Goal: Task Accomplishment & Management: Manage account settings

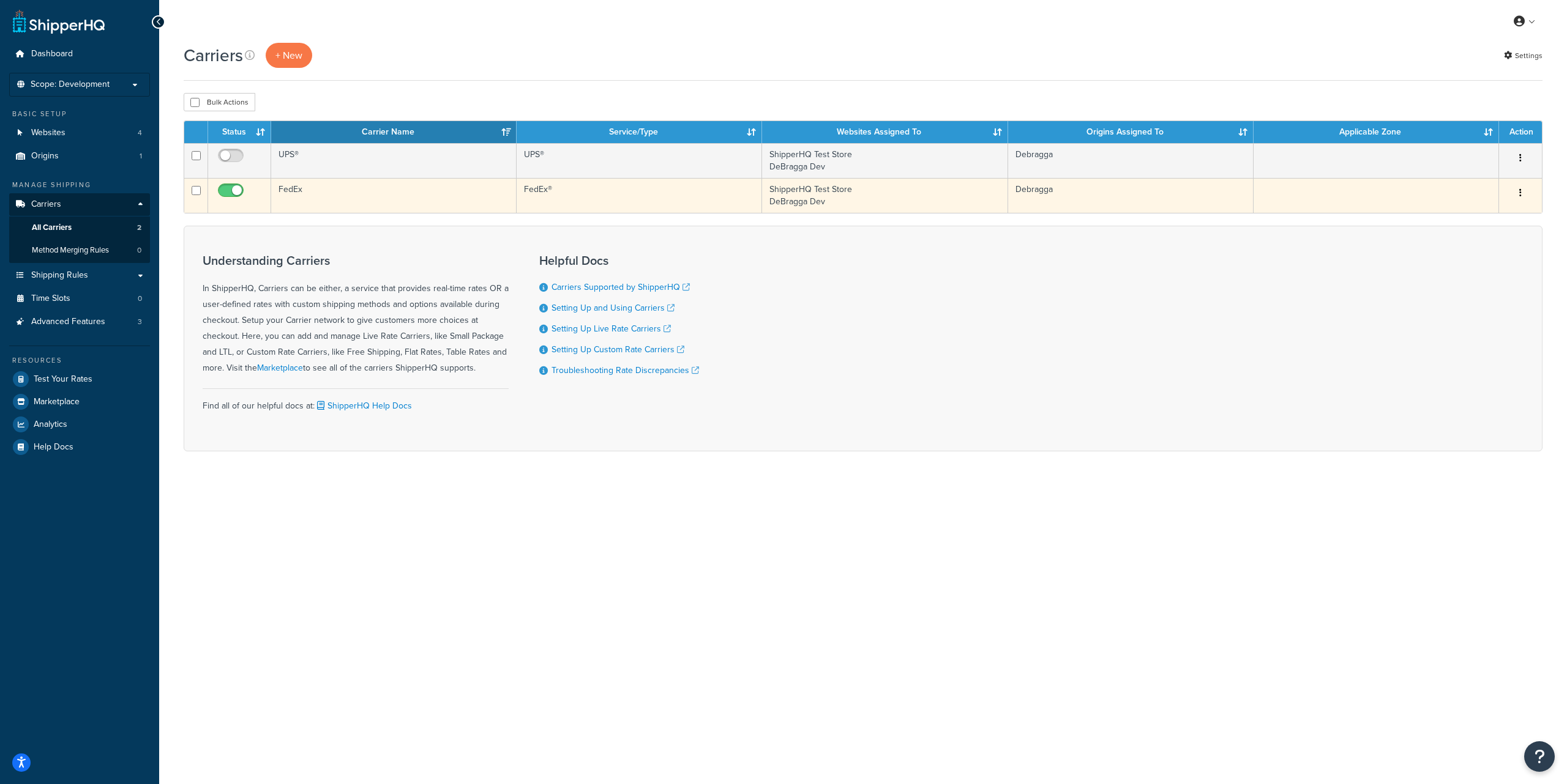
click at [1524, 192] on button "button" at bounding box center [1520, 193] width 17 height 20
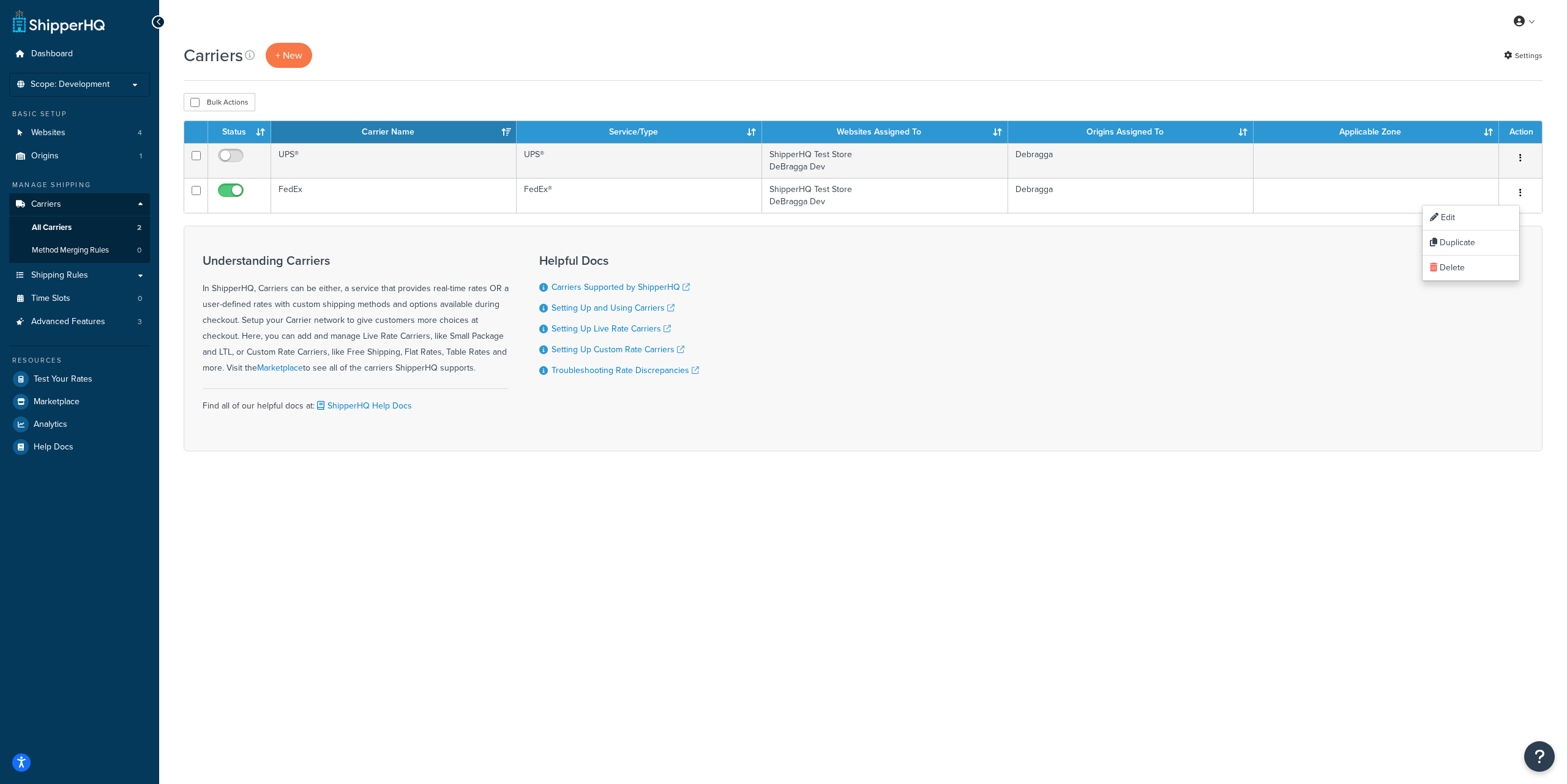
click at [1229, 64] on div "Carriers + New Settings" at bounding box center [863, 55] width 1359 height 25
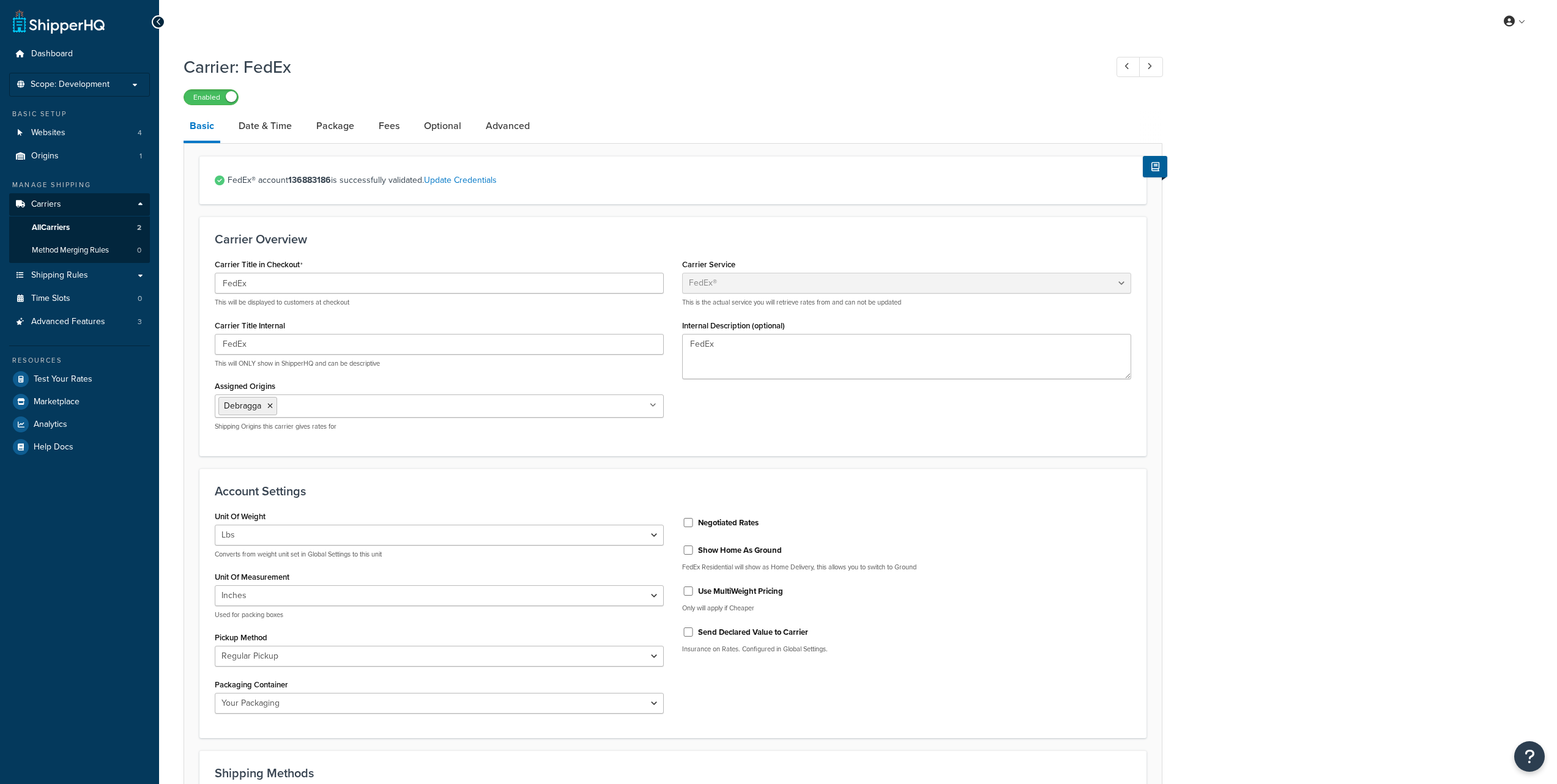
select select "fedEx"
select select "REGULAR_PICKUP"
select select "YOUR_PACKAGING"
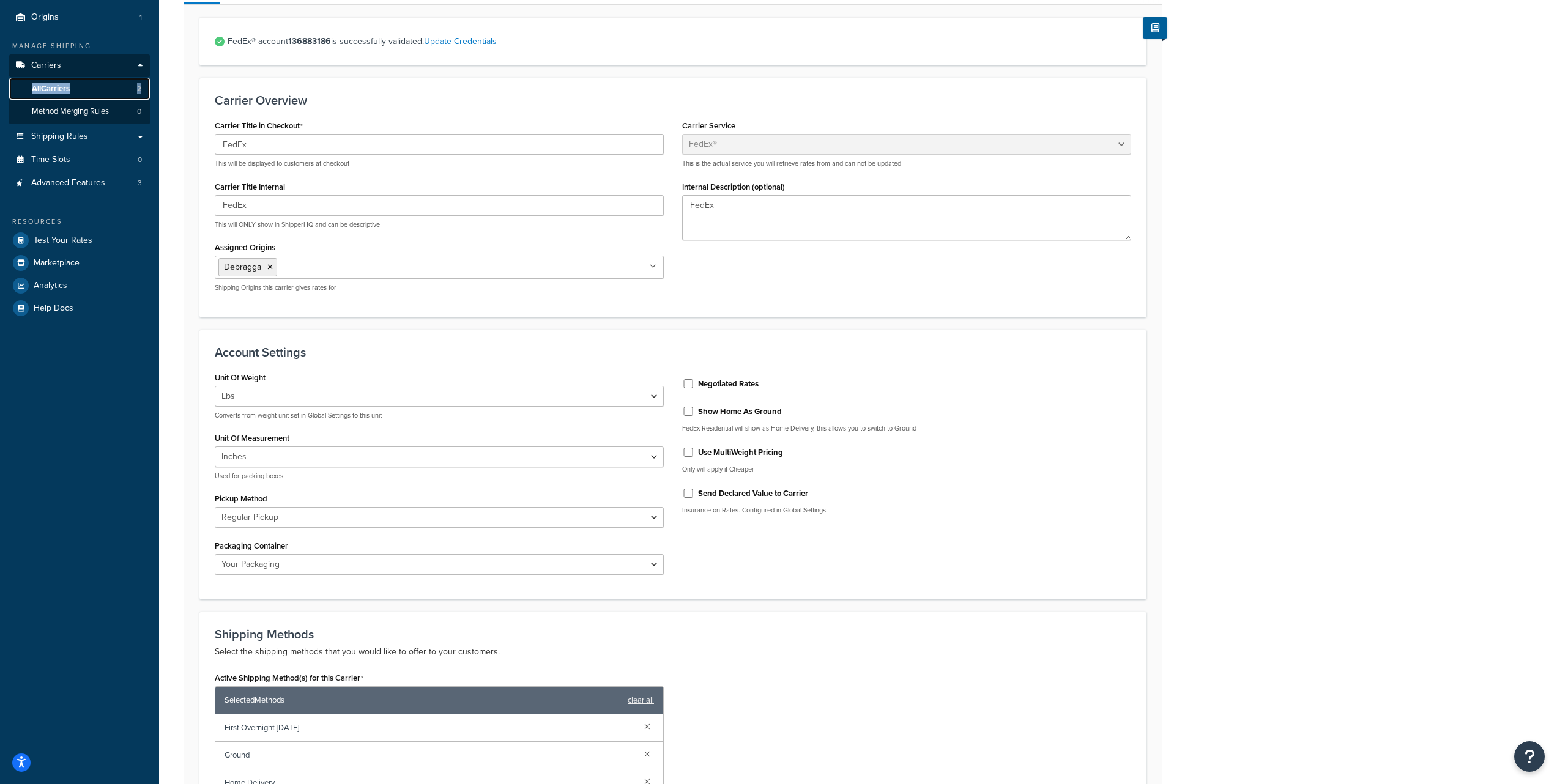
scroll to position [215, 0]
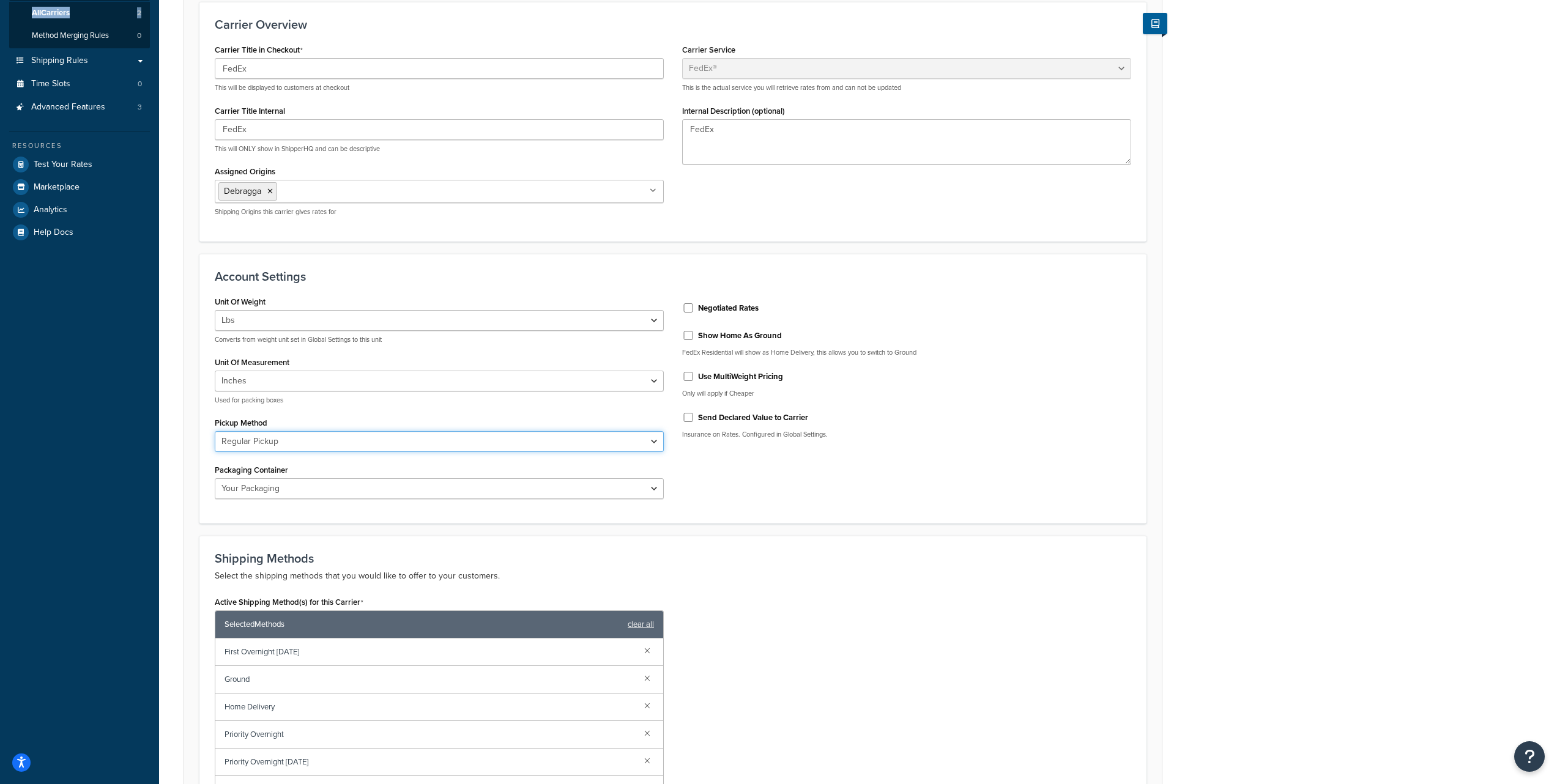
click at [319, 447] on select "Business Service Center Drop Box Regular Pickup Request Courier Station" at bounding box center [439, 441] width 449 height 20
click at [261, 489] on select "FedEx 10kg Box FedEx 25kg Box FedEx Box FedEx Envelope FedEx Pak FedEx Tube You…" at bounding box center [439, 488] width 449 height 20
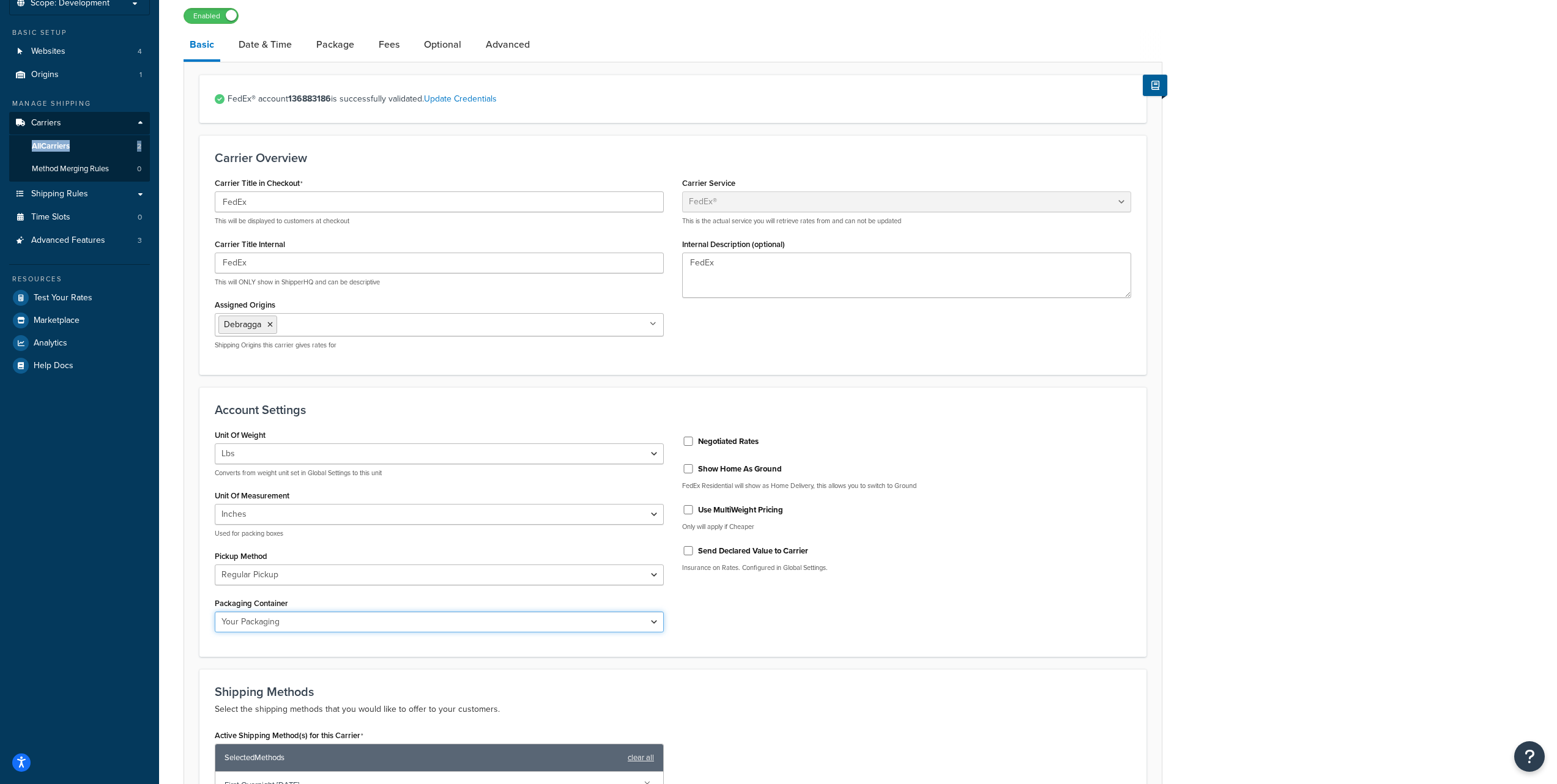
scroll to position [0, 0]
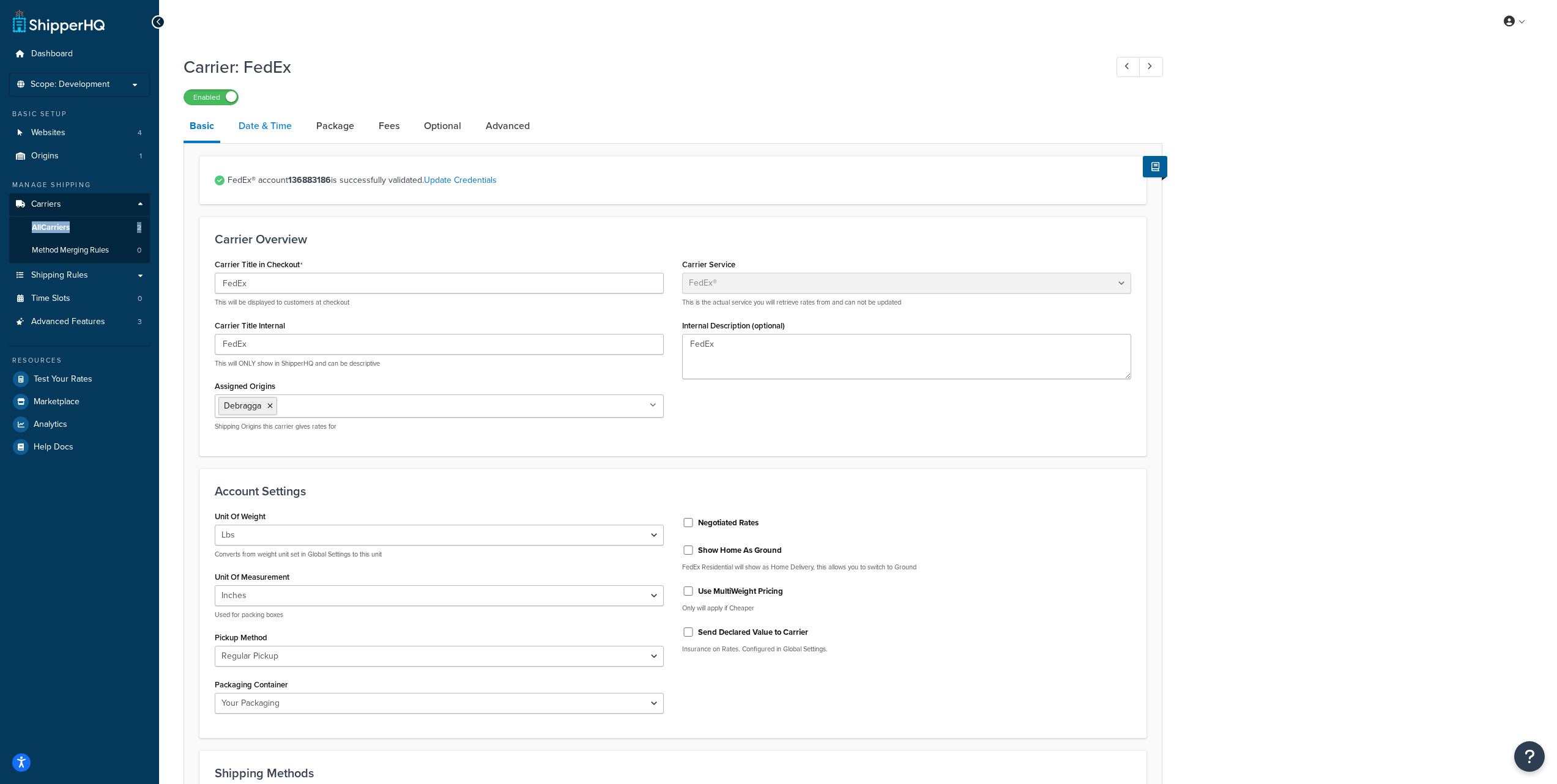
click at [262, 134] on link "Date & Time" at bounding box center [265, 126] width 66 height 29
select select "yMd"
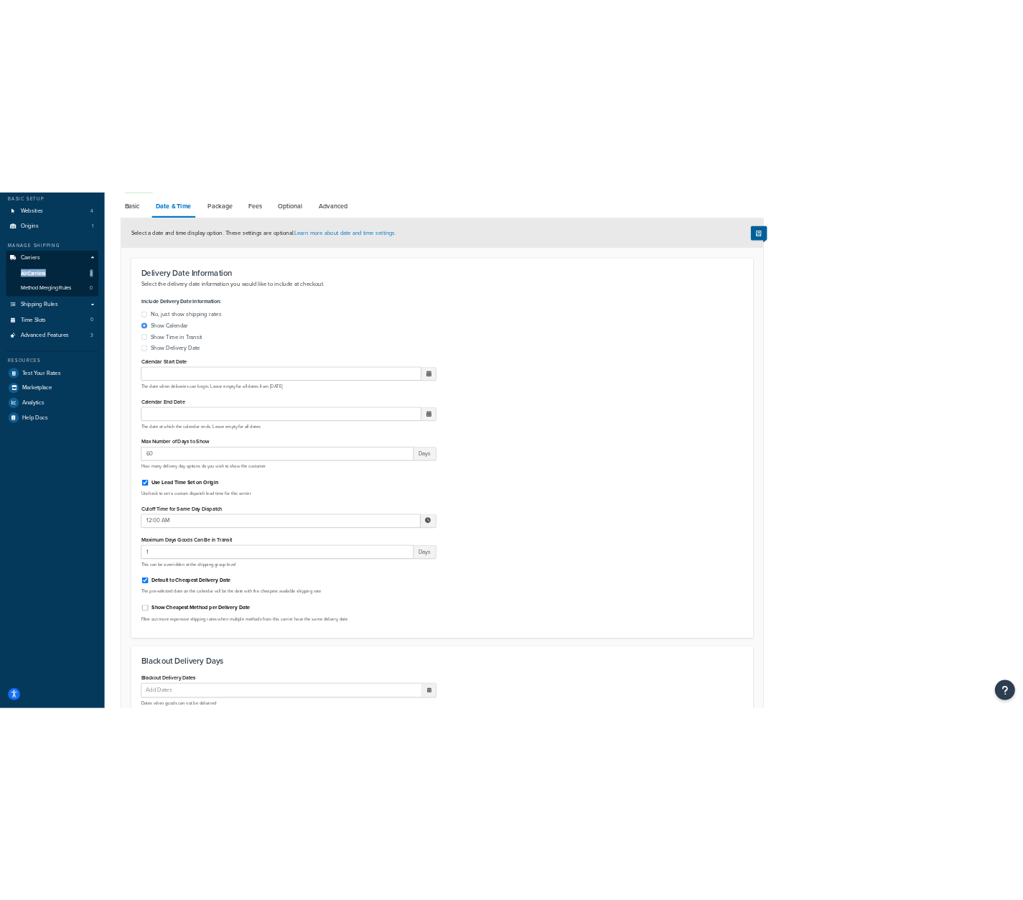
scroll to position [123, 0]
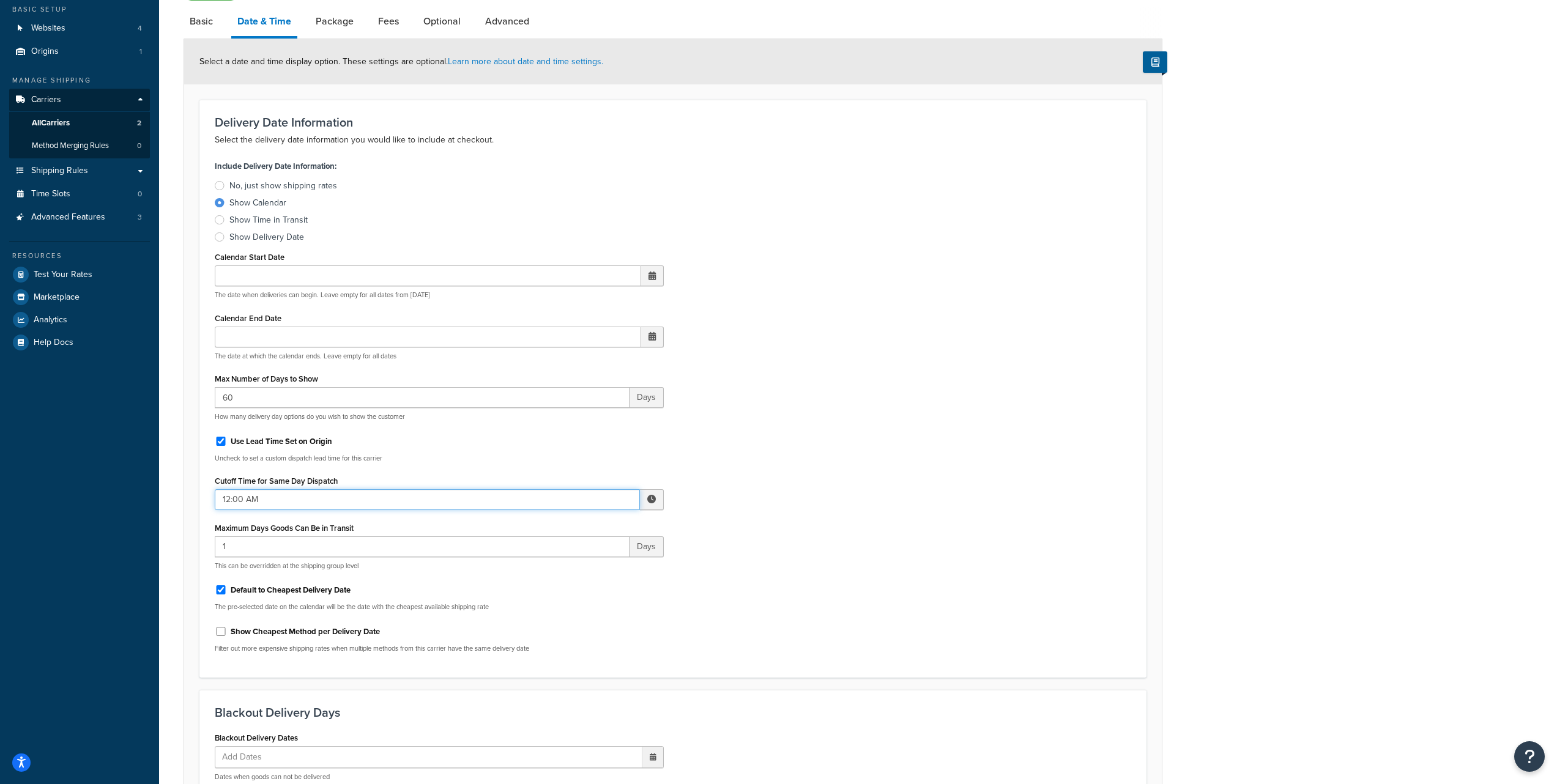
click at [280, 499] on input "12:00 AM" at bounding box center [427, 499] width 425 height 20
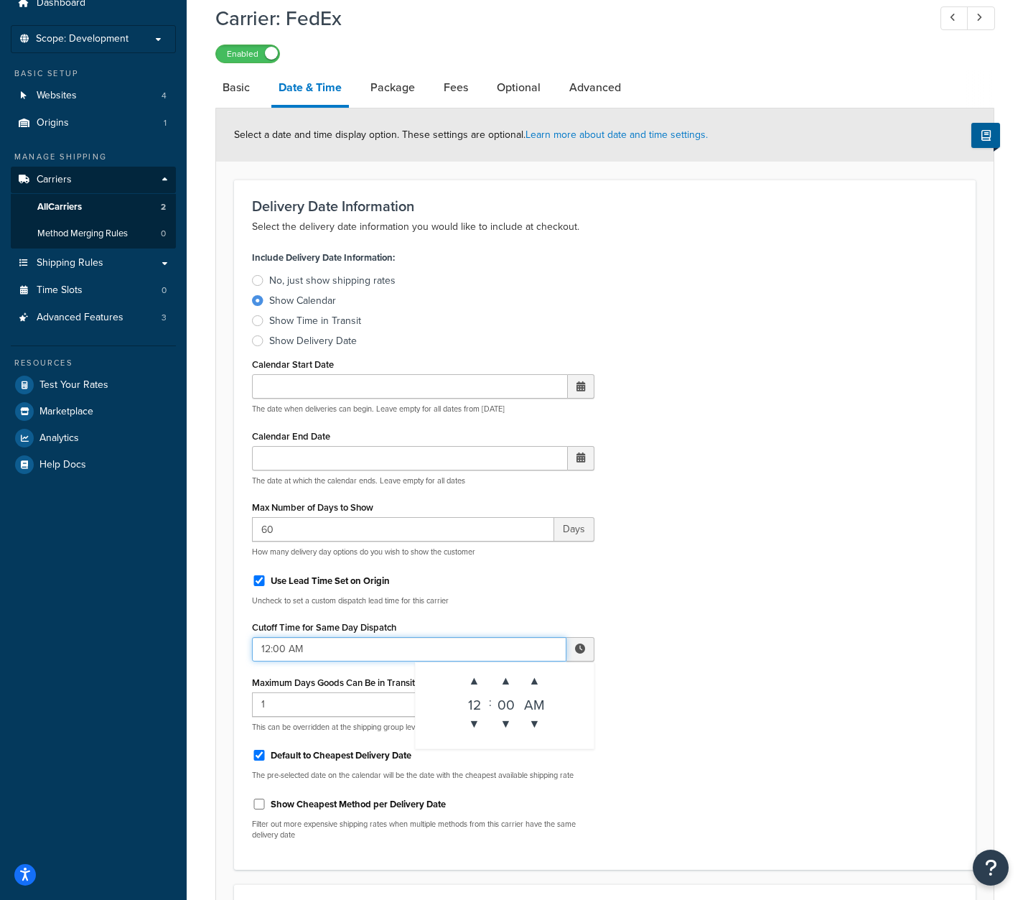
scroll to position [0, 0]
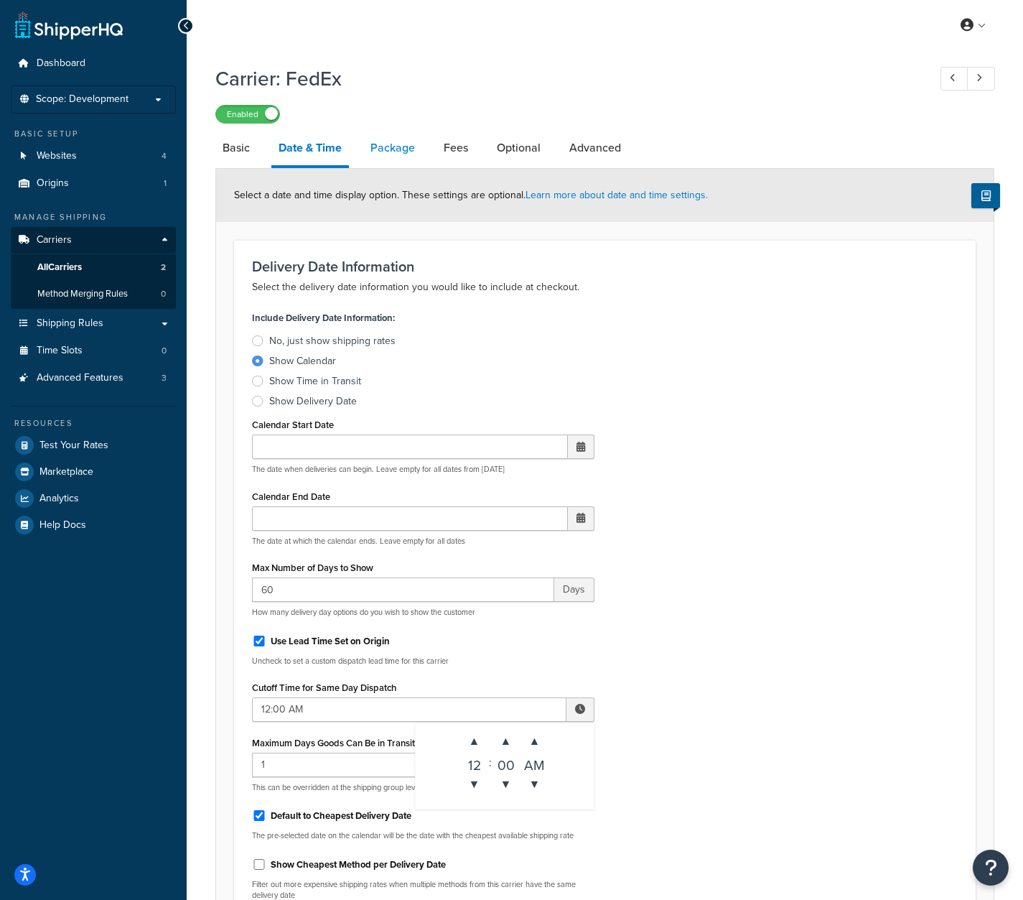
click at [390, 152] on link "Package" at bounding box center [392, 148] width 59 height 34
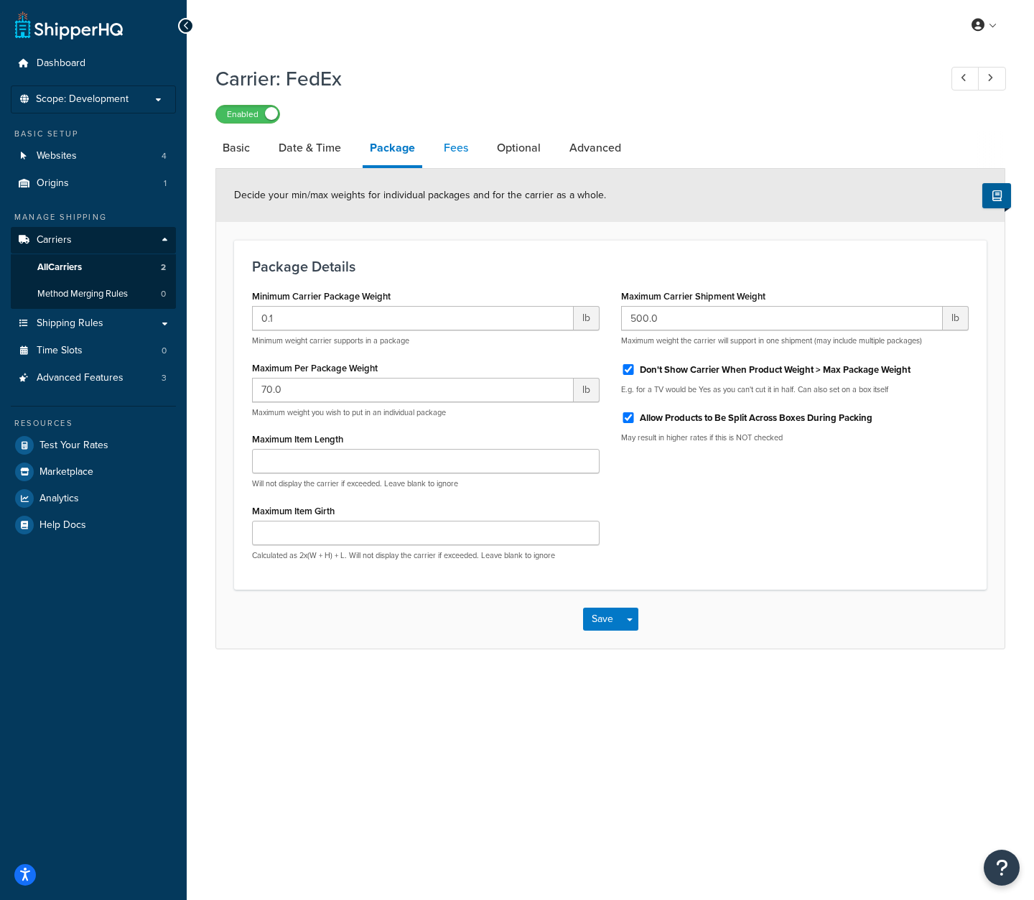
click at [452, 148] on link "Fees" at bounding box center [456, 148] width 39 height 34
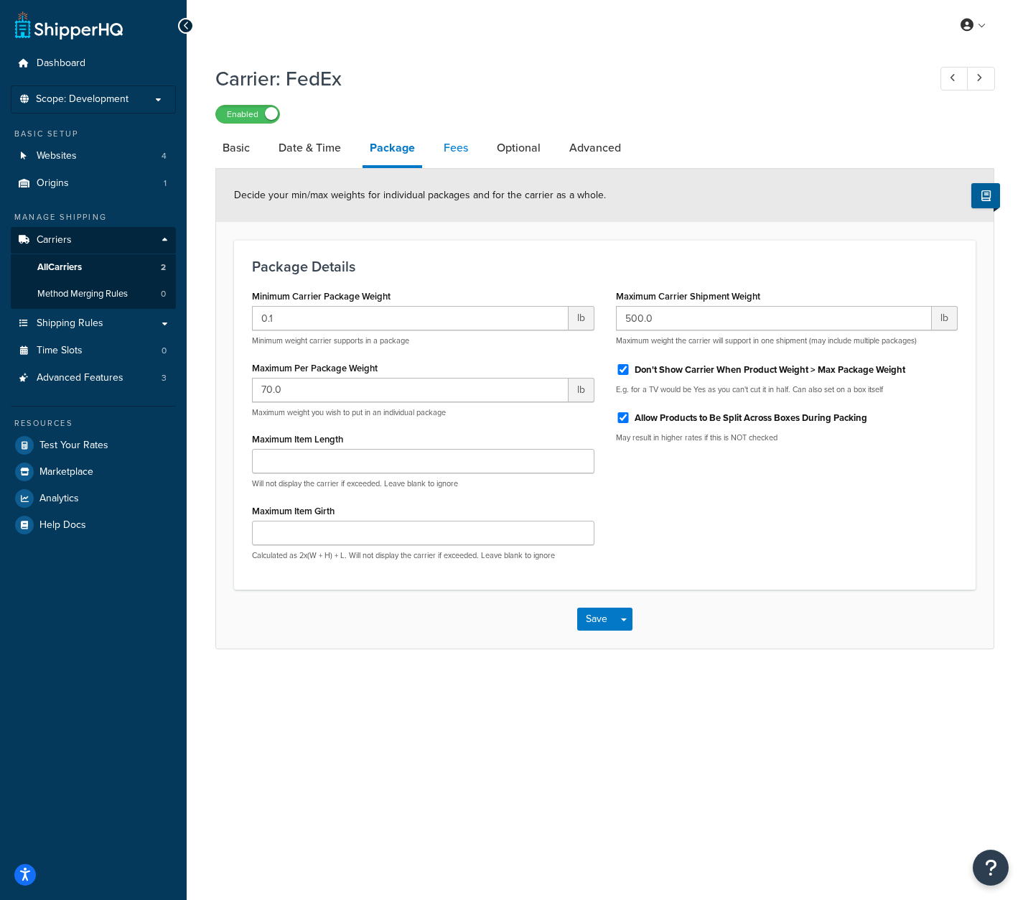
click at [452, 148] on link "Fees" at bounding box center [456, 148] width 39 height 34
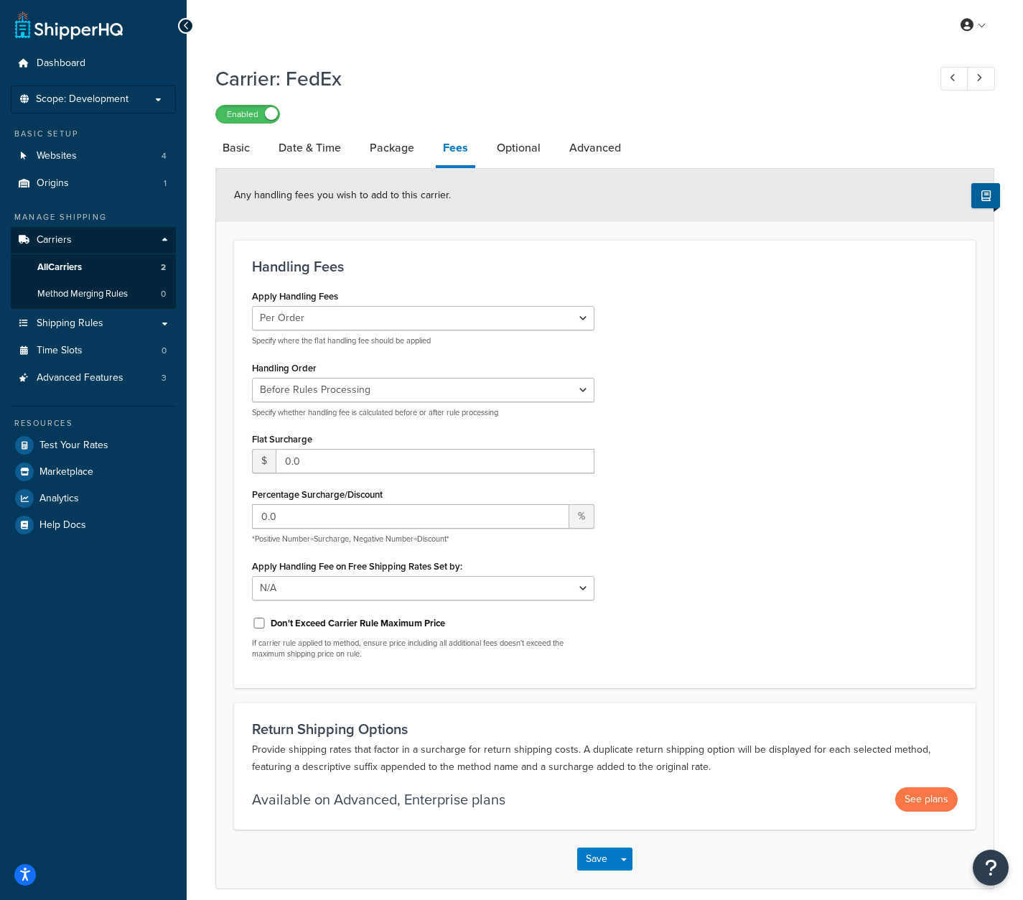
scroll to position [62, 0]
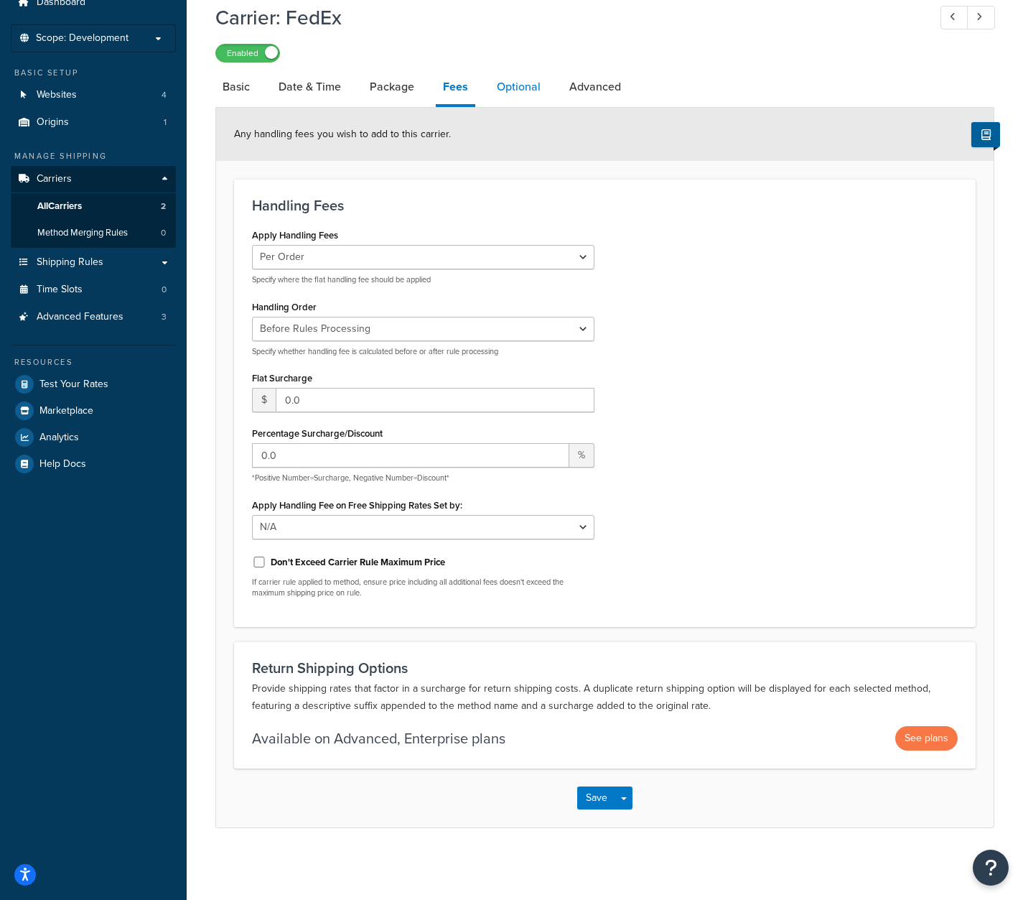
click at [513, 88] on link "Optional" at bounding box center [519, 87] width 58 height 34
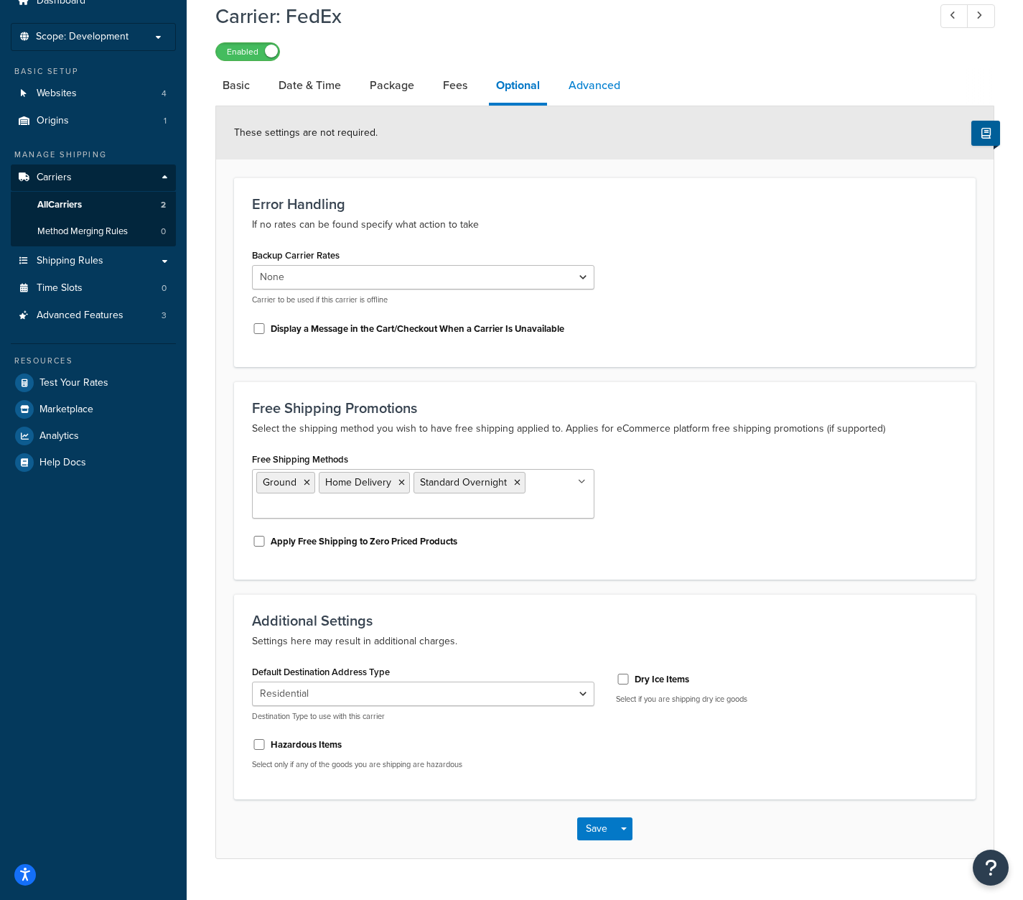
click at [589, 87] on link "Advanced" at bounding box center [594, 85] width 66 height 34
select select "false"
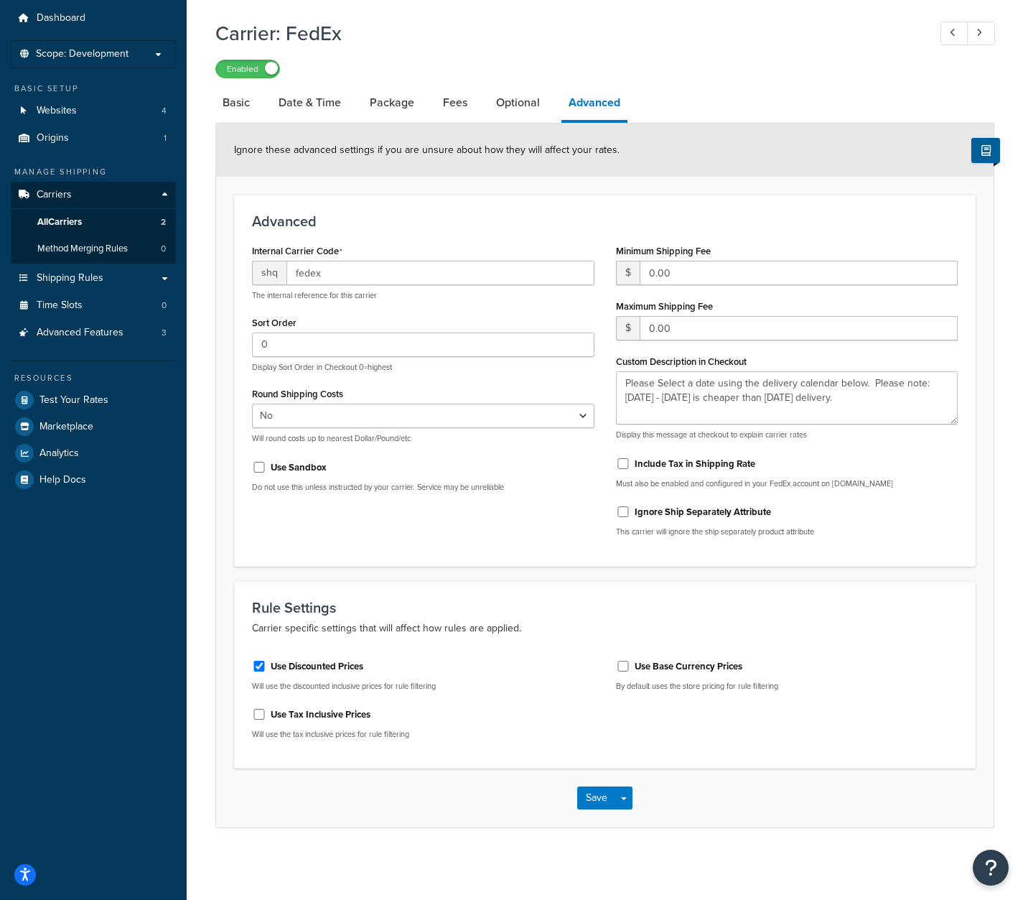
scroll to position [47, 0]
click at [844, 396] on textarea "Please Select a date using the delivery calendar below. Please note: Monday - F…" at bounding box center [787, 397] width 342 height 53
drag, startPoint x: 854, startPoint y: 399, endPoint x: 622, endPoint y: 381, distance: 232.6
click at [622, 381] on textarea "Please Select a date using the delivery calendar below. Please note: Monday - F…" at bounding box center [787, 397] width 342 height 53
click at [106, 55] on span "Scope: Development" at bounding box center [82, 54] width 93 height 12
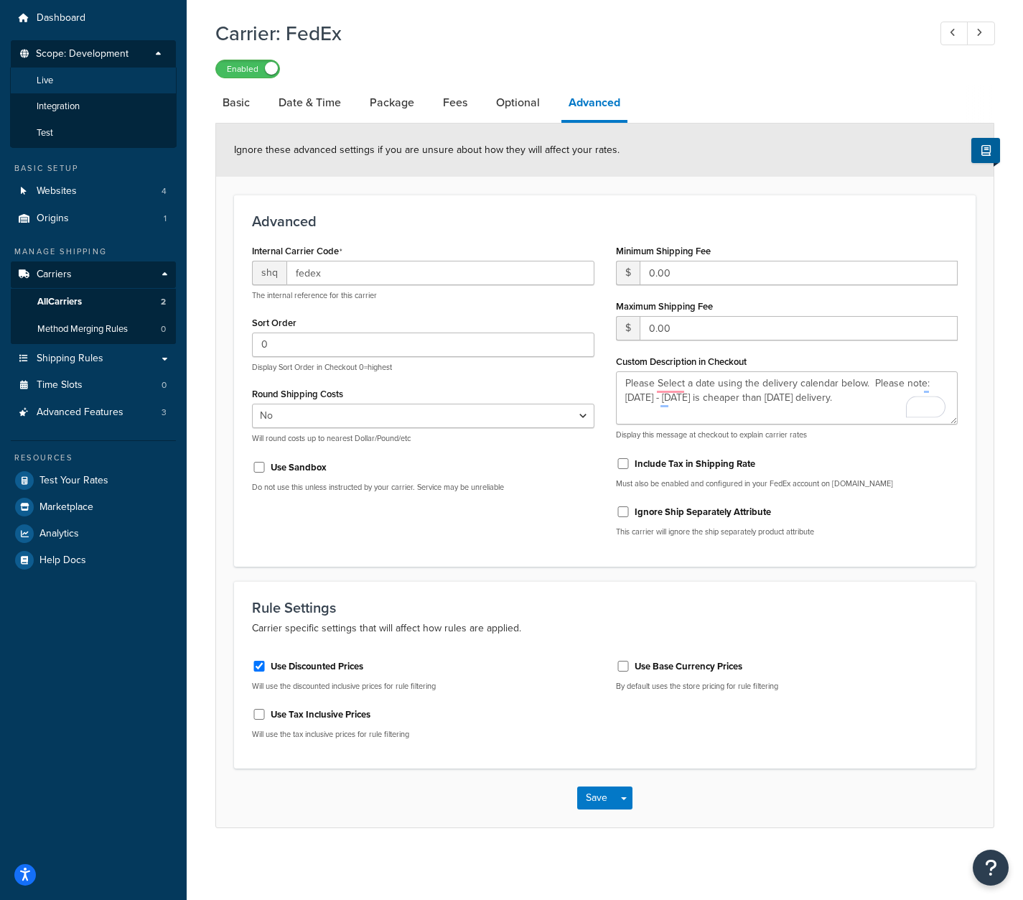
click at [86, 73] on li "Live" at bounding box center [93, 80] width 167 height 27
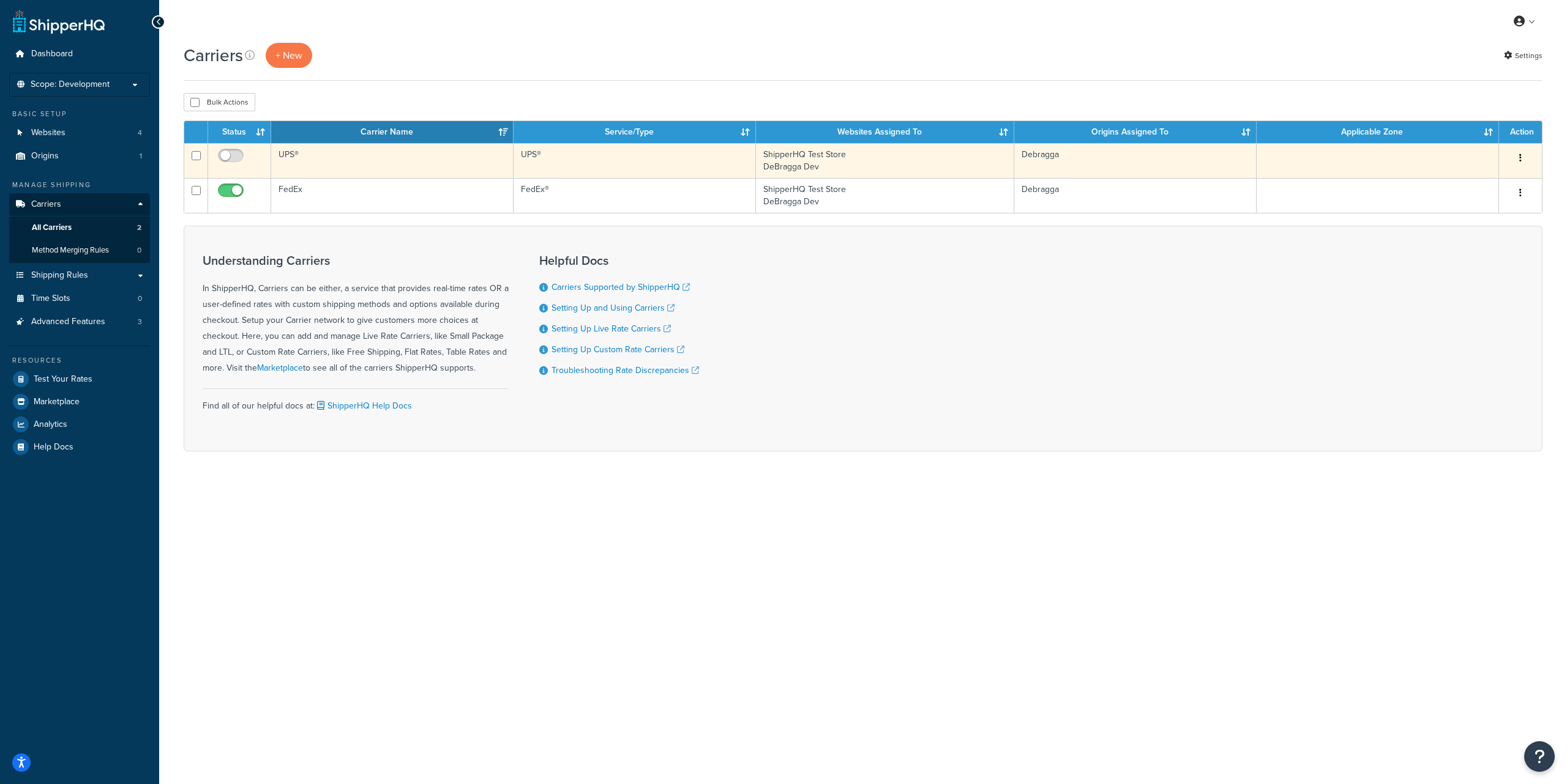
click at [1520, 159] on icon "button" at bounding box center [1520, 158] width 3 height 9
click at [1454, 183] on link "Edit" at bounding box center [1471, 182] width 96 height 25
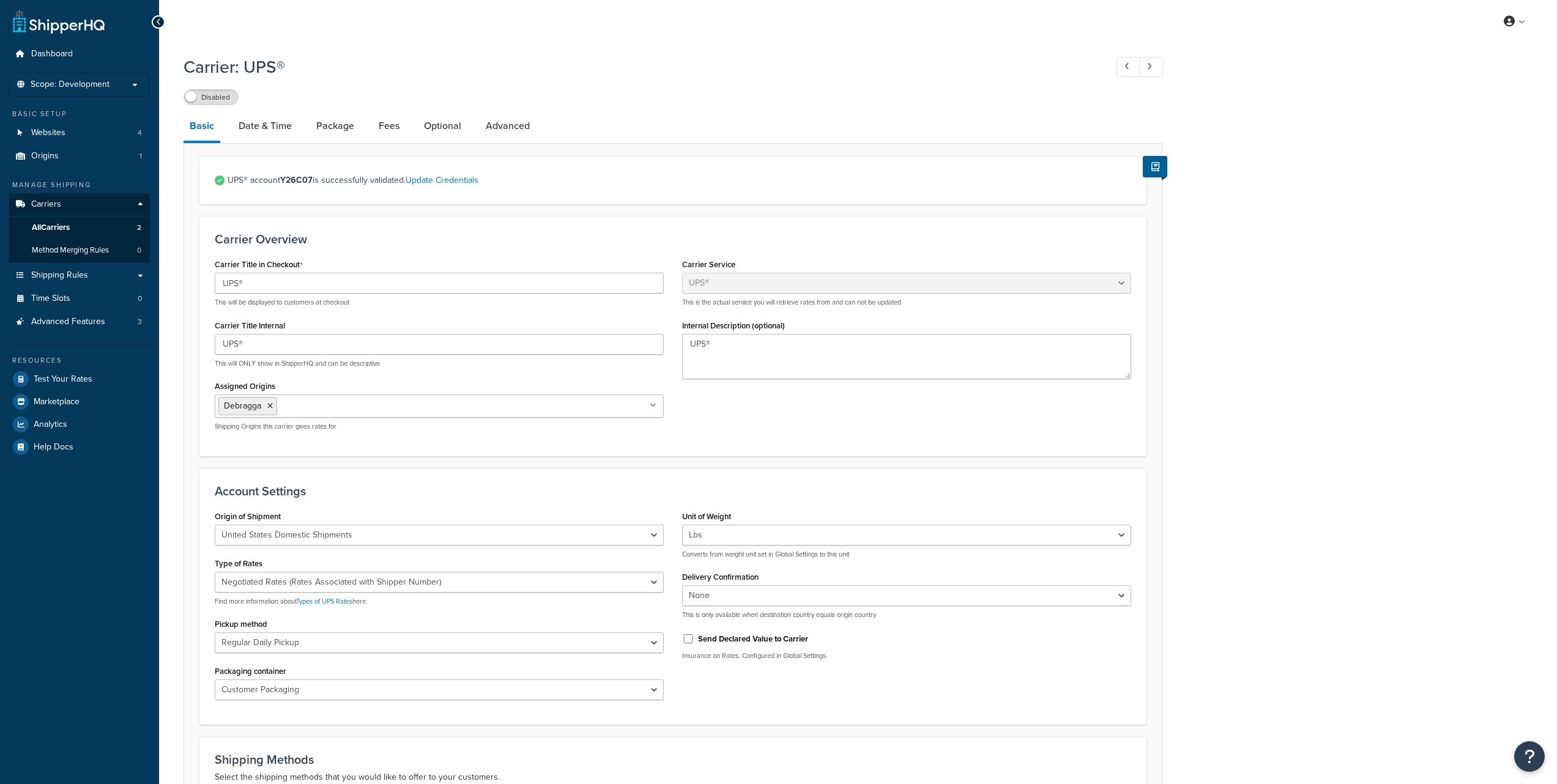
select select "ups"
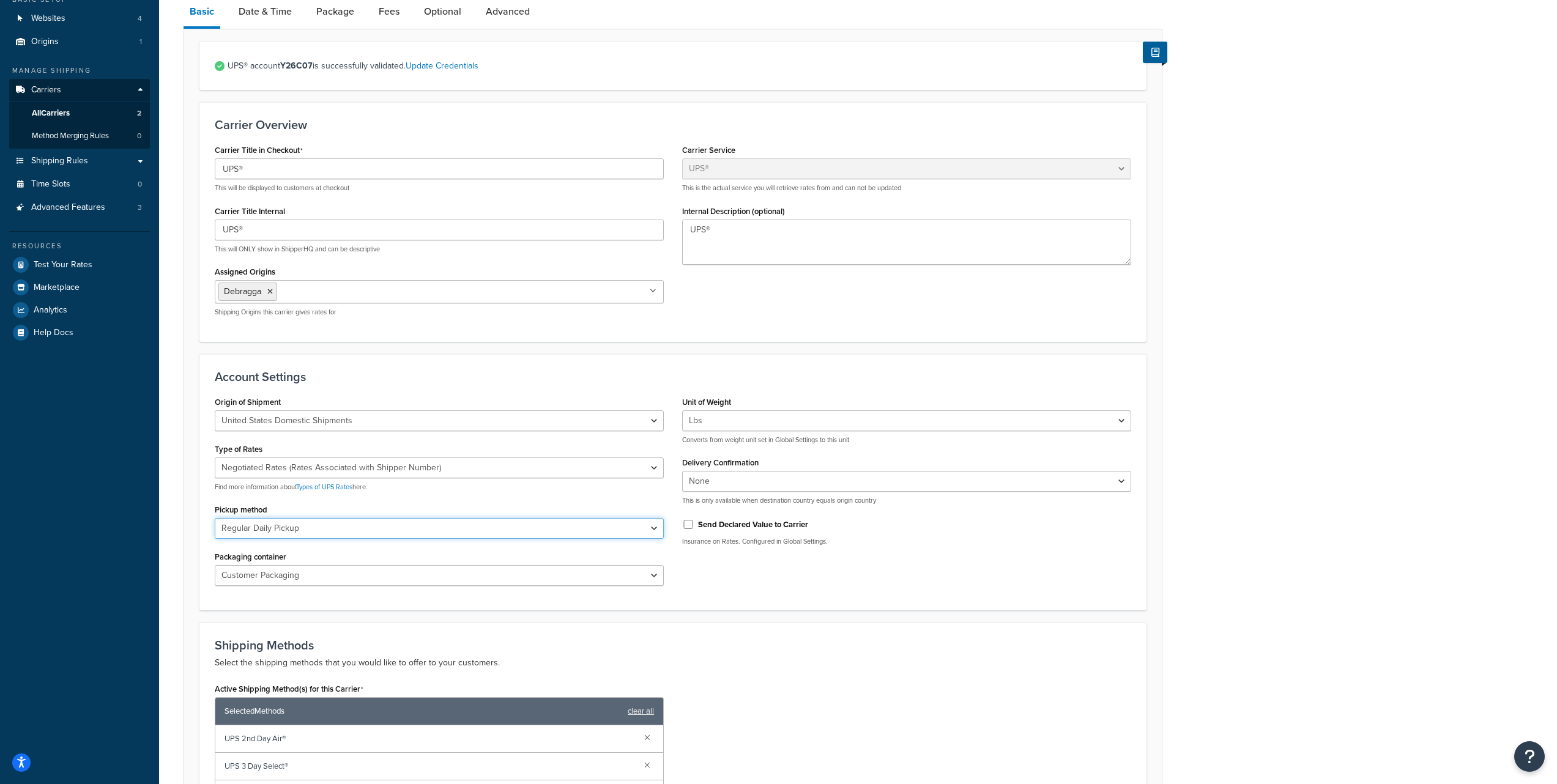
click at [277, 527] on select "Regular Daily Pickup Customer Counter One Time Pickup On Call Air Letter Center…" at bounding box center [439, 528] width 449 height 20
click at [231, 578] on select "Customer Packaging UPS Letter Envelope Customer Supplied Package UPS Tube UPS P…" at bounding box center [439, 575] width 449 height 20
click at [408, 470] on select "Negotiated Rates (Rates Associated with Shipper Number) Daily Rates Retail Rate…" at bounding box center [439, 468] width 449 height 20
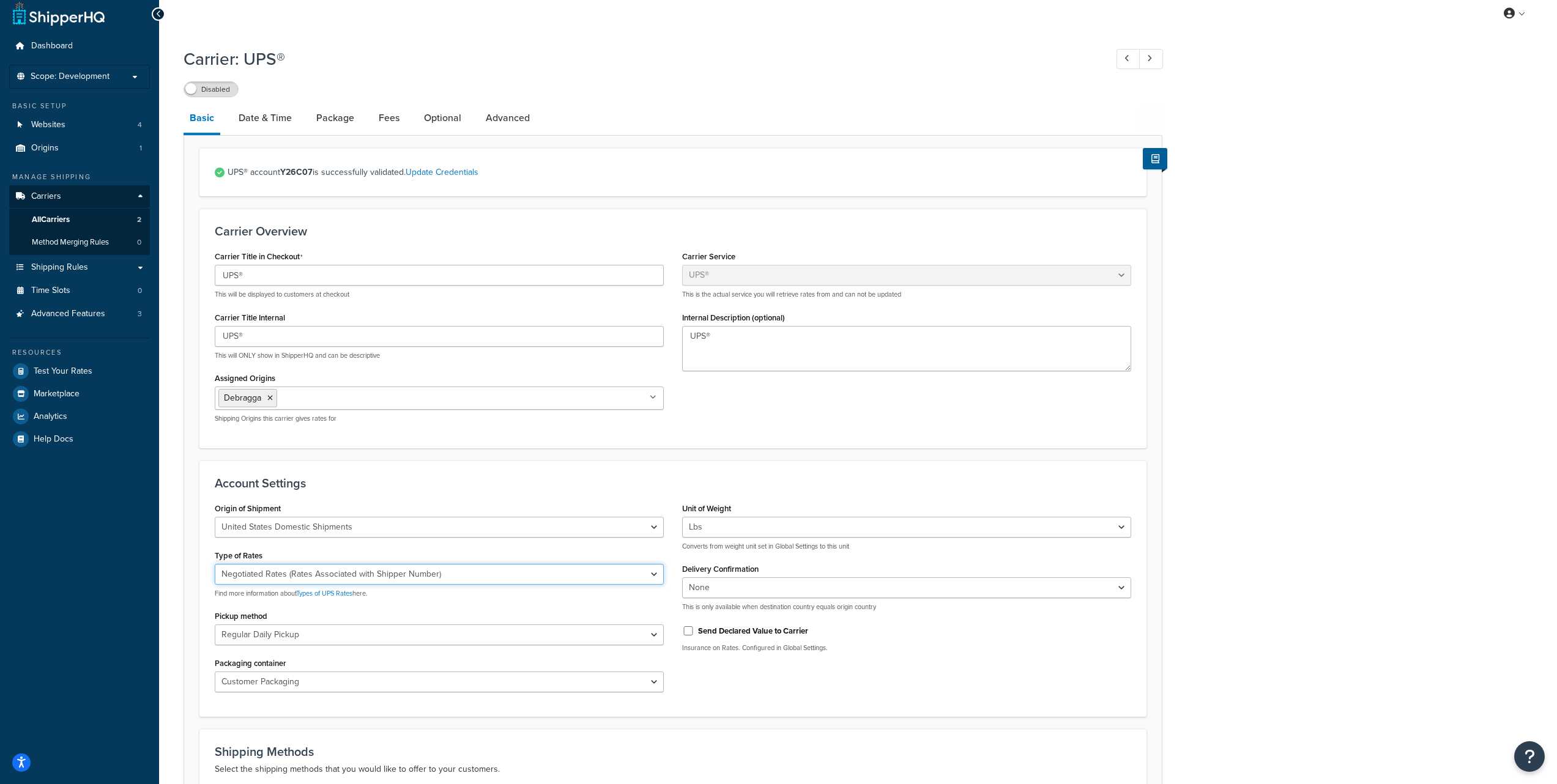
scroll to position [0, 0]
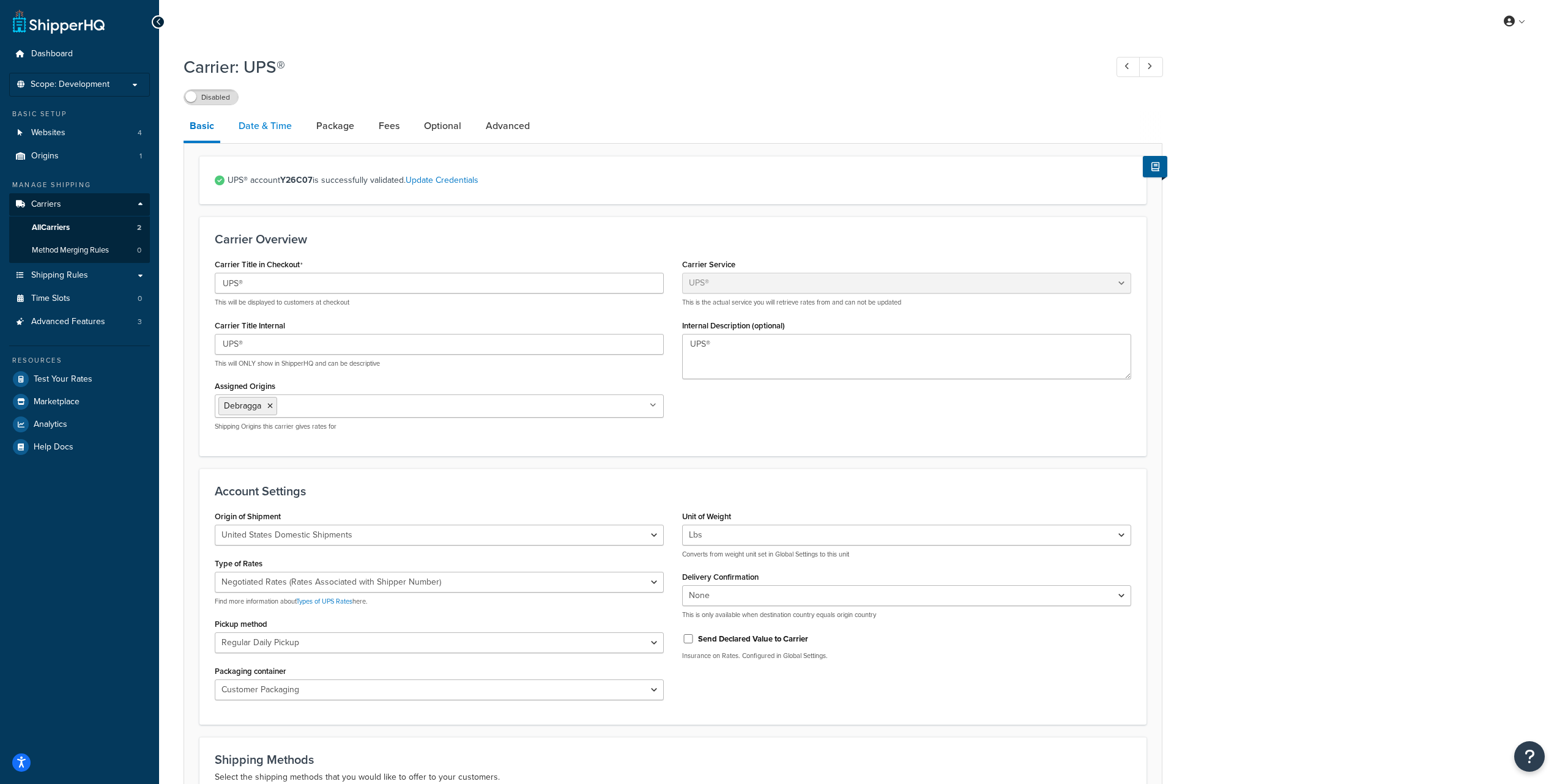
click at [268, 130] on link "Date & Time" at bounding box center [265, 126] width 66 height 29
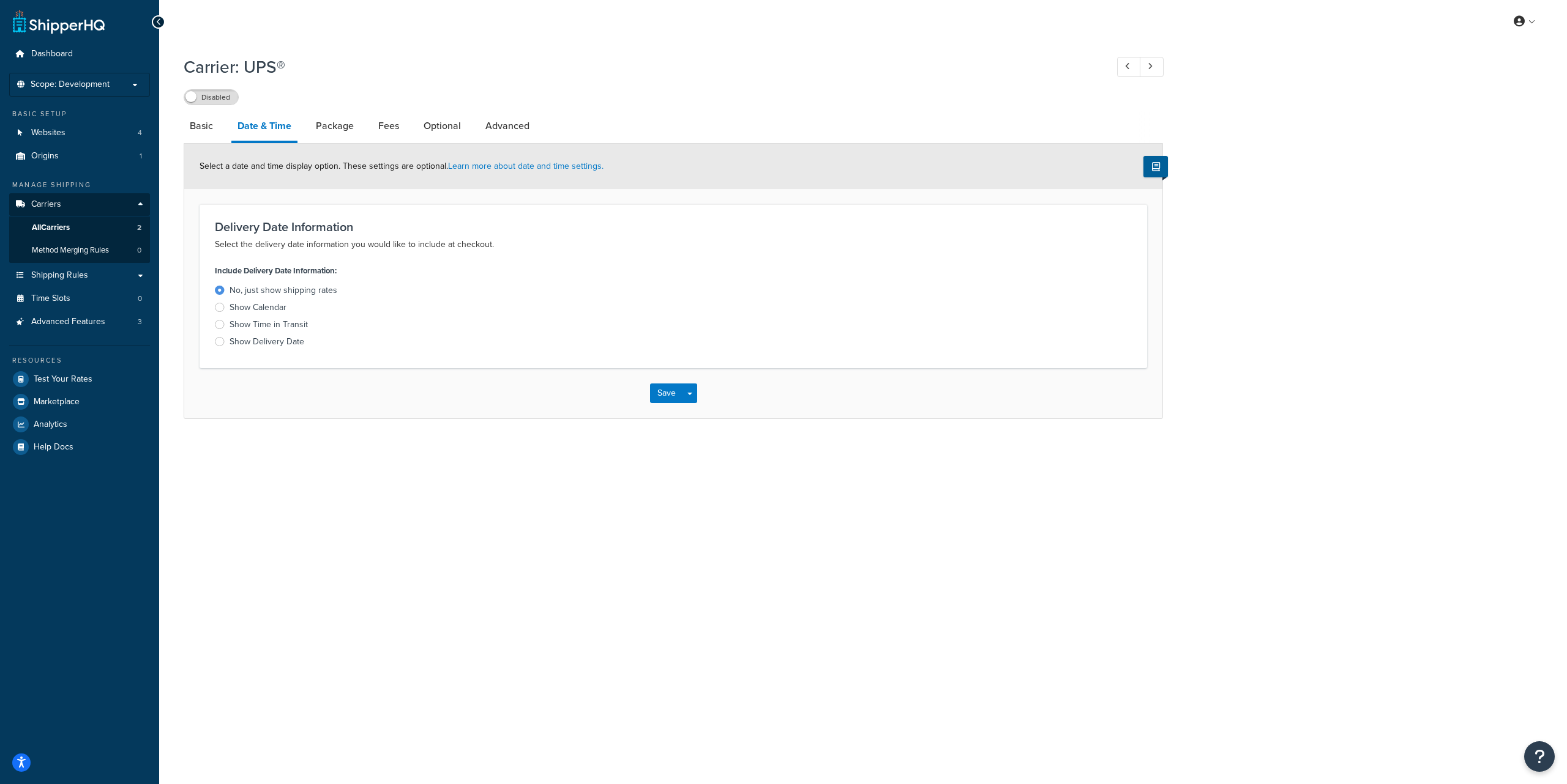
click at [270, 311] on div "Show Calendar" at bounding box center [257, 308] width 57 height 12
click at [0, 0] on input "Show Calendar" at bounding box center [0, 0] width 0 height 0
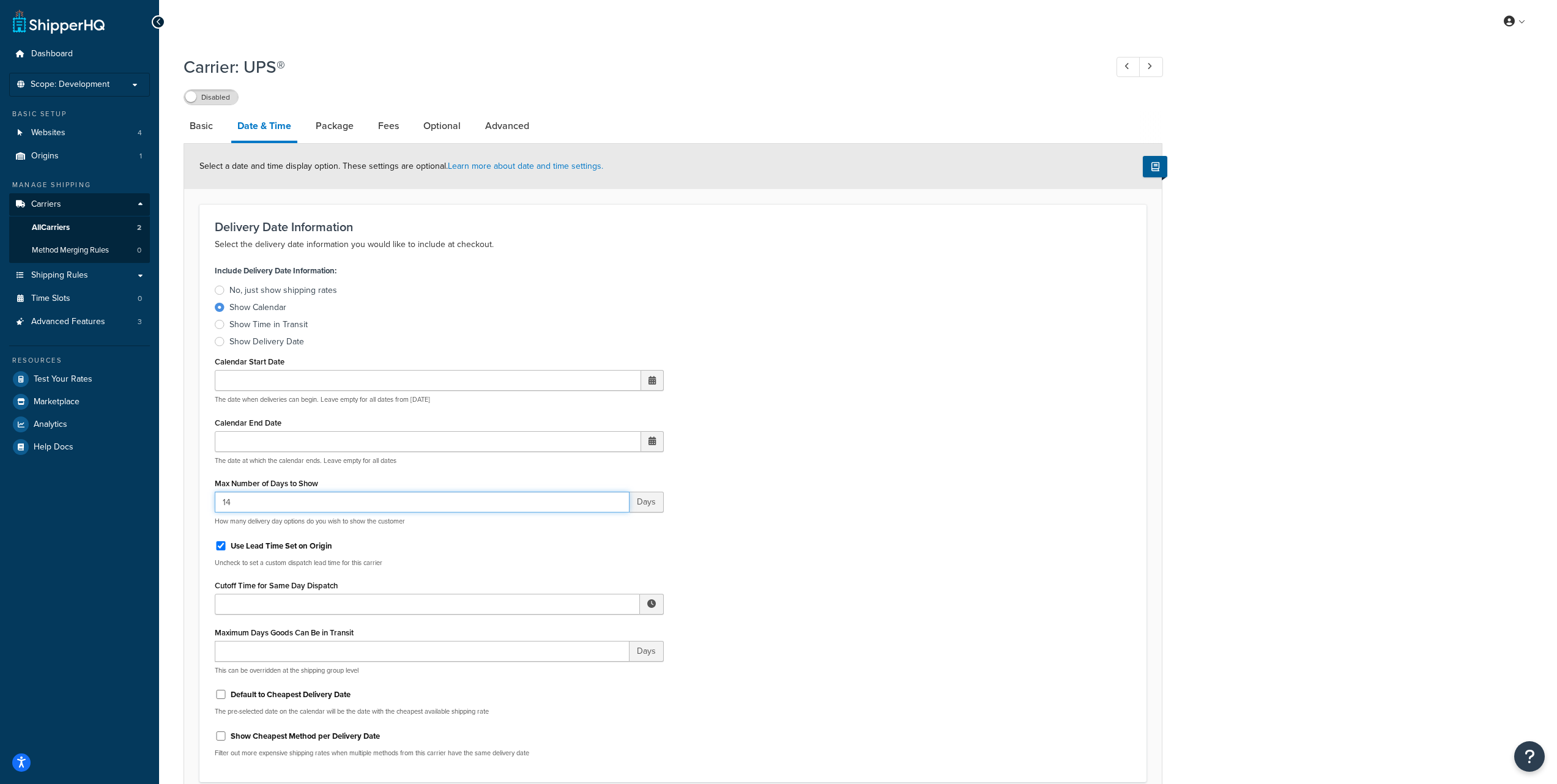
drag, startPoint x: 251, startPoint y: 504, endPoint x: 218, endPoint y: 503, distance: 33.0
click at [218, 503] on input "14" at bounding box center [422, 502] width 415 height 20
type input "60"
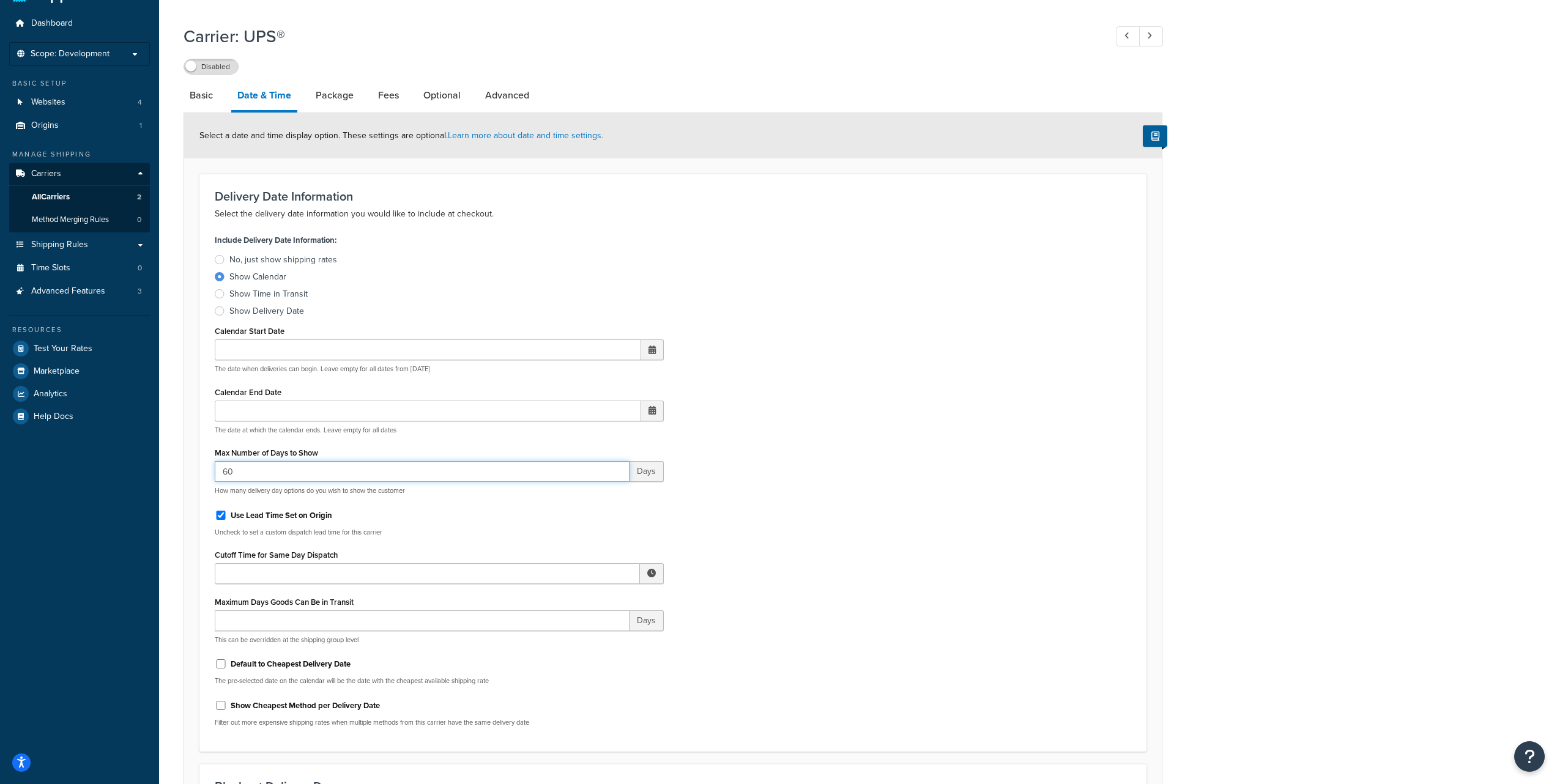
scroll to position [114, 0]
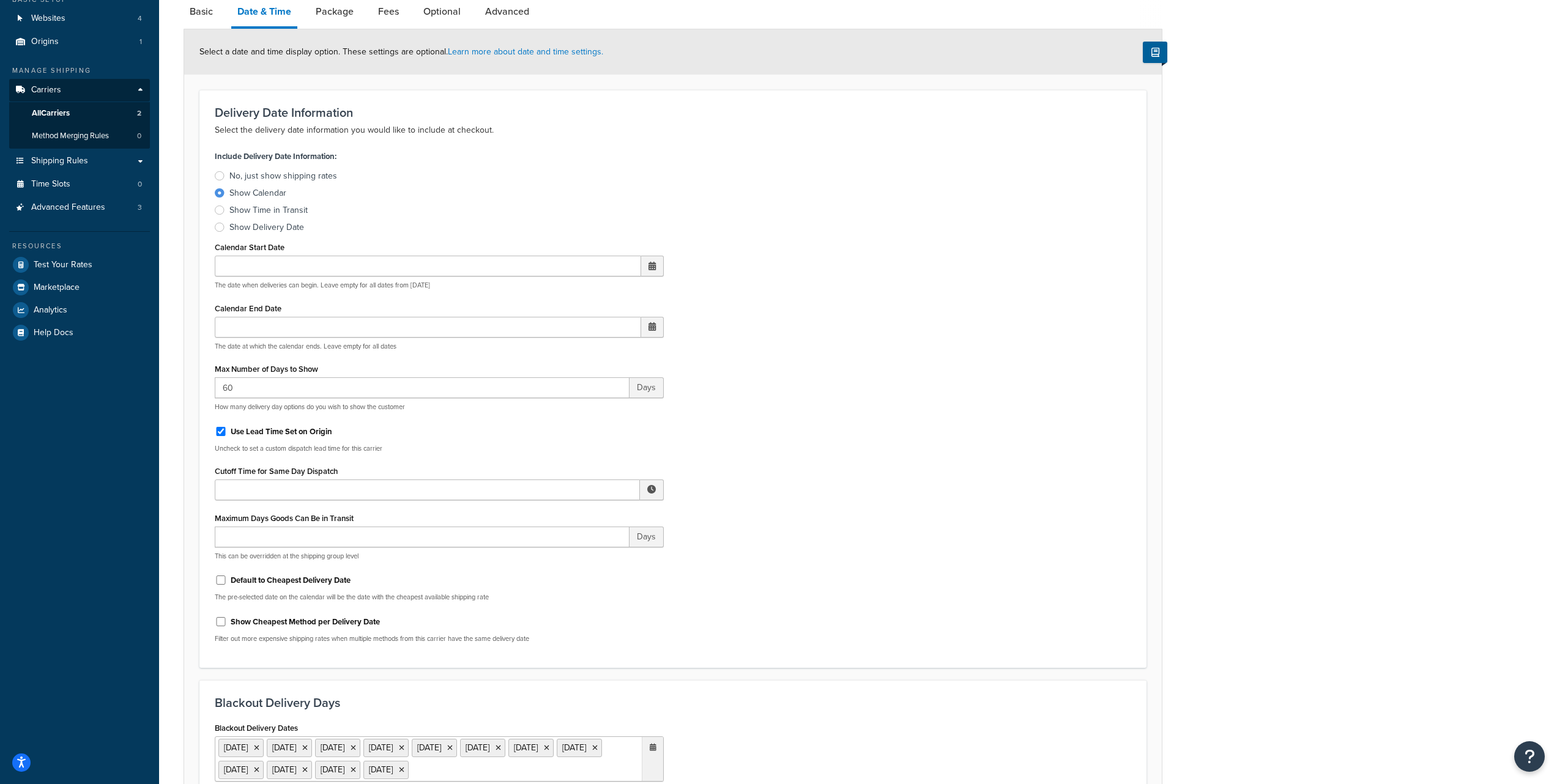
click at [655, 491] on span at bounding box center [652, 489] width 9 height 9
click at [557, 537] on div "12" at bounding box center [562, 535] width 25 height 12
click at [404, 498] on input "Cutoff Time for Same Day Dispatch" at bounding box center [427, 490] width 425 height 20
click at [645, 487] on span at bounding box center [652, 490] width 24 height 20
click at [567, 537] on div "12" at bounding box center [562, 535] width 25 height 12
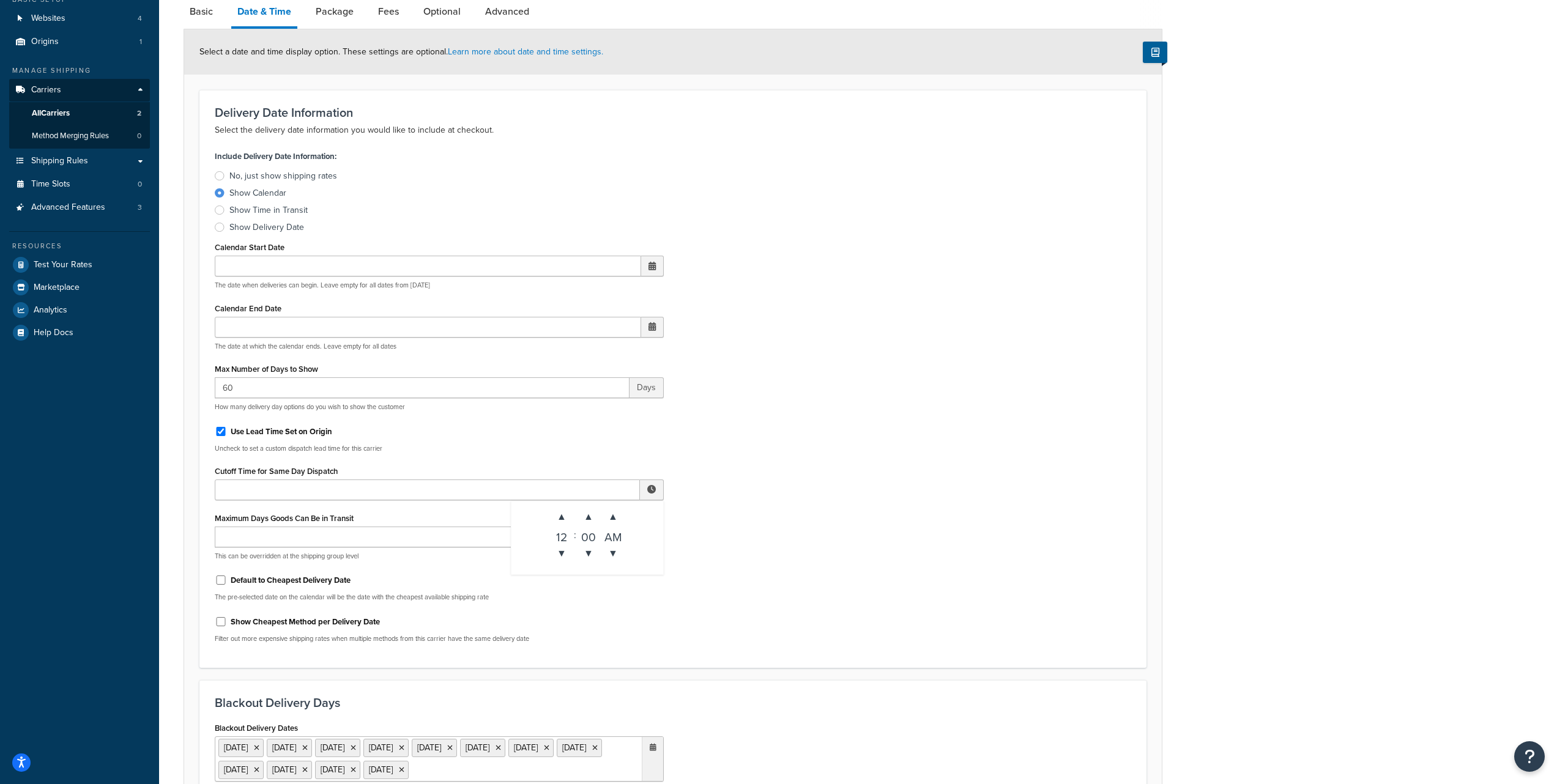
click at [567, 537] on div "12" at bounding box center [562, 535] width 25 height 12
click at [613, 538] on div "AM" at bounding box center [613, 535] width 25 height 12
click at [367, 490] on input "Cutoff Time for Same Day Dispatch" at bounding box center [427, 490] width 425 height 20
click at [338, 494] on input "12" at bounding box center [427, 490] width 425 height 20
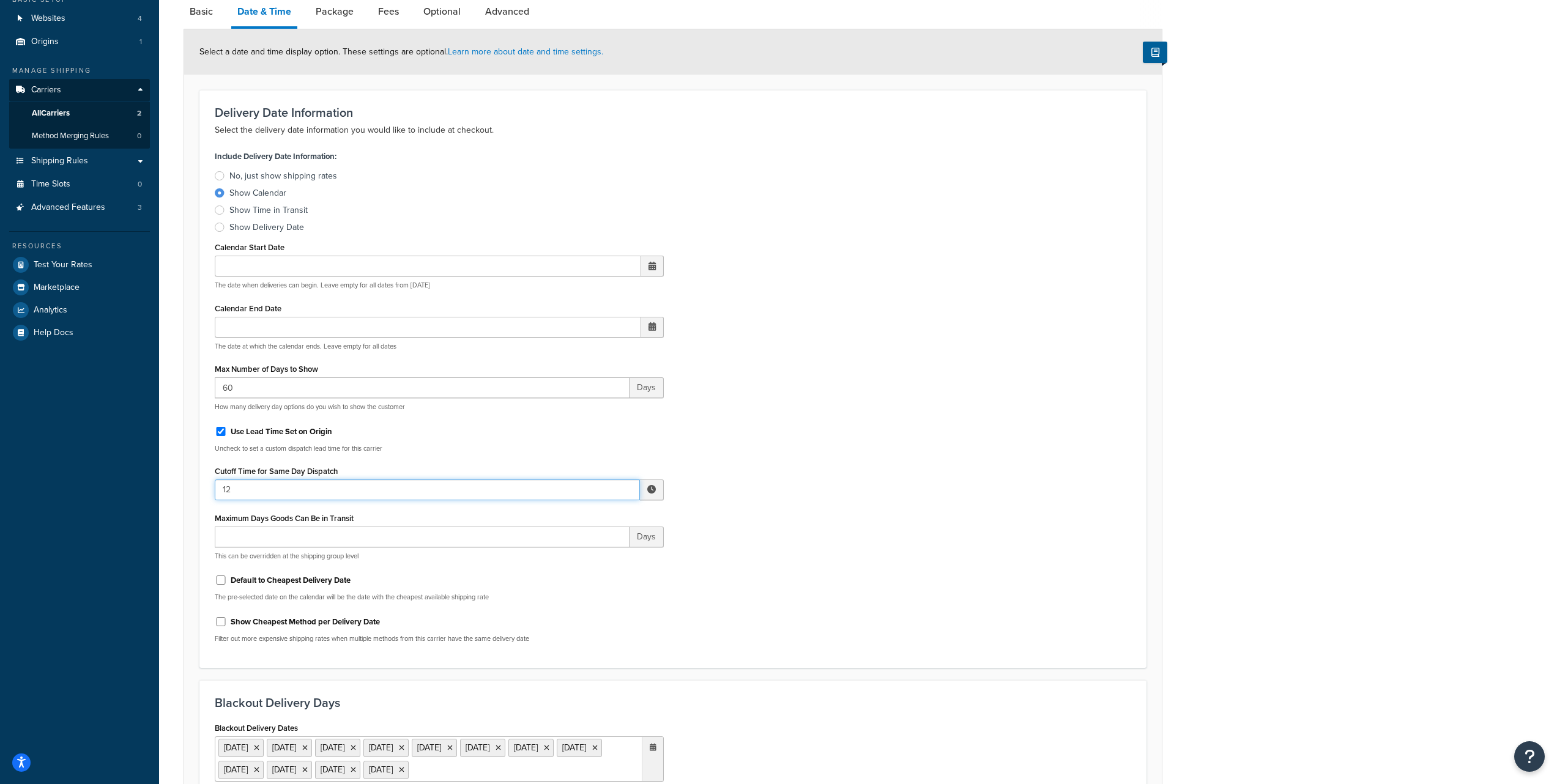
click at [338, 494] on input "12" at bounding box center [427, 490] width 425 height 20
paste input ":00 AM"
type input "12:00 AM"
click at [819, 491] on div "Include Delivery Date Information: No, just show shipping rates Show Calendar S…" at bounding box center [672, 400] width 935 height 505
click at [655, 491] on span at bounding box center [652, 489] width 9 height 9
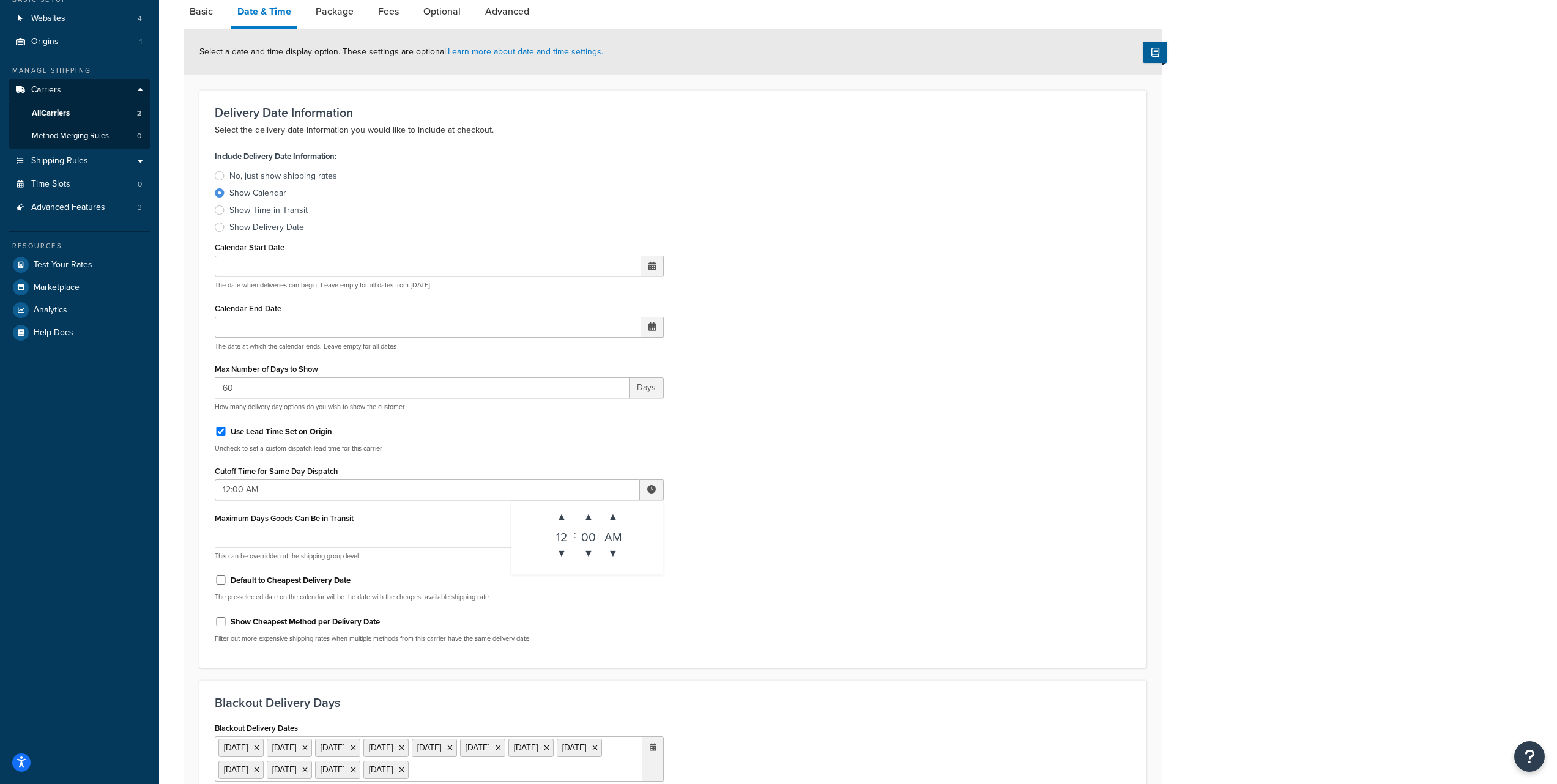
click at [764, 520] on div "Include Delivery Date Information: No, just show shipping rates Show Calendar S…" at bounding box center [672, 400] width 935 height 505
click at [577, 544] on input "Maximum Days Goods Can Be in Transit" at bounding box center [422, 537] width 415 height 20
type input "1"
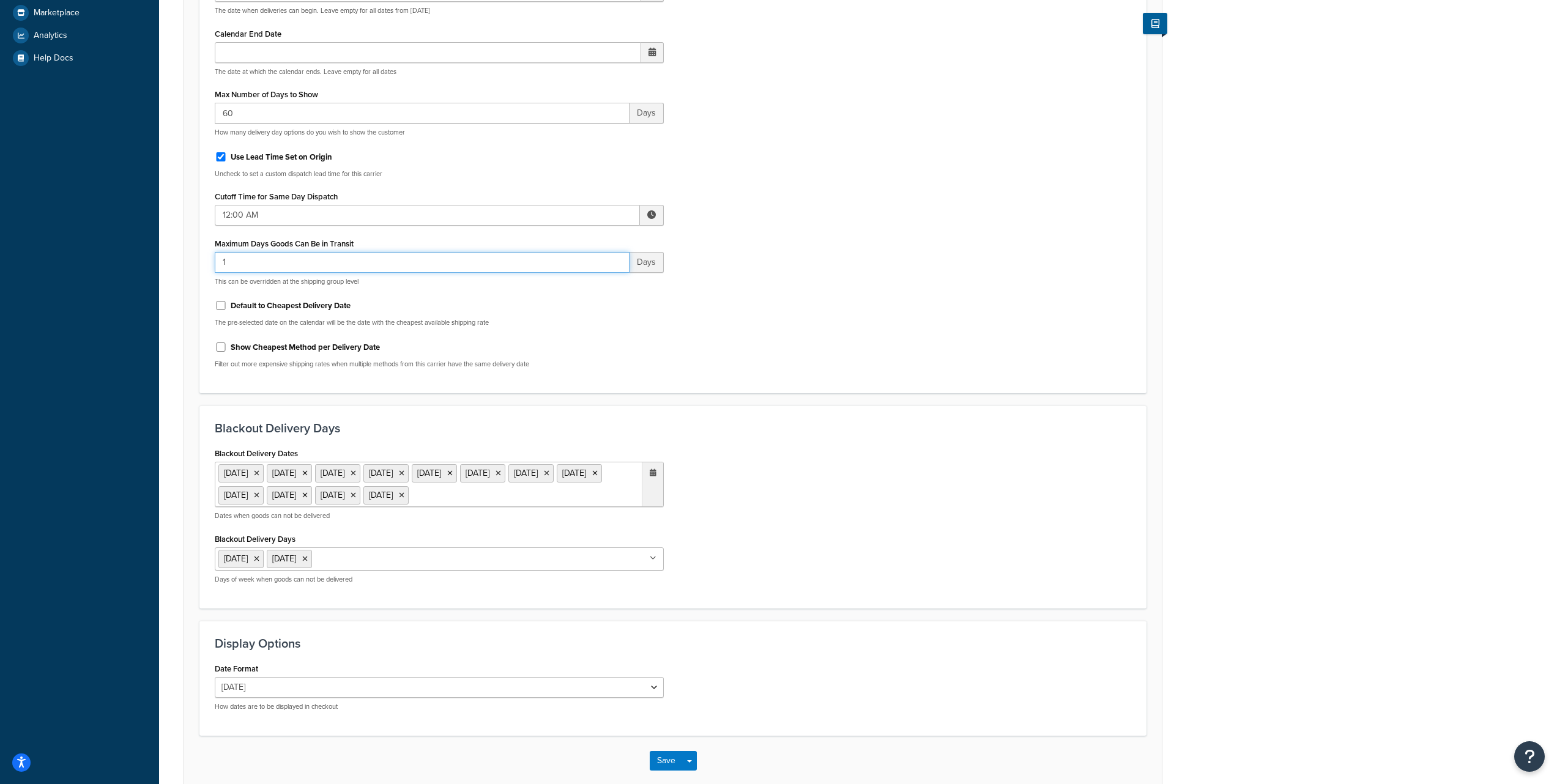
scroll to position [374, 0]
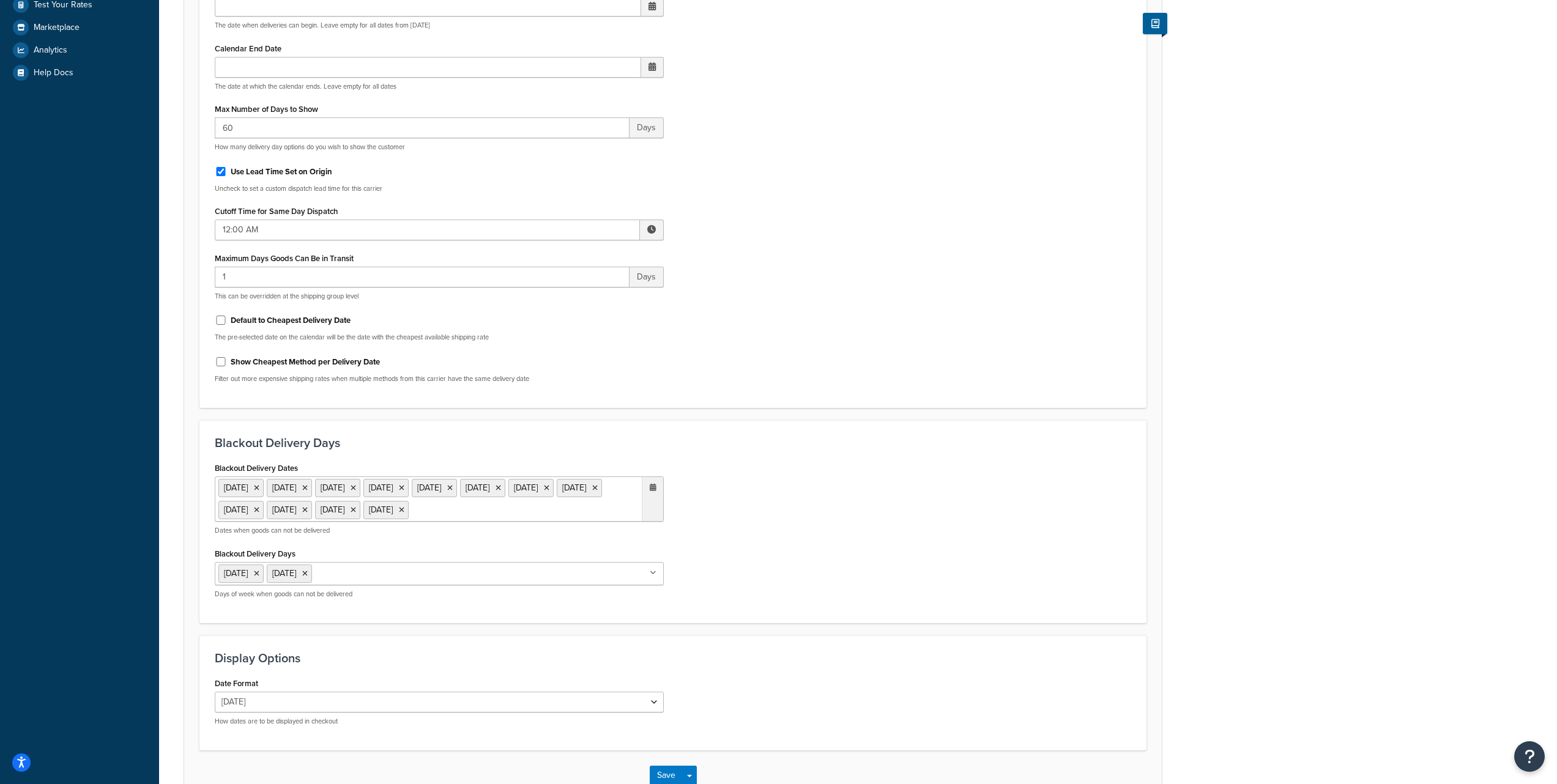
click at [303, 325] on label "Default to Cheapest Delivery Date" at bounding box center [291, 320] width 120 height 11
click at [227, 325] on input "Default to Cheapest Delivery Date" at bounding box center [221, 320] width 12 height 9
checkbox input "true"
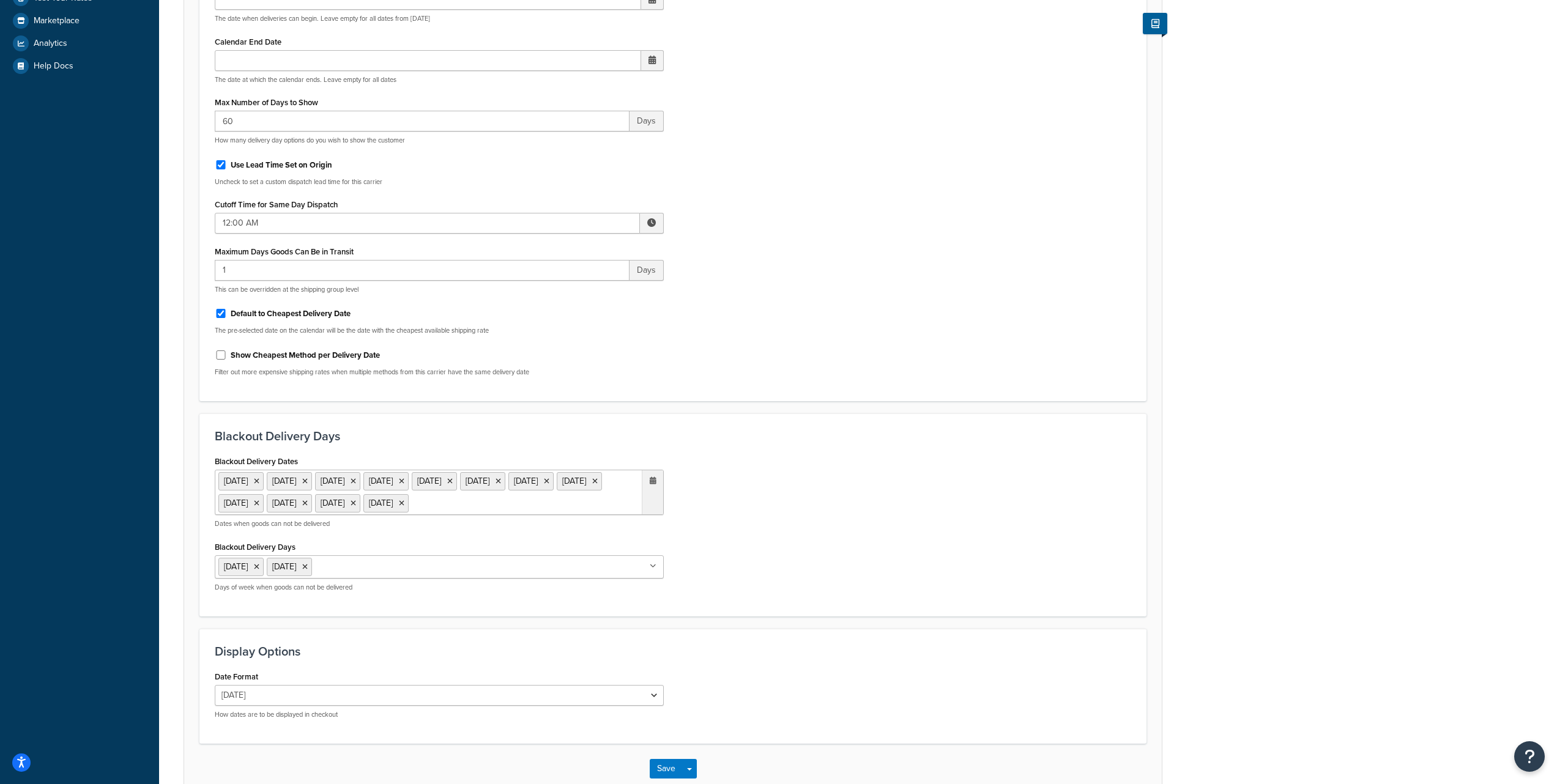
scroll to position [476, 0]
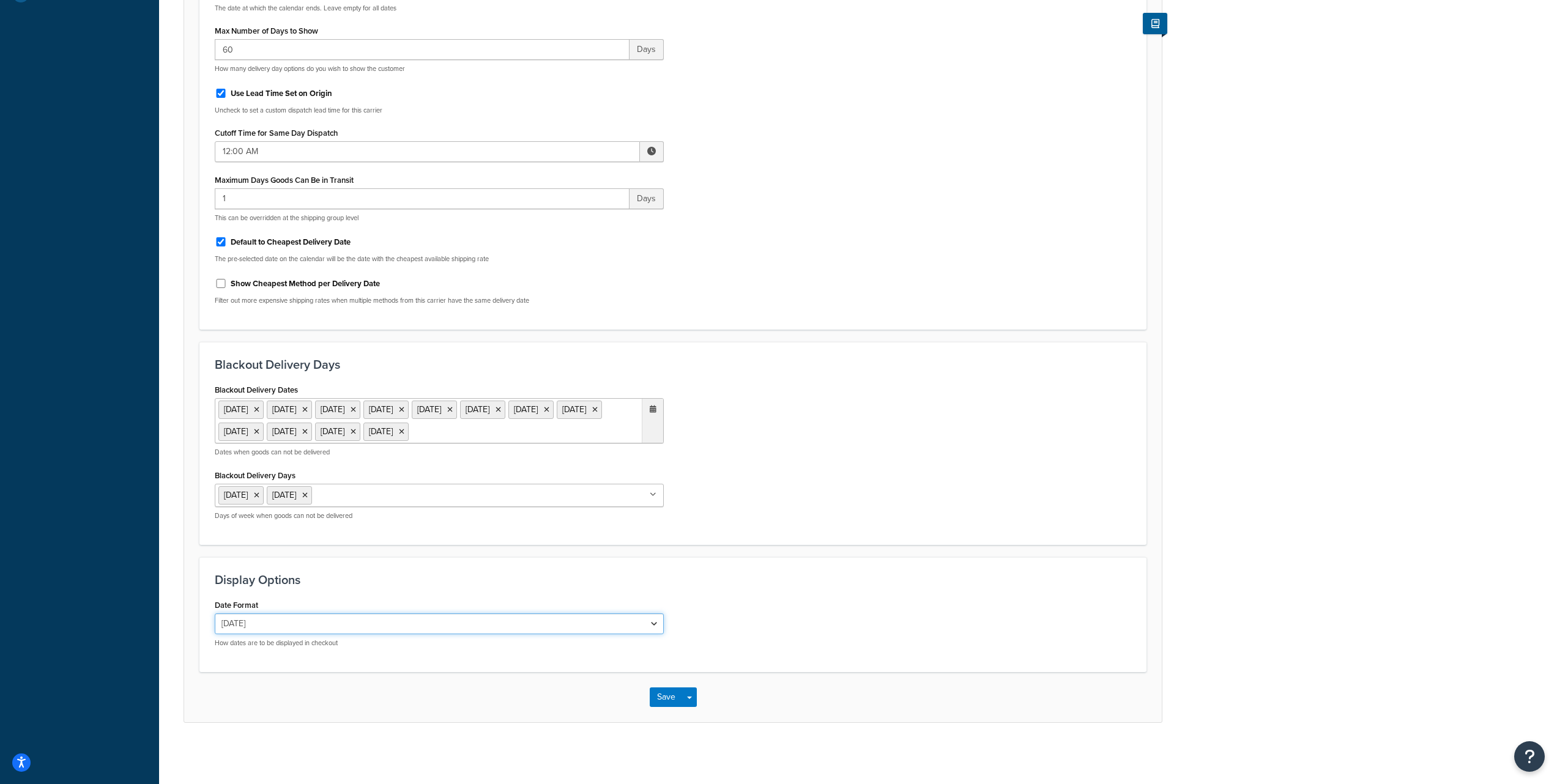
click at [295, 625] on select "Mon, Sep 22 9/22/2025 Sep 22, 2025 Mon, Sep 22, 2025 Mon, 9/22/2025 Sep 22 Mon,…" at bounding box center [439, 624] width 449 height 20
select select "yMd"
click at [215, 614] on select "Mon, Sep 22 9/22/2025 Sep 22, 2025 Mon, Sep 22, 2025 Mon, 9/22/2025 Sep 22 Mon,…" at bounding box center [439, 624] width 449 height 20
click at [662, 695] on button "Save" at bounding box center [666, 697] width 33 height 20
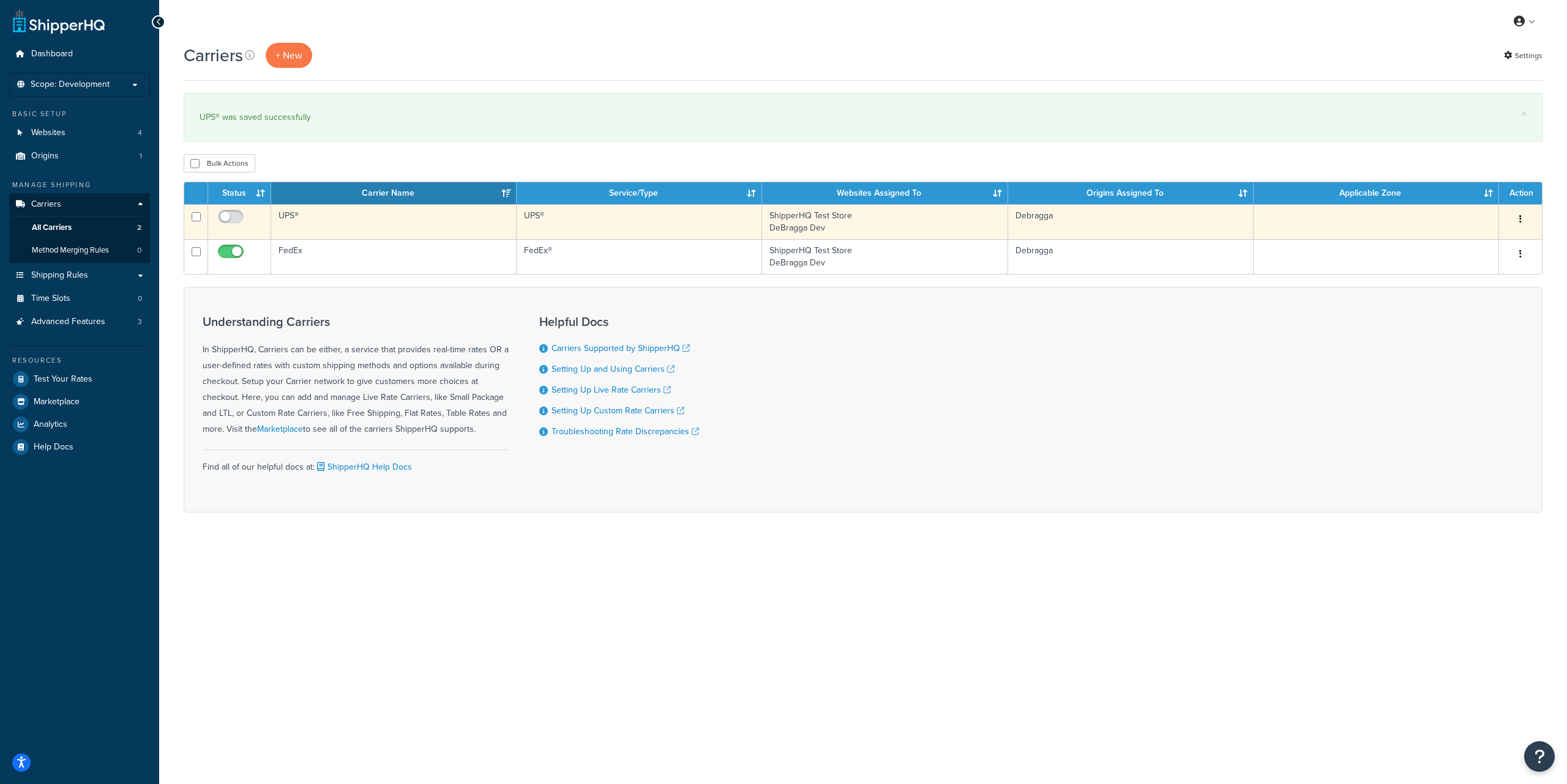
click at [1527, 222] on button "button" at bounding box center [1520, 219] width 17 height 20
click at [1483, 238] on link "Edit" at bounding box center [1471, 244] width 96 height 25
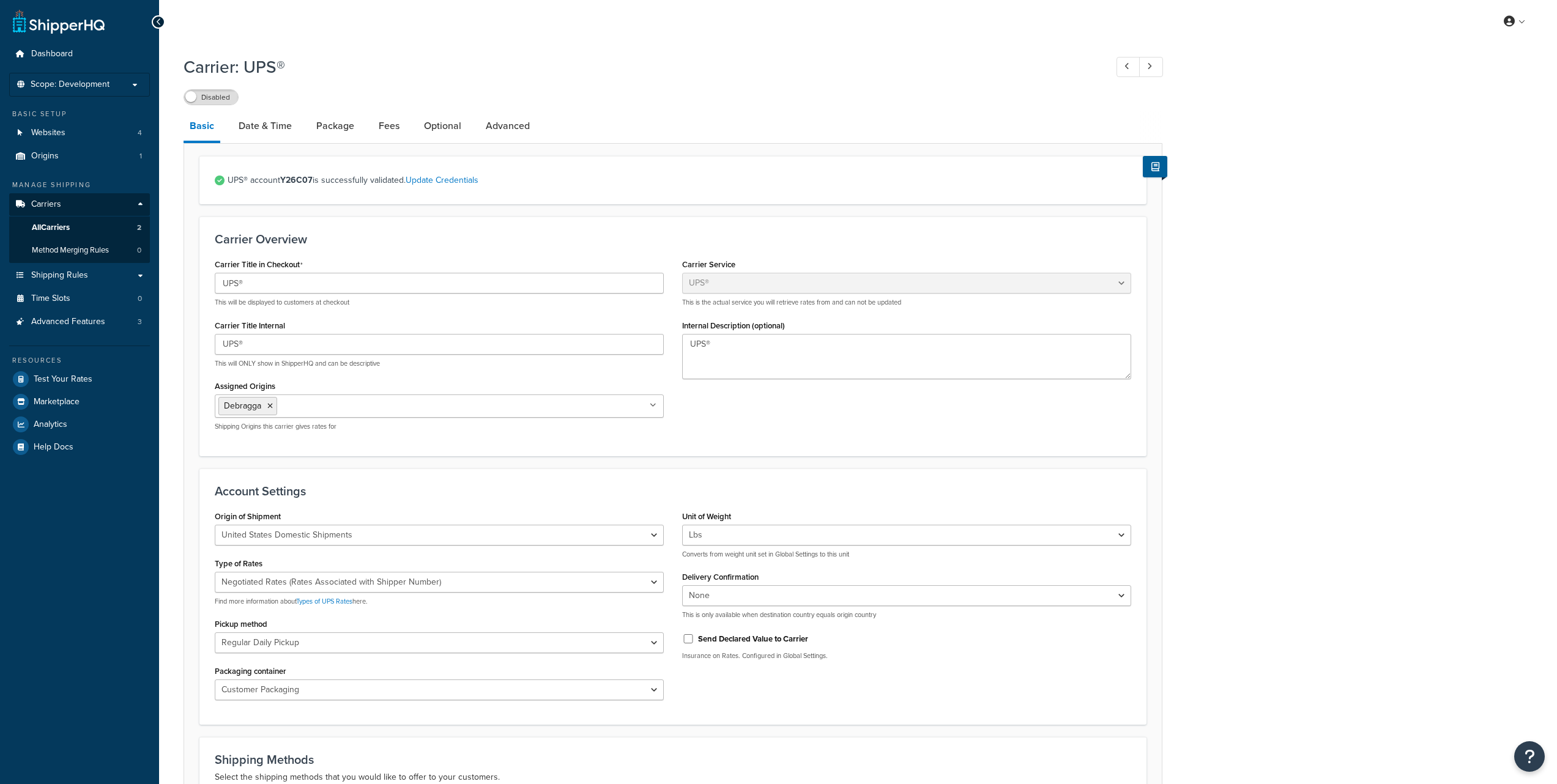
select select "ups"
click at [277, 132] on link "Date & Time" at bounding box center [265, 126] width 66 height 29
select select "yMd"
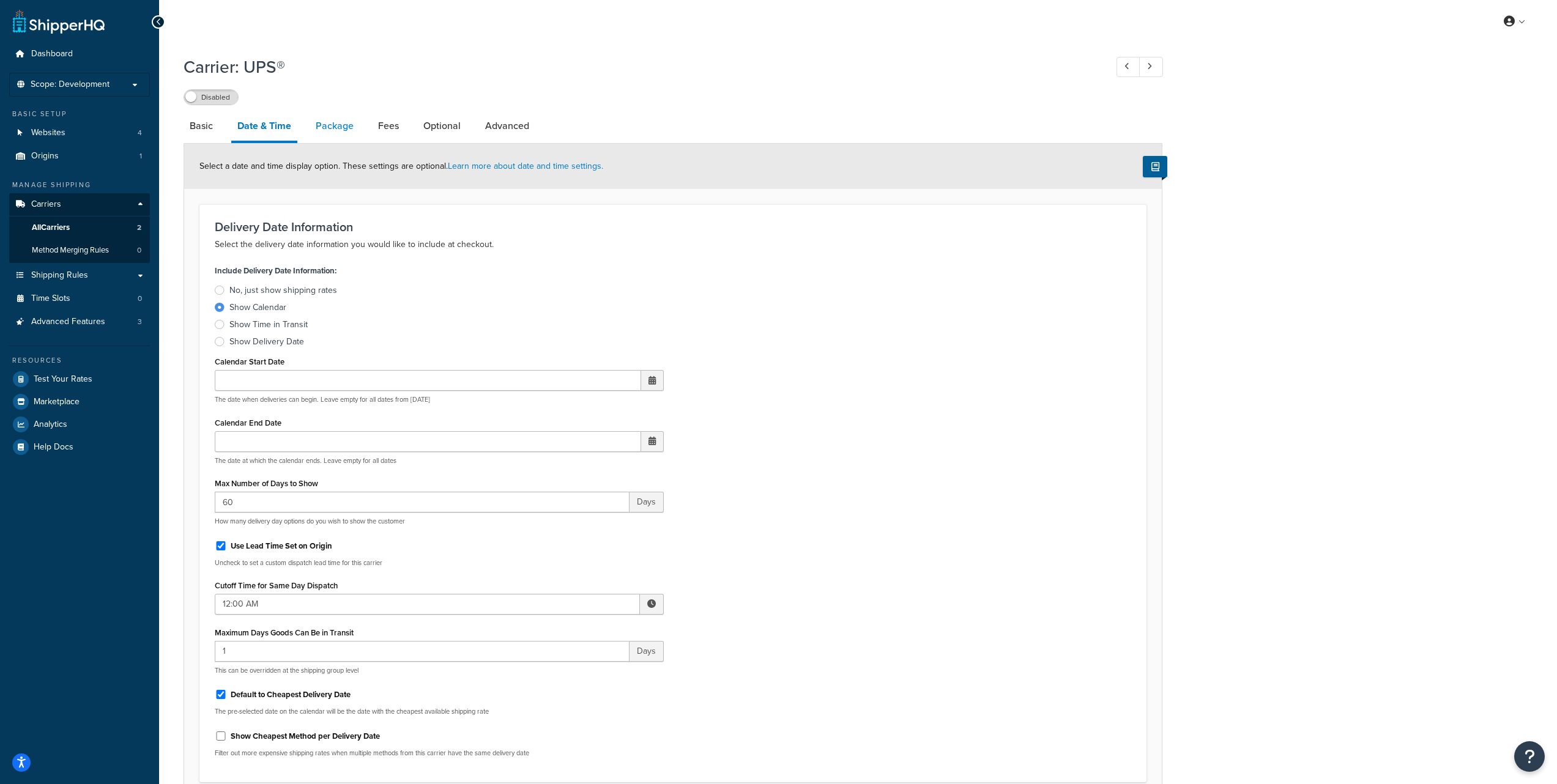
click at [325, 128] on link "Package" at bounding box center [334, 126] width 50 height 29
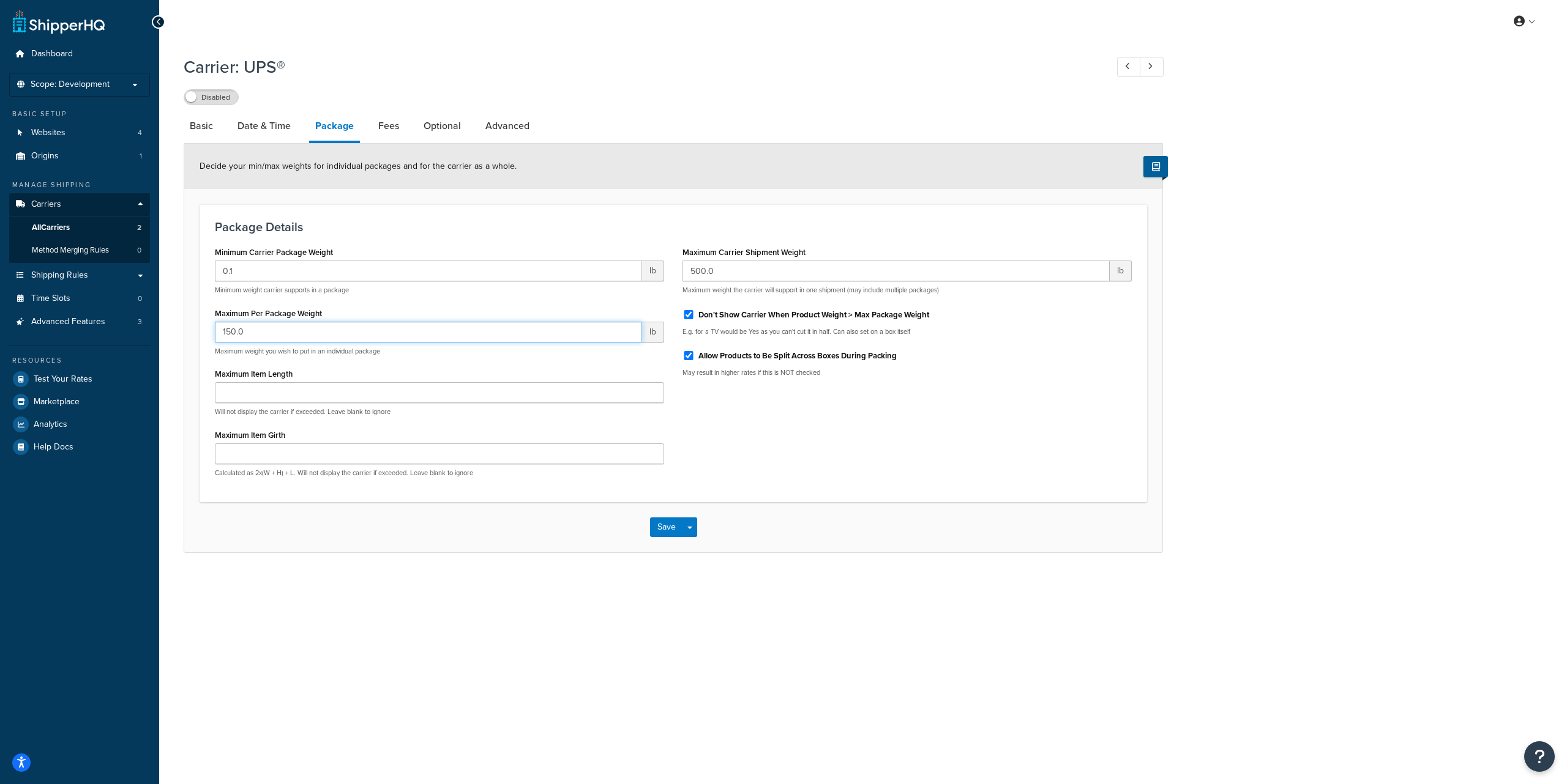
click at [232, 334] on input "150.0" at bounding box center [428, 332] width 427 height 20
type input "70"
click at [864, 635] on div "My Profile Billing Global Settings Contact Us Logout Carrier: UPS® Disabled Bas…" at bounding box center [863, 392] width 1408 height 784
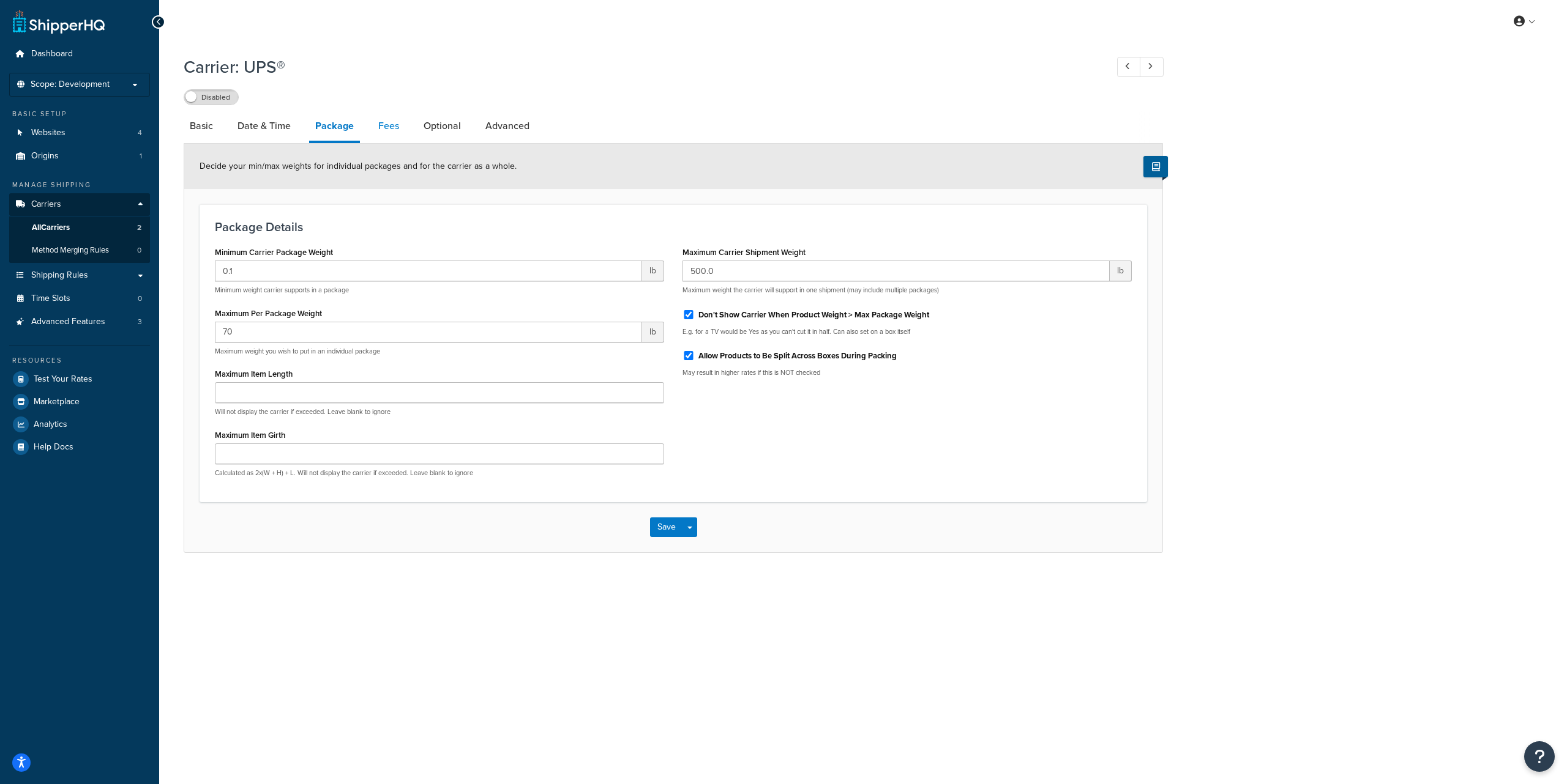
click at [387, 133] on link "Fees" at bounding box center [389, 126] width 33 height 29
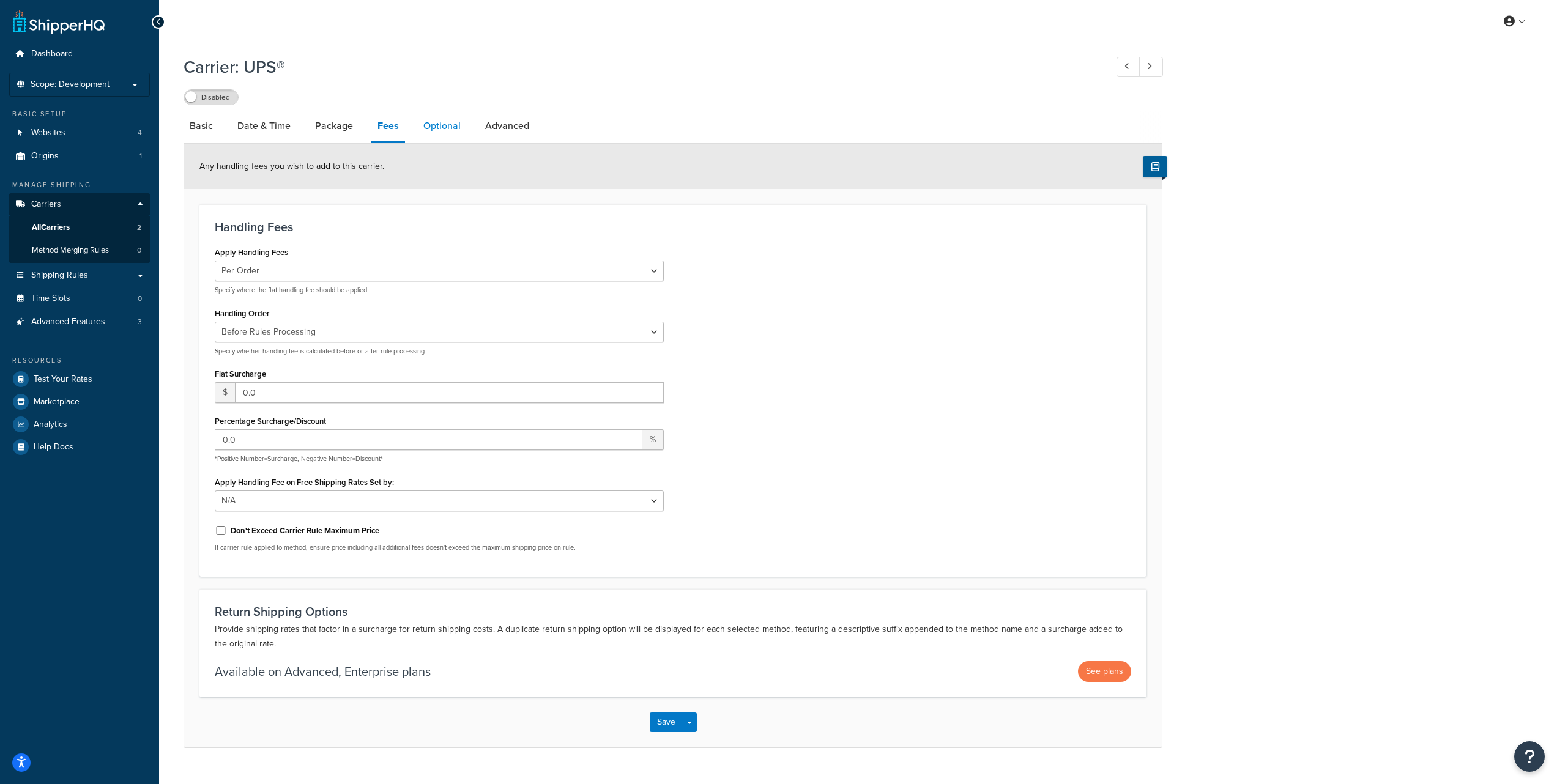
click at [429, 134] on link "Optional" at bounding box center [442, 126] width 49 height 29
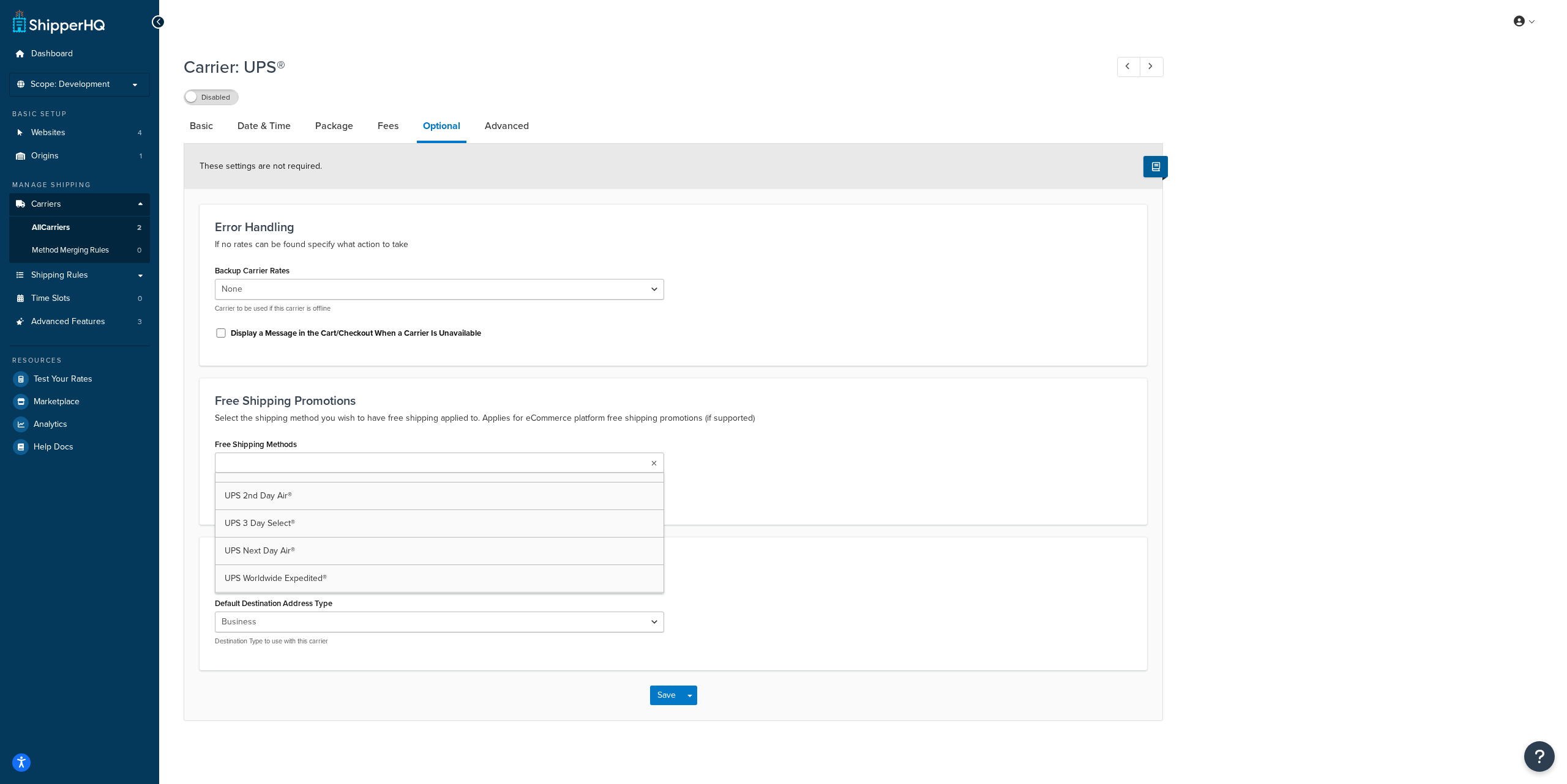
click at [342, 461] on ul at bounding box center [439, 463] width 449 height 20
click at [481, 386] on div "Free Shipping Promotions Select the shipping method you wish to have free shipp…" at bounding box center [673, 452] width 947 height 147
click at [272, 621] on select "Residential Business" at bounding box center [439, 622] width 449 height 20
select select "residential"
click at [215, 613] on select "Residential Business" at bounding box center [439, 622] width 449 height 20
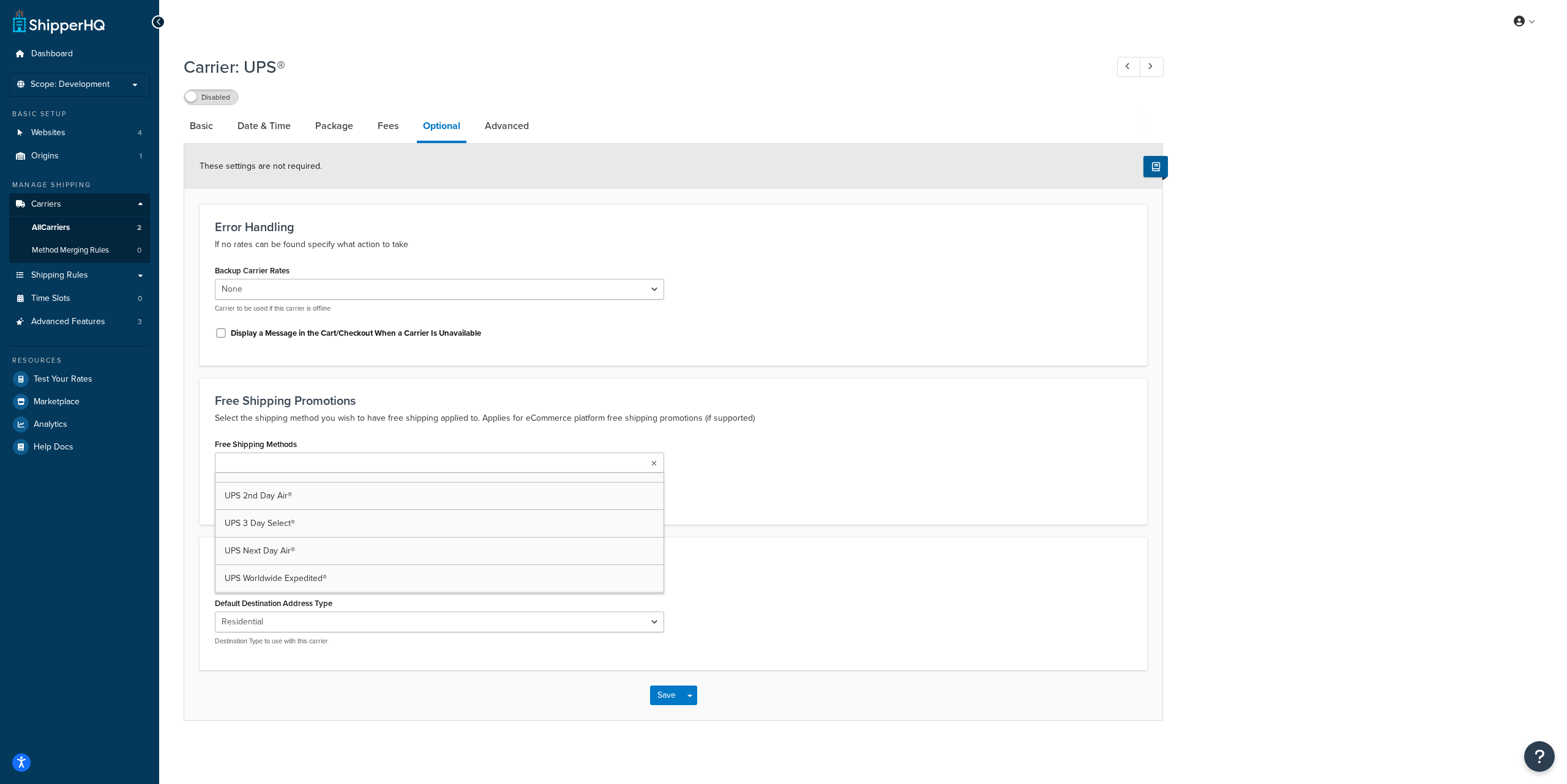
click at [376, 463] on ul at bounding box center [439, 463] width 449 height 20
click at [831, 450] on div "Free Shipping Methods UPS 2nd Day Air® UPS 3 Day Select® UPS Next Day Air® UPS …" at bounding box center [673, 472] width 935 height 74
click at [504, 127] on link "Advanced" at bounding box center [506, 126] width 56 height 29
select select "false"
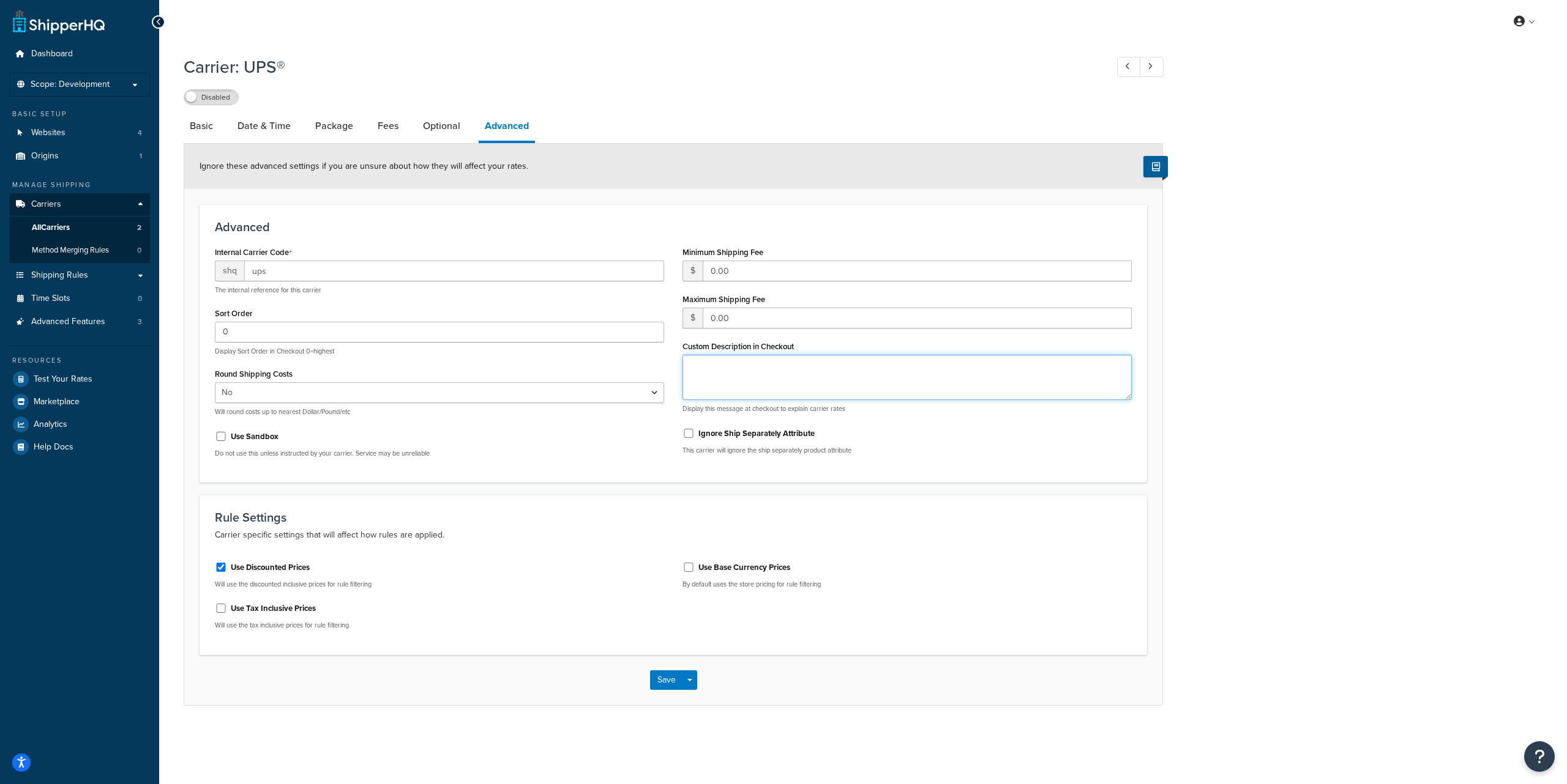
click at [737, 371] on textarea "Custom Description in Checkout" at bounding box center [907, 377] width 449 height 45
paste textarea "Please Select a date using the delivery calendar below. Please note: Monday - F…"
type textarea "Please Select a date using the delivery calendar below. Please note: Monday - F…"
click at [663, 681] on button "Save" at bounding box center [666, 680] width 33 height 20
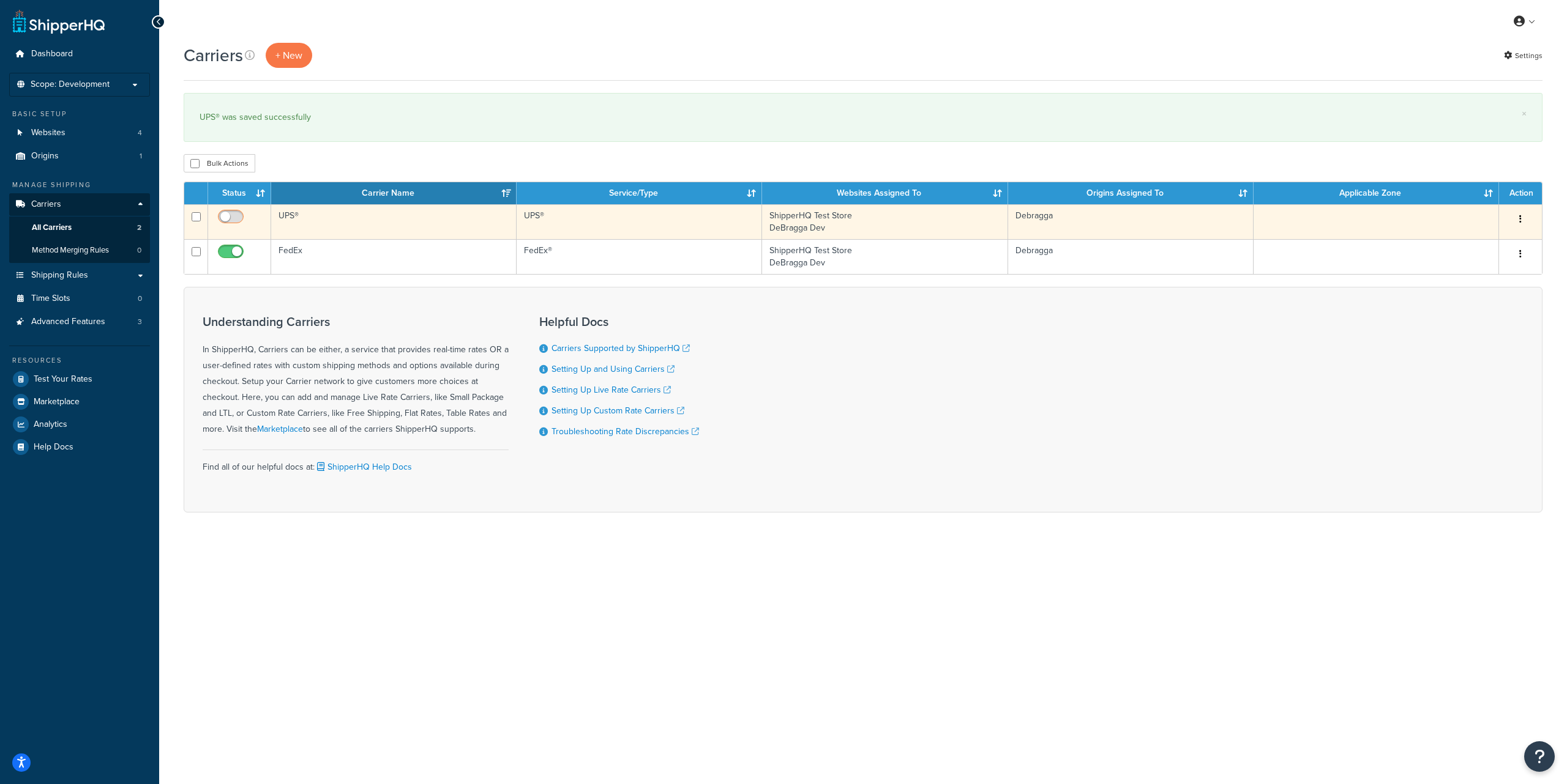
click at [232, 216] on input "checkbox" at bounding box center [232, 220] width 33 height 15
checkbox input "true"
click at [1520, 218] on icon "button" at bounding box center [1520, 219] width 3 height 9
click at [1453, 243] on link "Edit" at bounding box center [1471, 244] width 96 height 25
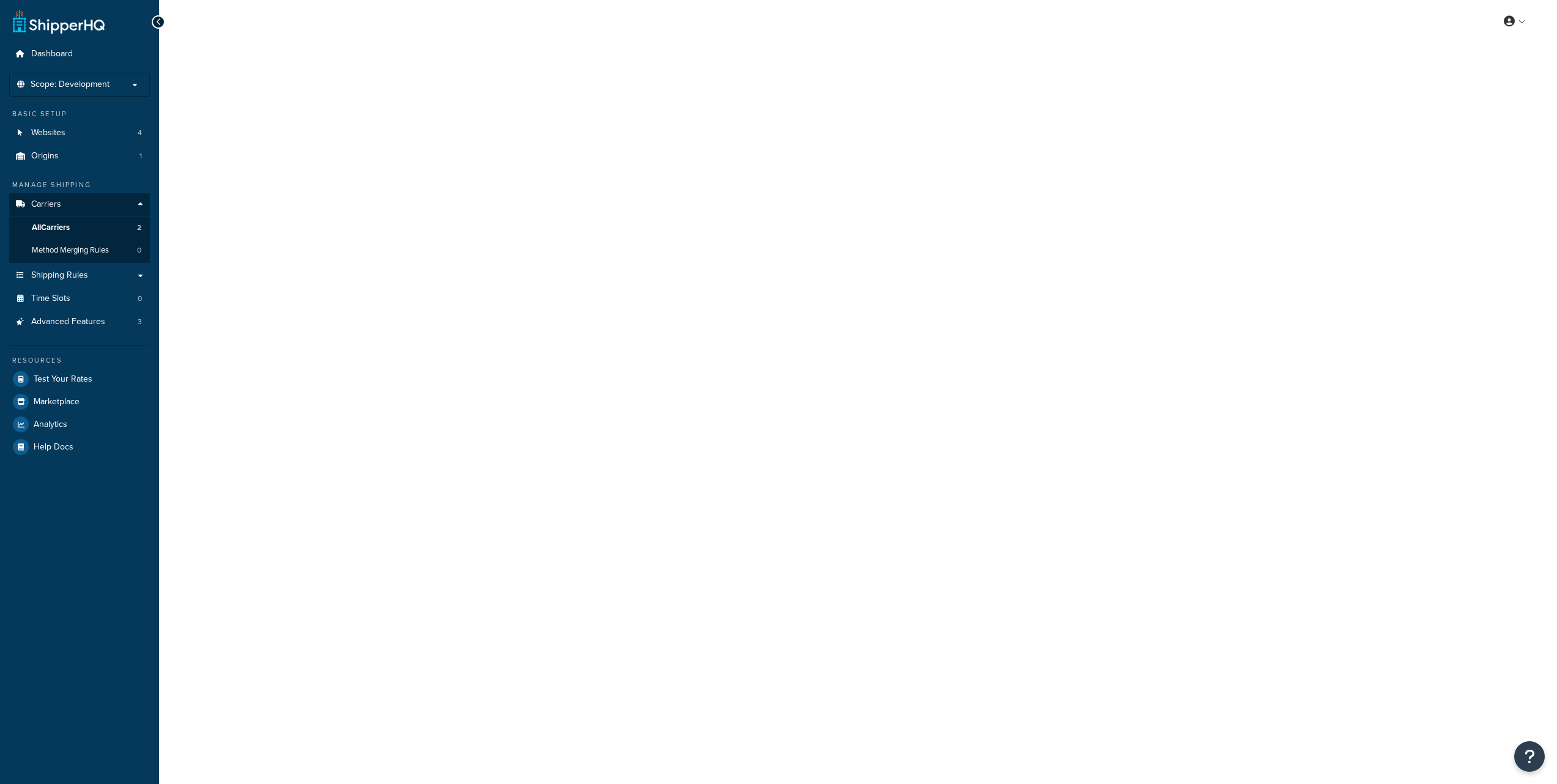
select select "ups"
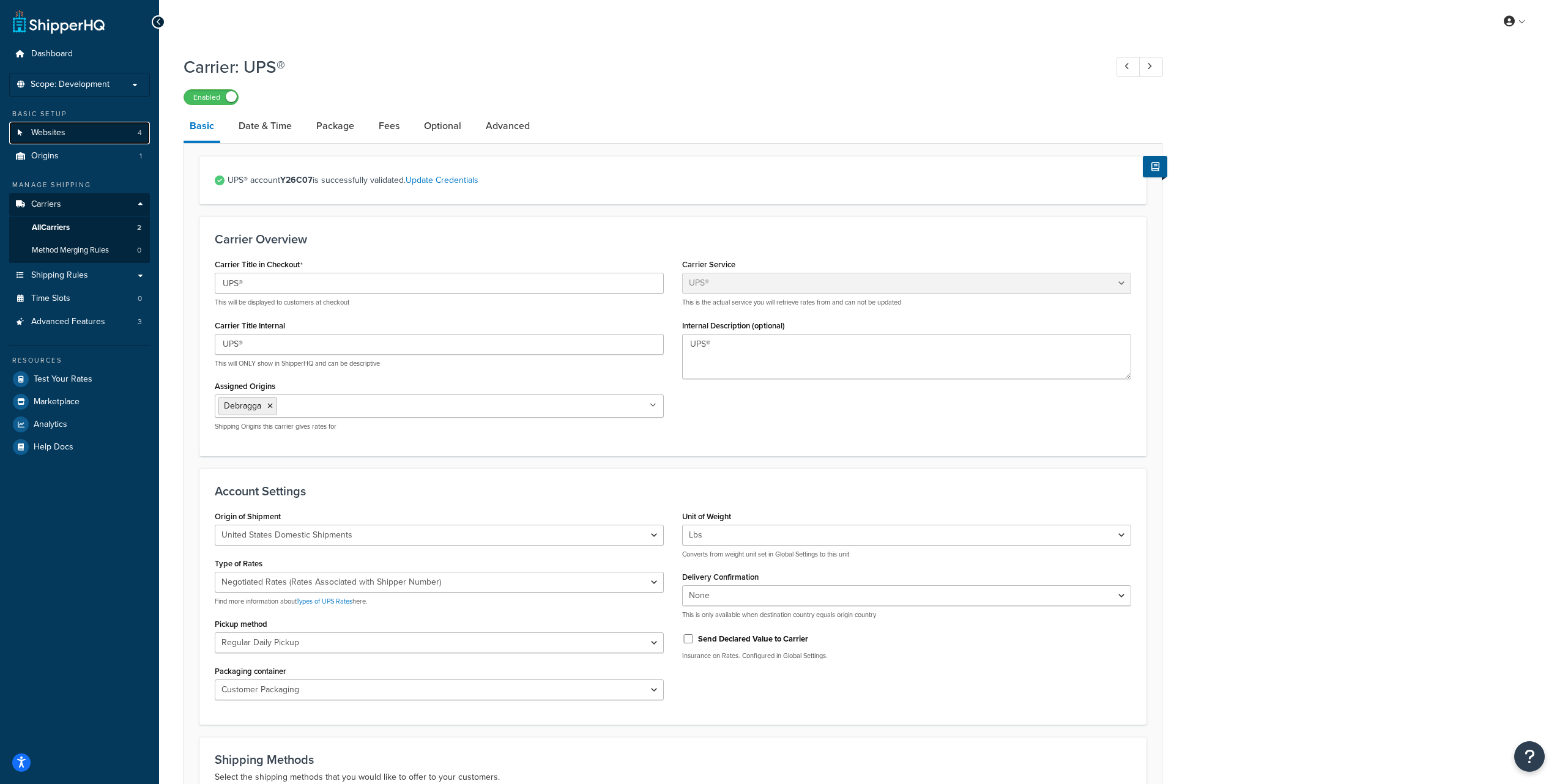
click at [82, 134] on link "Websites 4" at bounding box center [79, 133] width 141 height 23
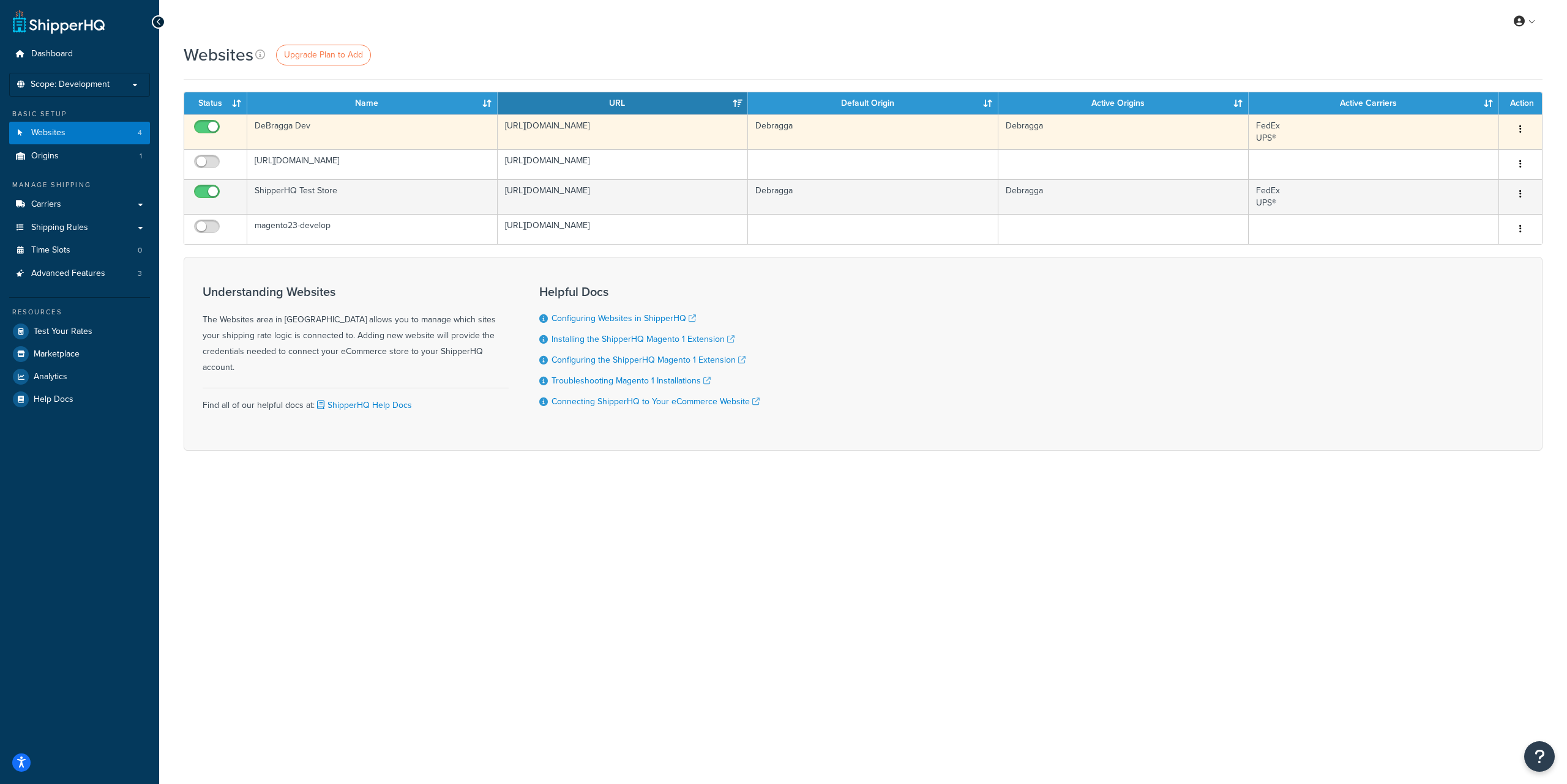
click at [1522, 128] on button "button" at bounding box center [1520, 130] width 17 height 20
click at [1467, 151] on link "Edit" at bounding box center [1471, 153] width 96 height 25
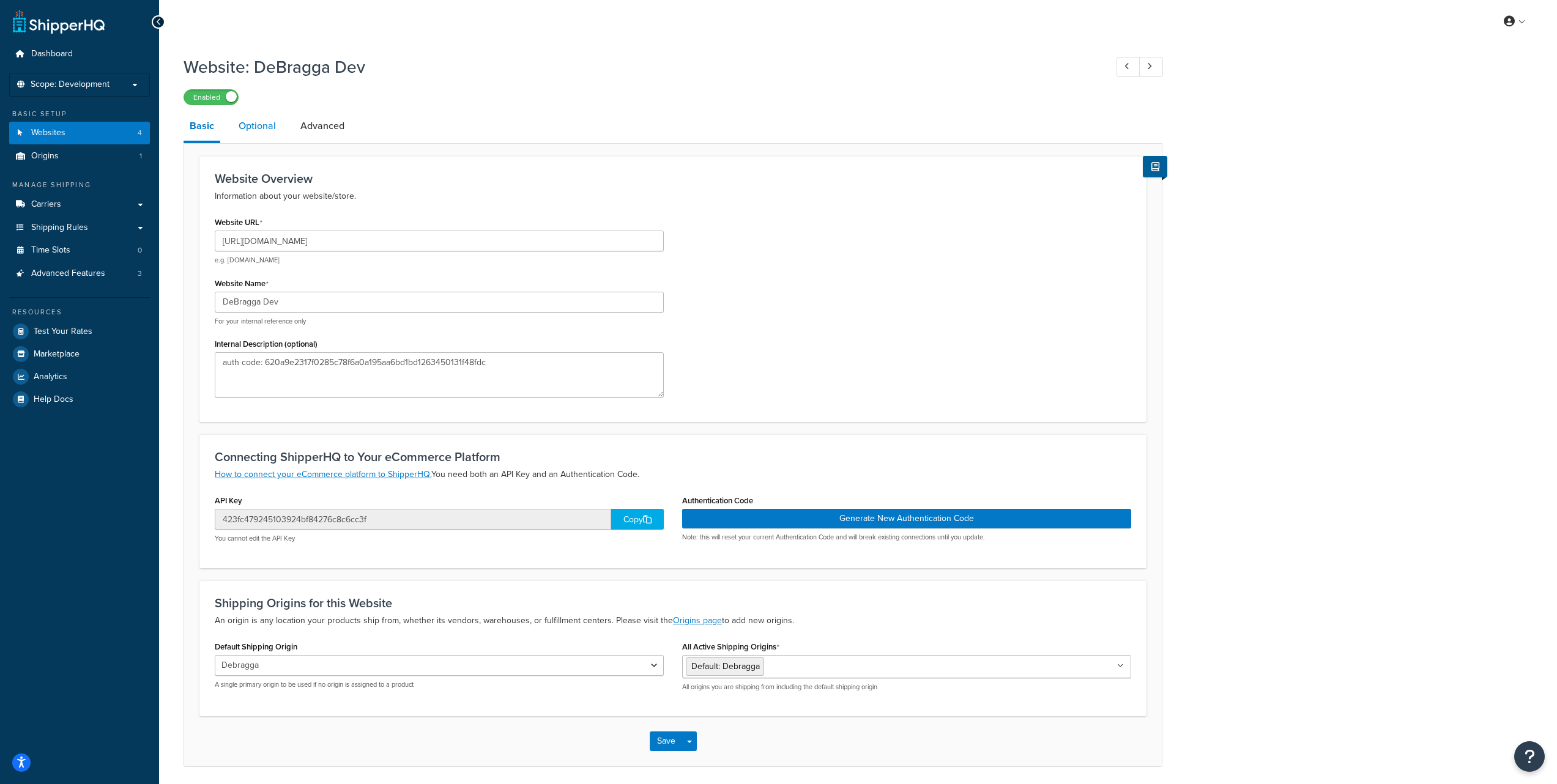
click at [253, 135] on link "Optional" at bounding box center [257, 126] width 49 height 29
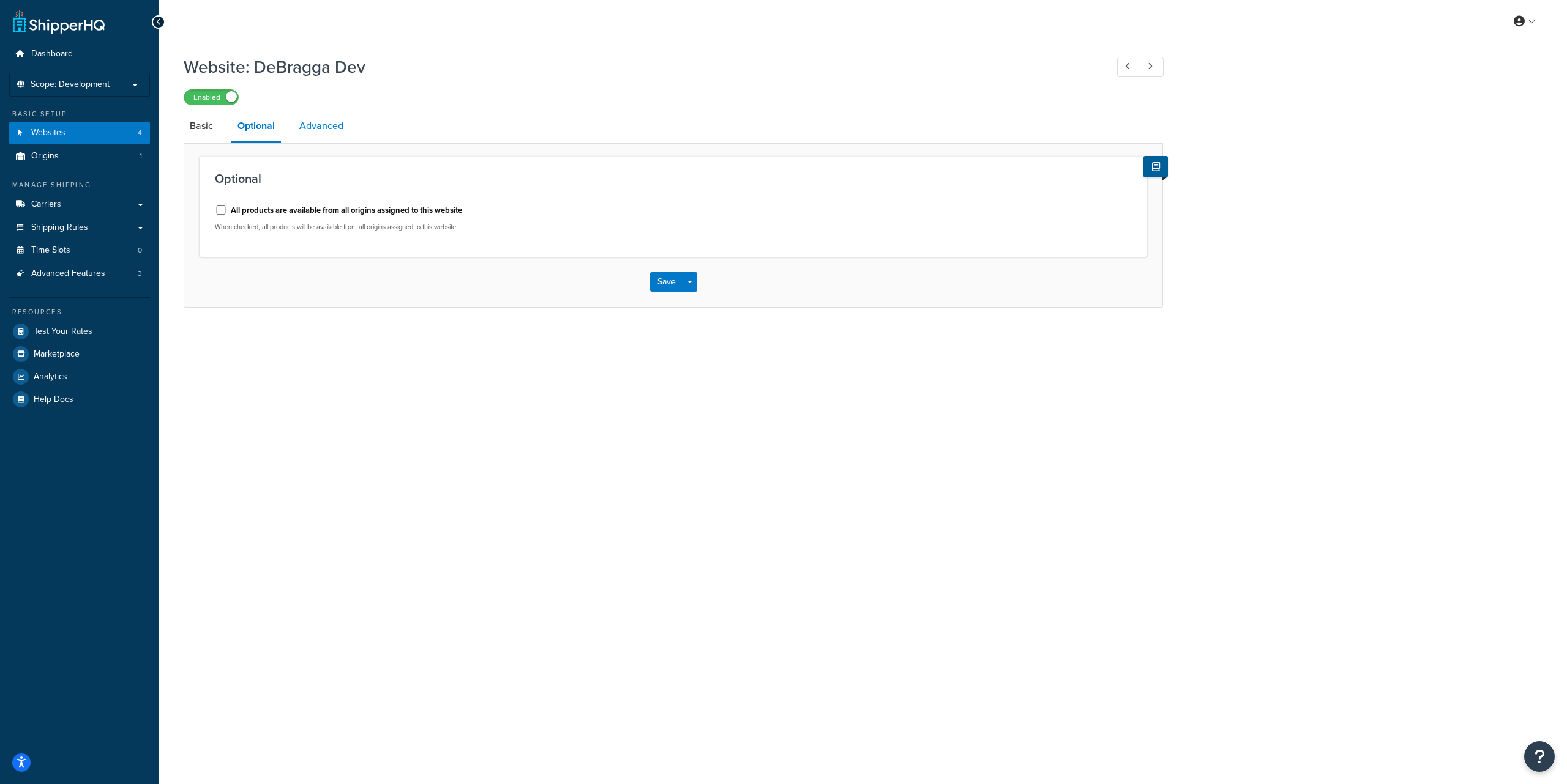
click at [320, 124] on link "Advanced" at bounding box center [321, 126] width 56 height 29
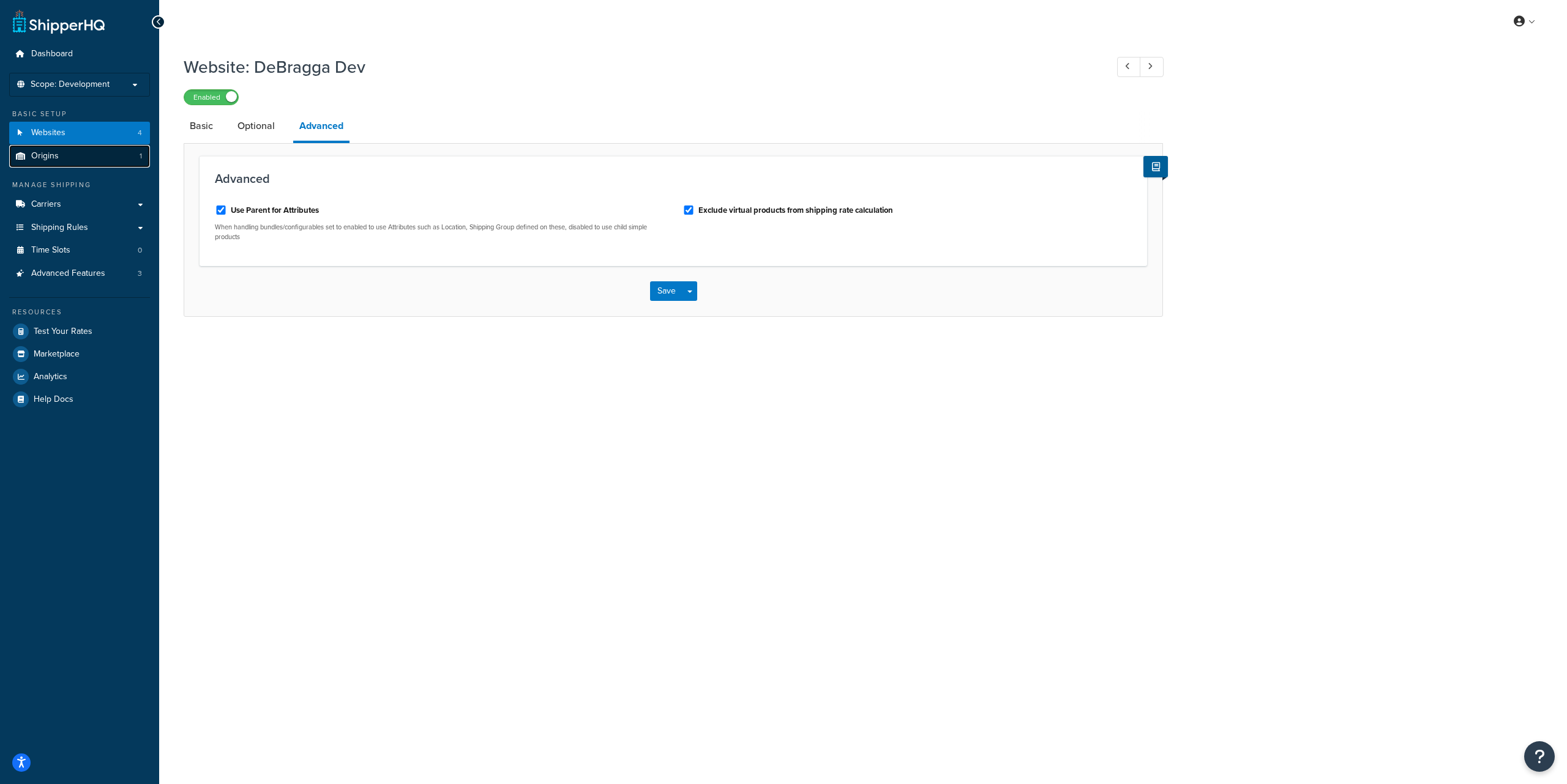
click at [94, 154] on link "Origins 1" at bounding box center [79, 156] width 141 height 23
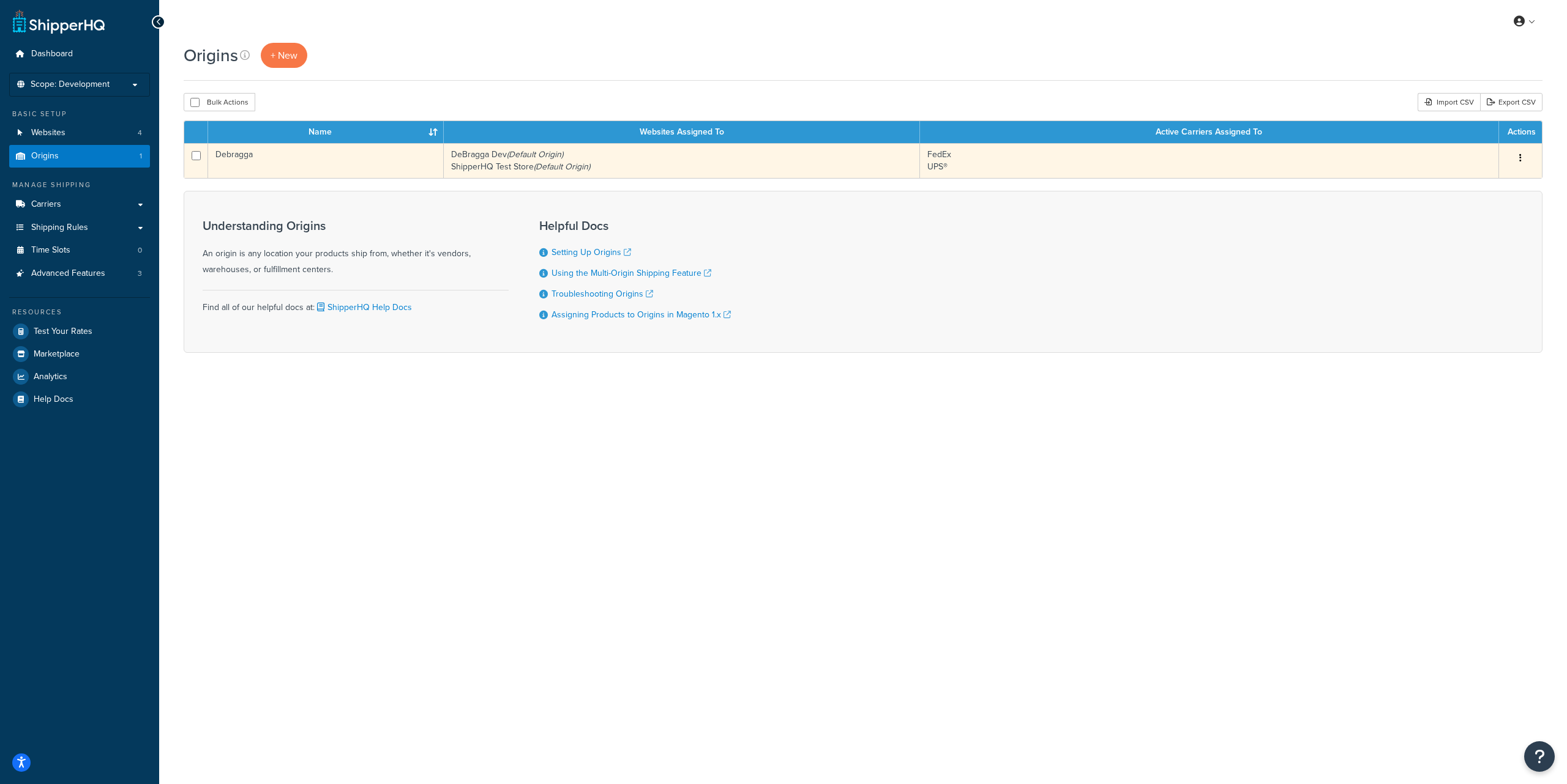
click at [1520, 159] on icon "button" at bounding box center [1520, 158] width 3 height 9
click at [1476, 181] on link "Edit" at bounding box center [1479, 181] width 96 height 25
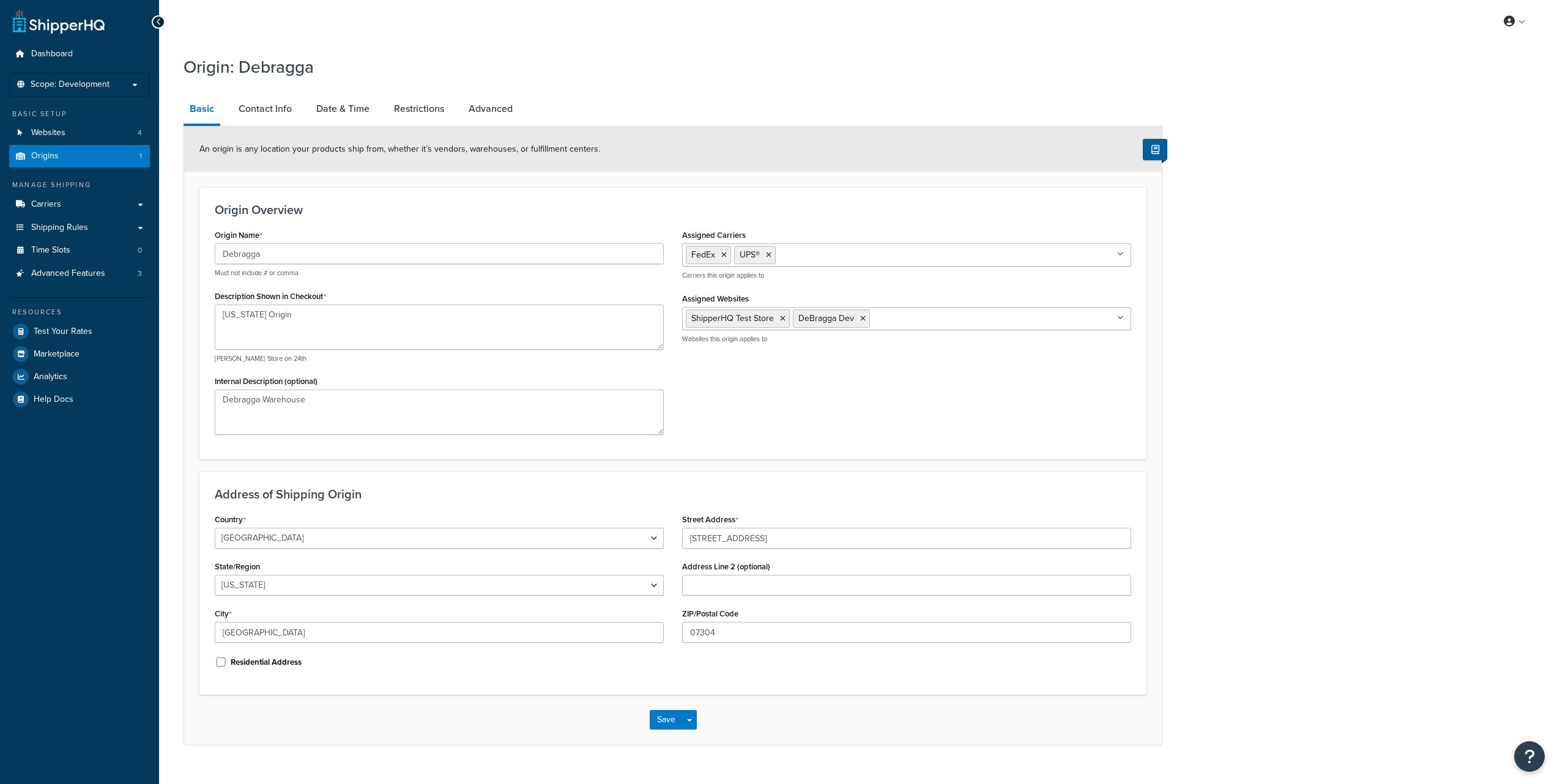
select select "30"
click at [724, 257] on icon at bounding box center [724, 255] width 5 height 8
click at [1246, 262] on div "Origin: Debragga Basic Contact Info Date & Time Restrictions Advanced An origin…" at bounding box center [858, 412] width 1398 height 728
click at [270, 109] on link "Contact Info" at bounding box center [265, 109] width 66 height 29
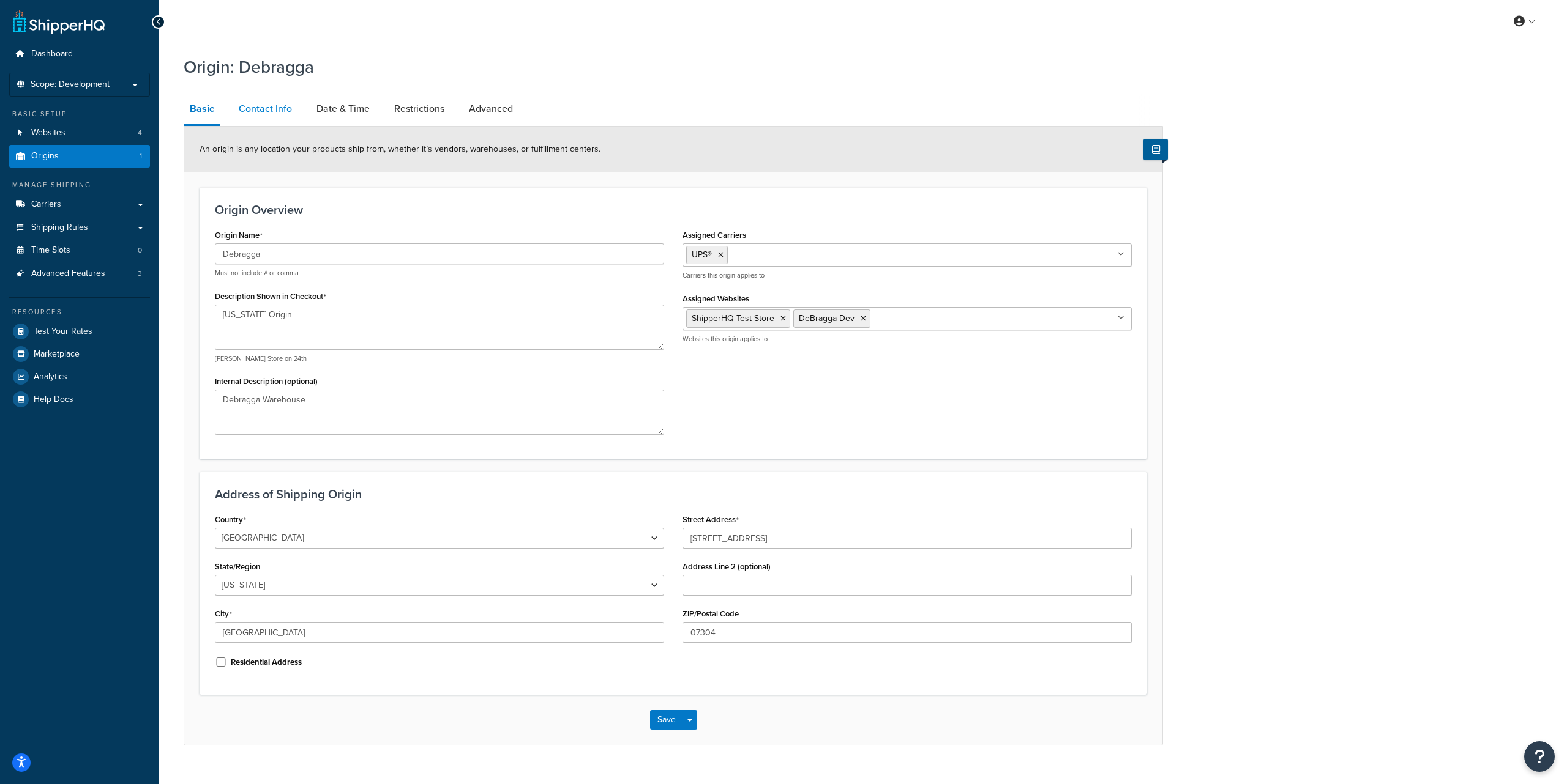
select select "order_placed"
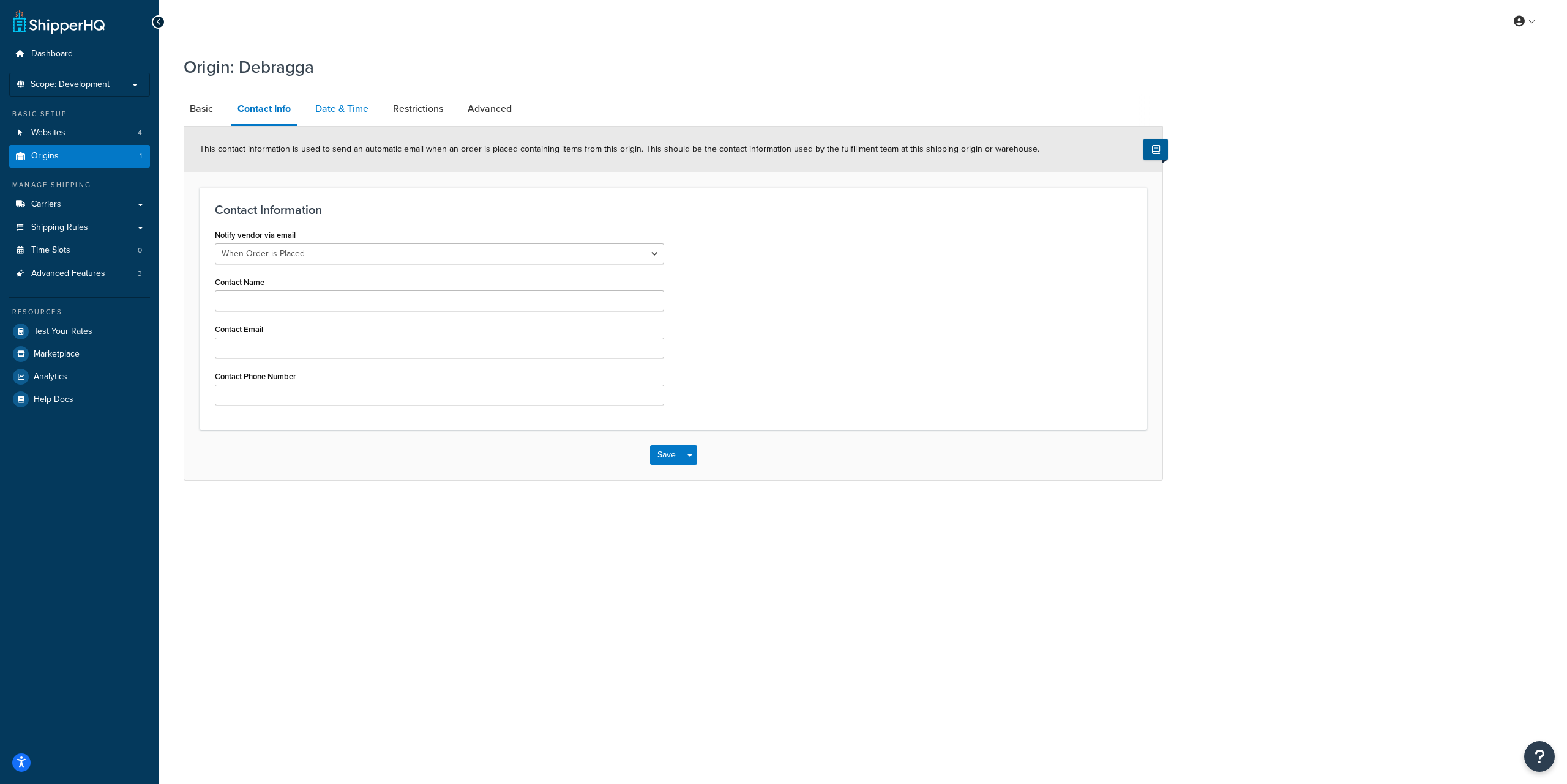
click at [355, 109] on link "Date & Time" at bounding box center [342, 109] width 66 height 29
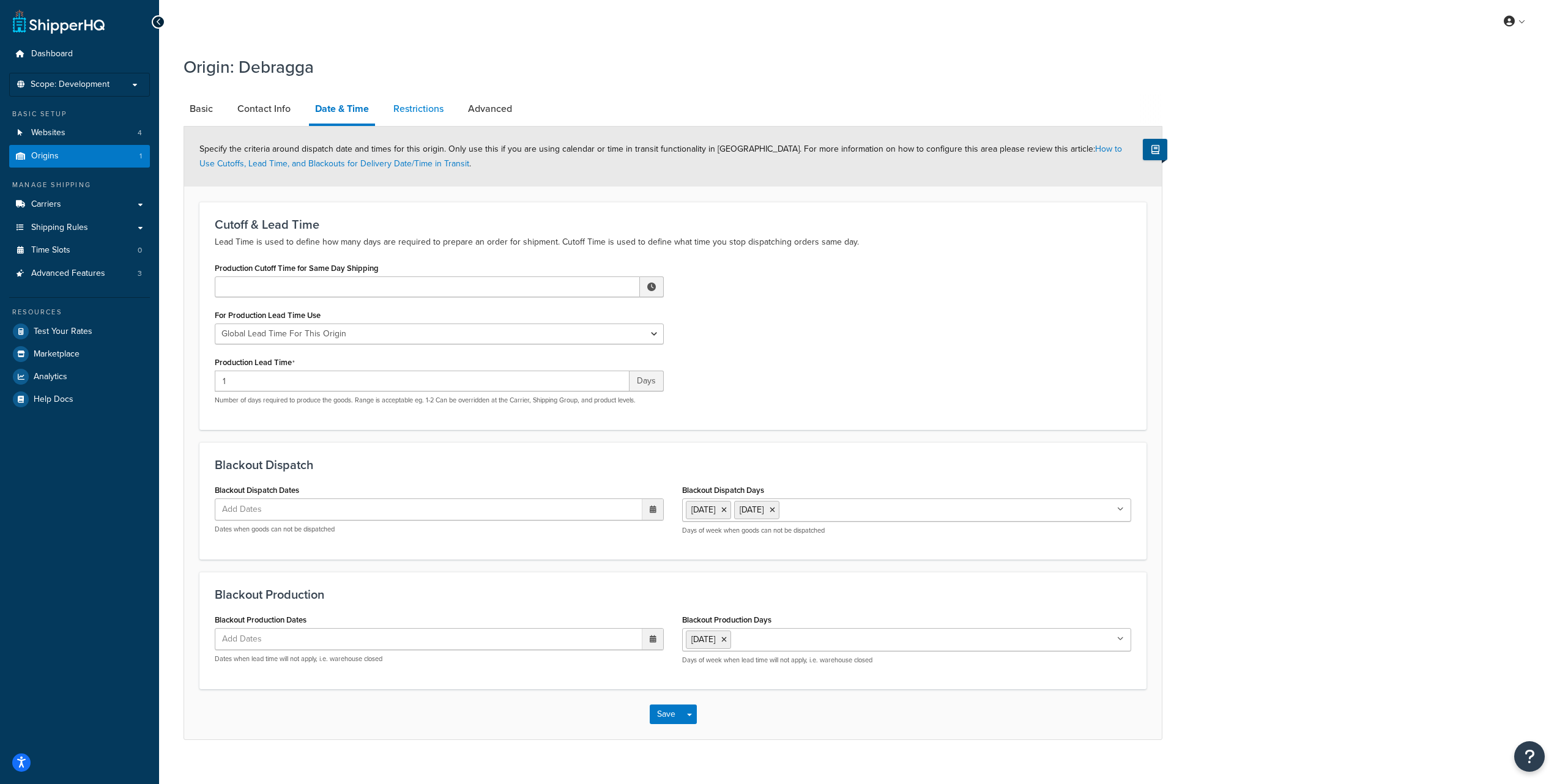
click at [417, 107] on link "Restrictions" at bounding box center [418, 109] width 62 height 29
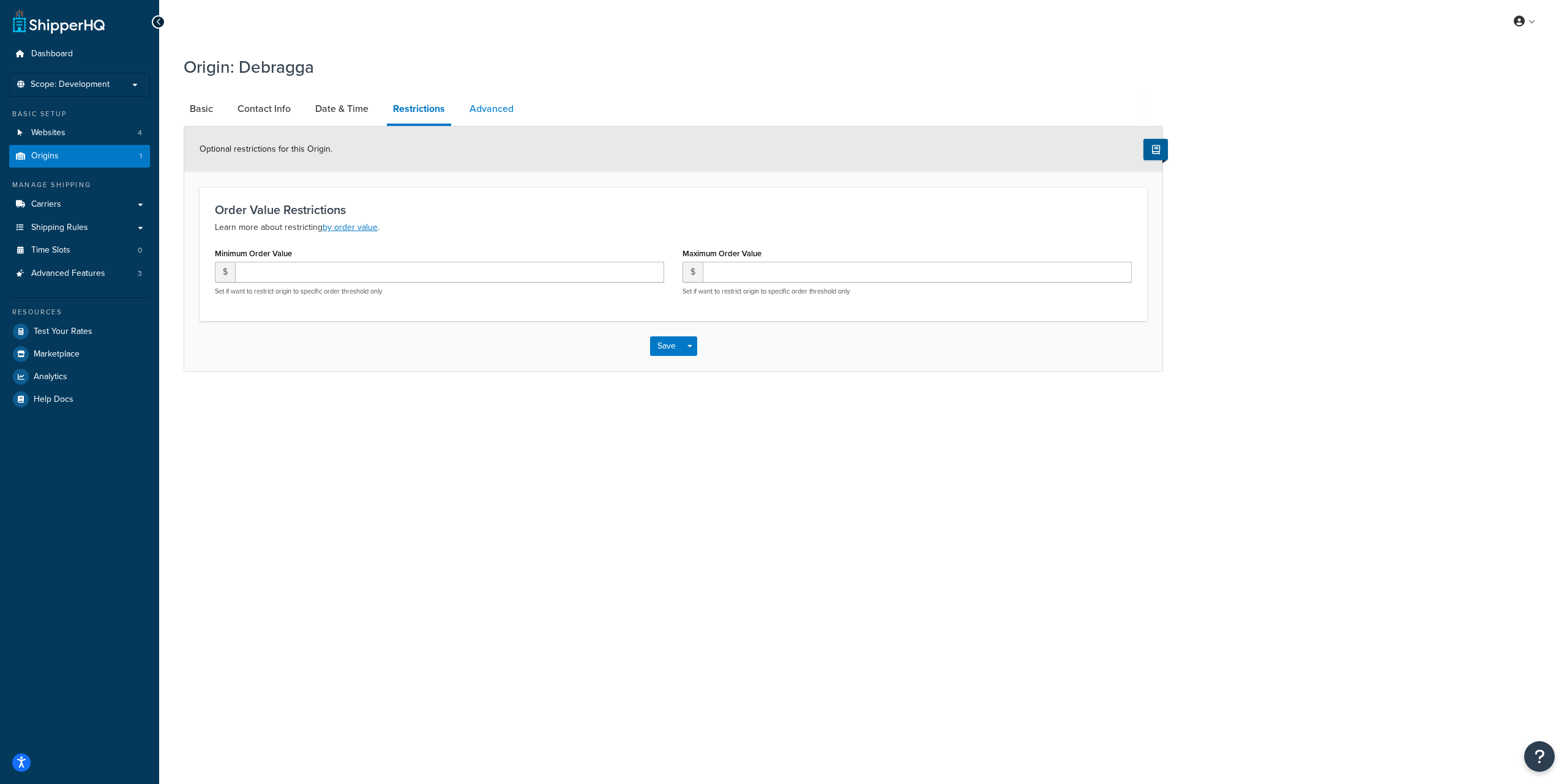
click at [490, 105] on link "Advanced" at bounding box center [491, 109] width 56 height 29
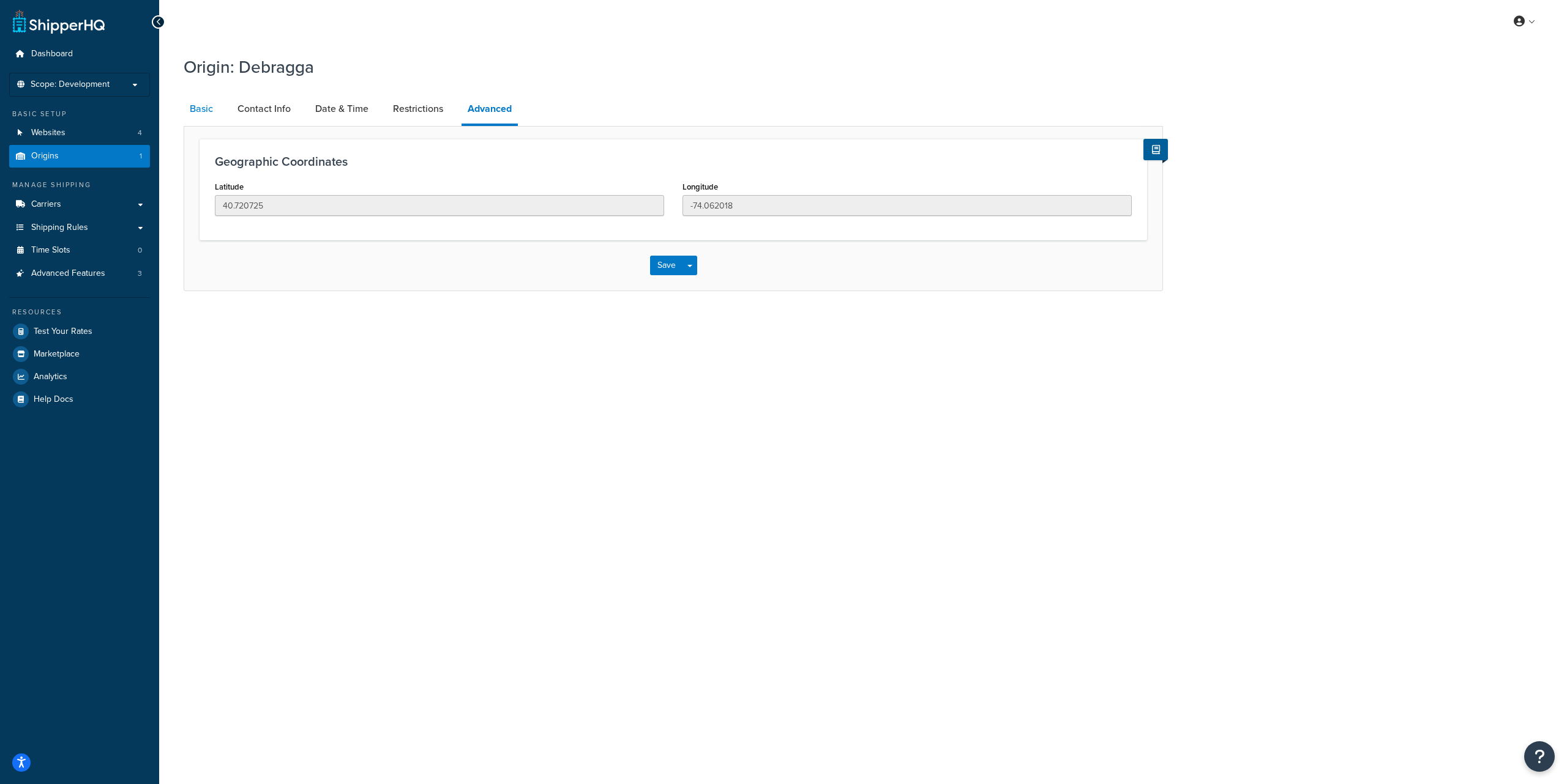
click at [207, 110] on link "Basic" at bounding box center [201, 109] width 36 height 29
select select "30"
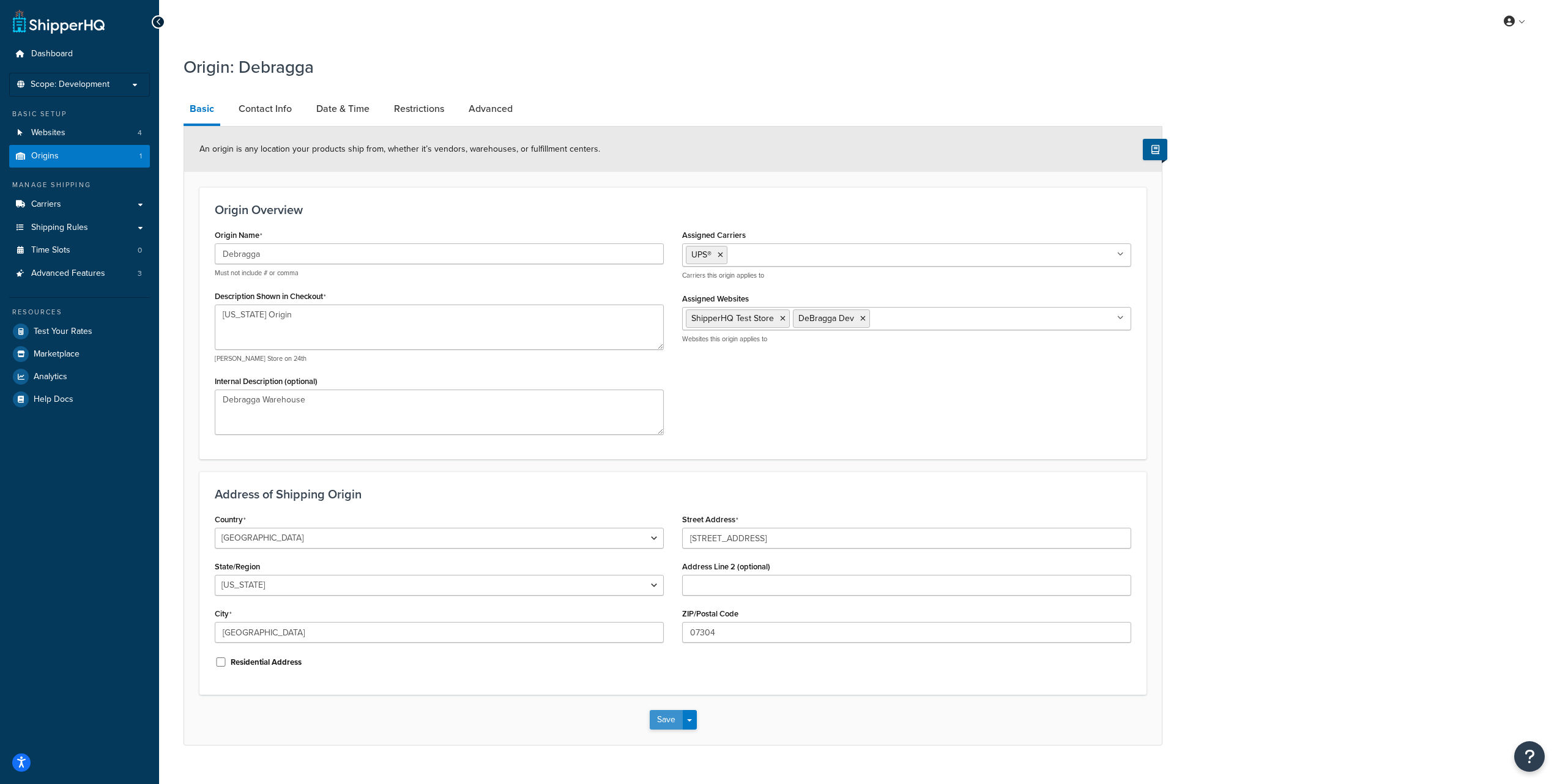
click at [666, 721] on button "Save" at bounding box center [666, 720] width 33 height 20
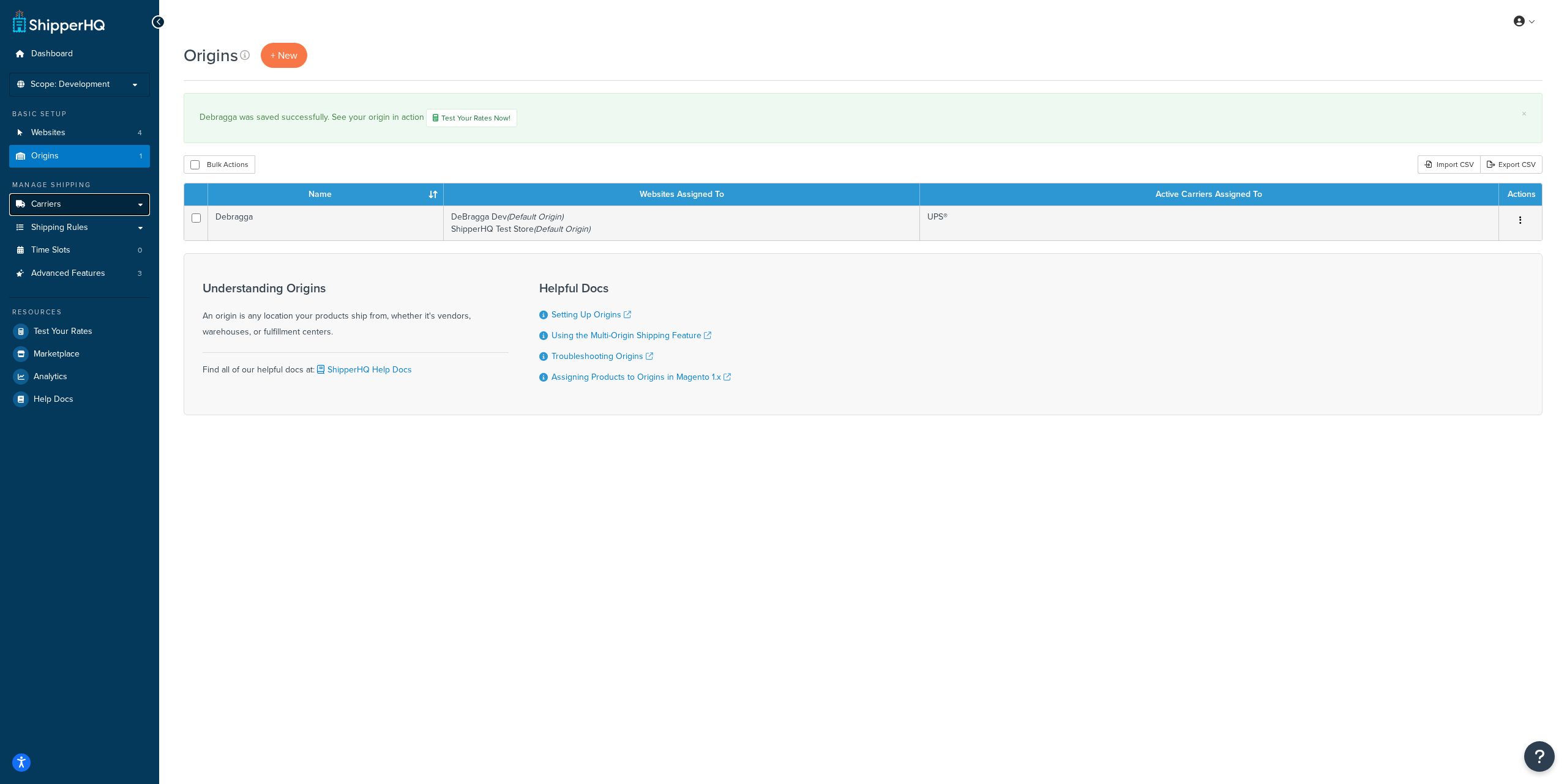
click at [72, 196] on link "Carriers" at bounding box center [79, 205] width 141 height 23
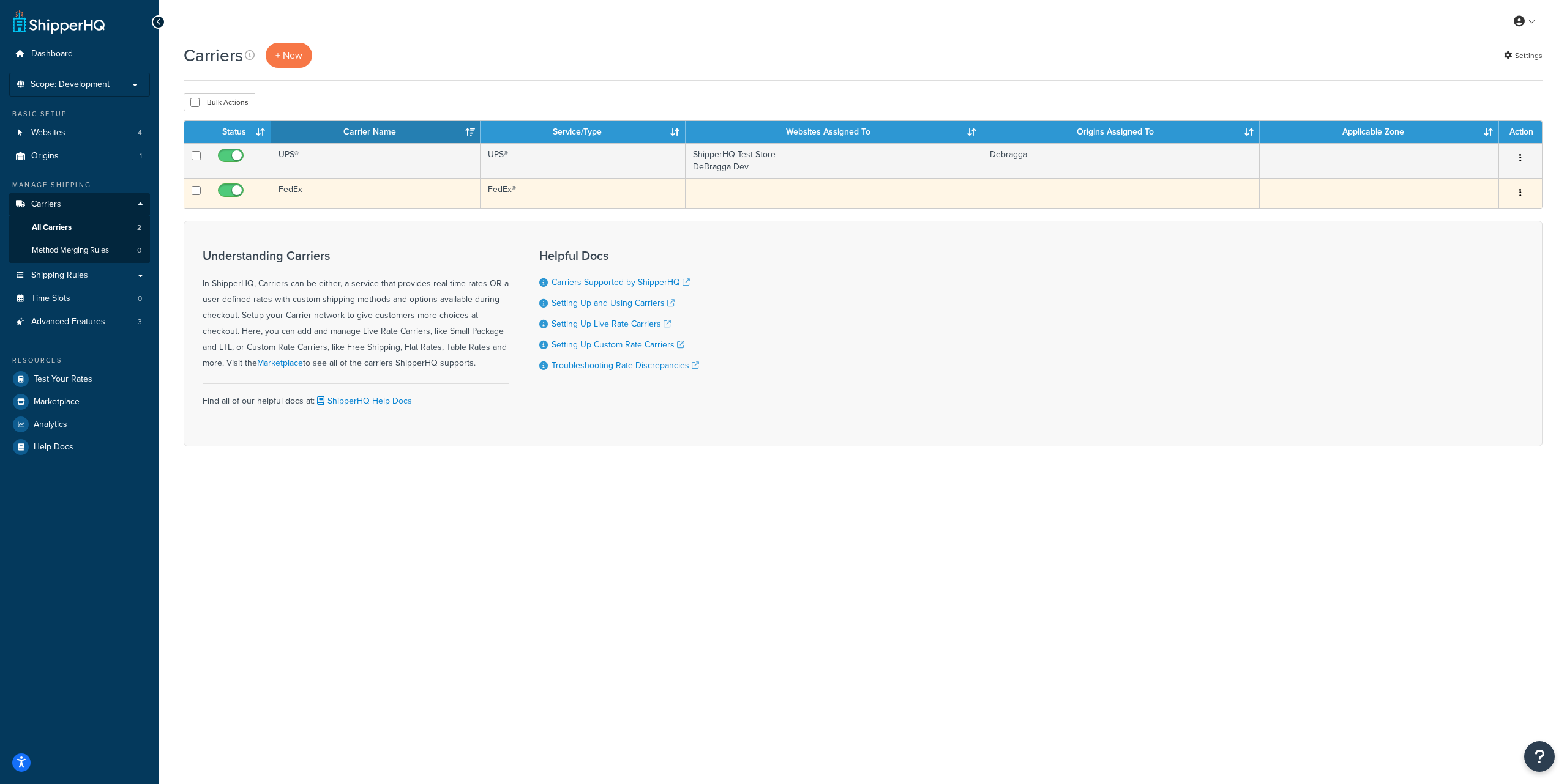
click at [223, 191] on input "checkbox" at bounding box center [232, 193] width 33 height 15
checkbox input "false"
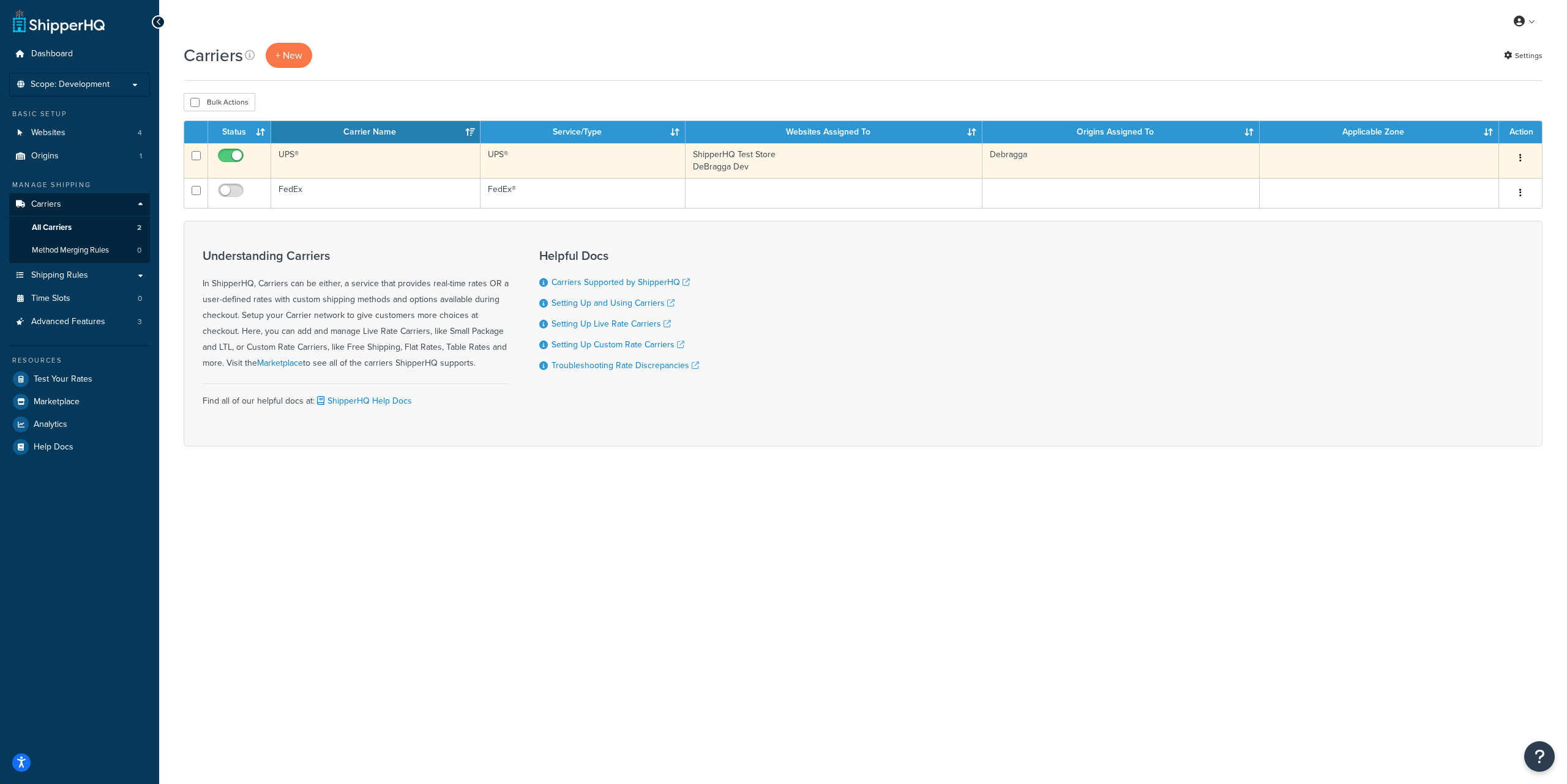
click at [1519, 157] on icon "button" at bounding box center [1520, 158] width 3 height 9
click at [1468, 181] on link "Edit" at bounding box center [1471, 182] width 96 height 25
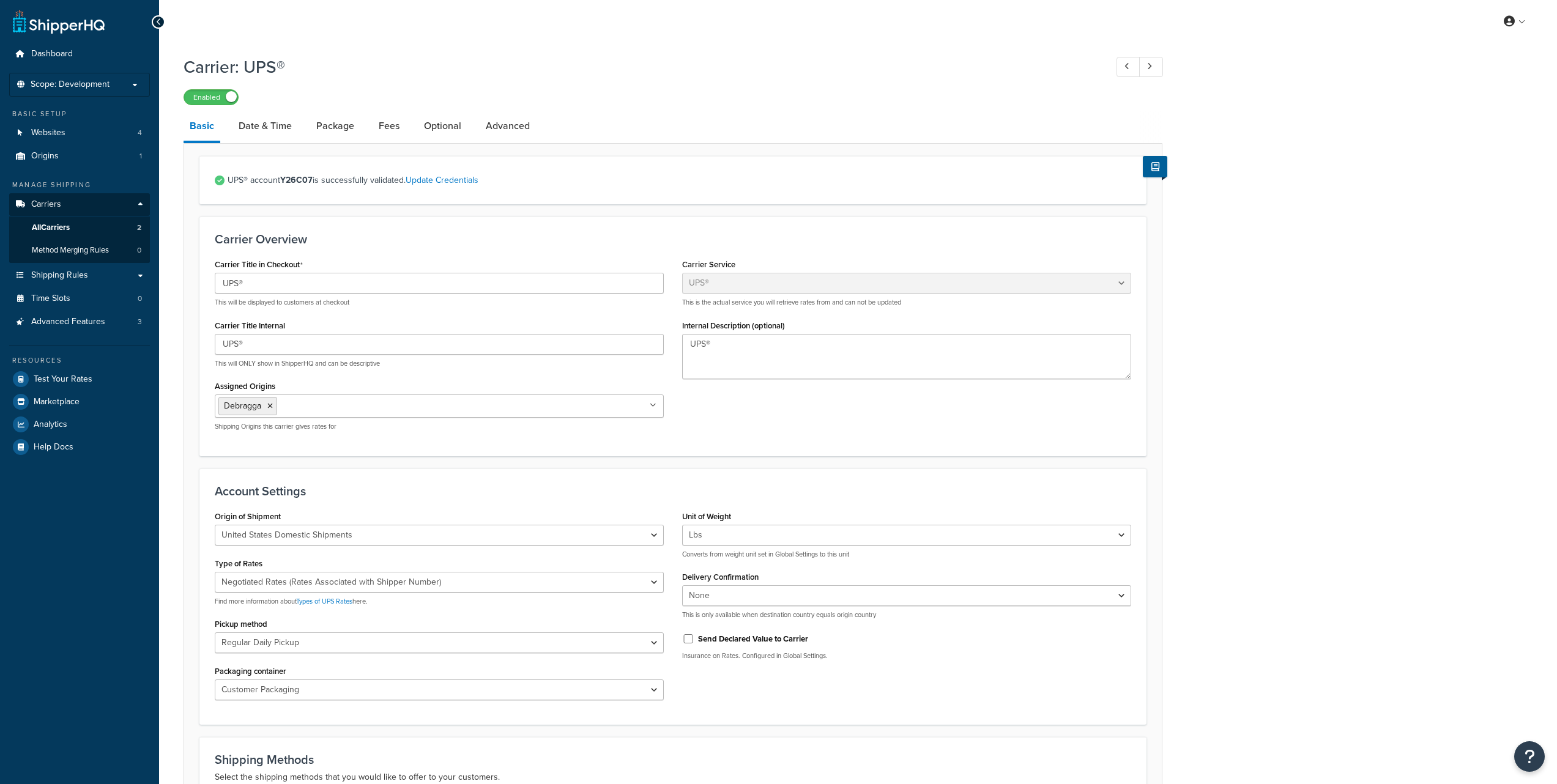
select select "ups"
click at [84, 226] on link "All Carriers 2" at bounding box center [79, 228] width 141 height 23
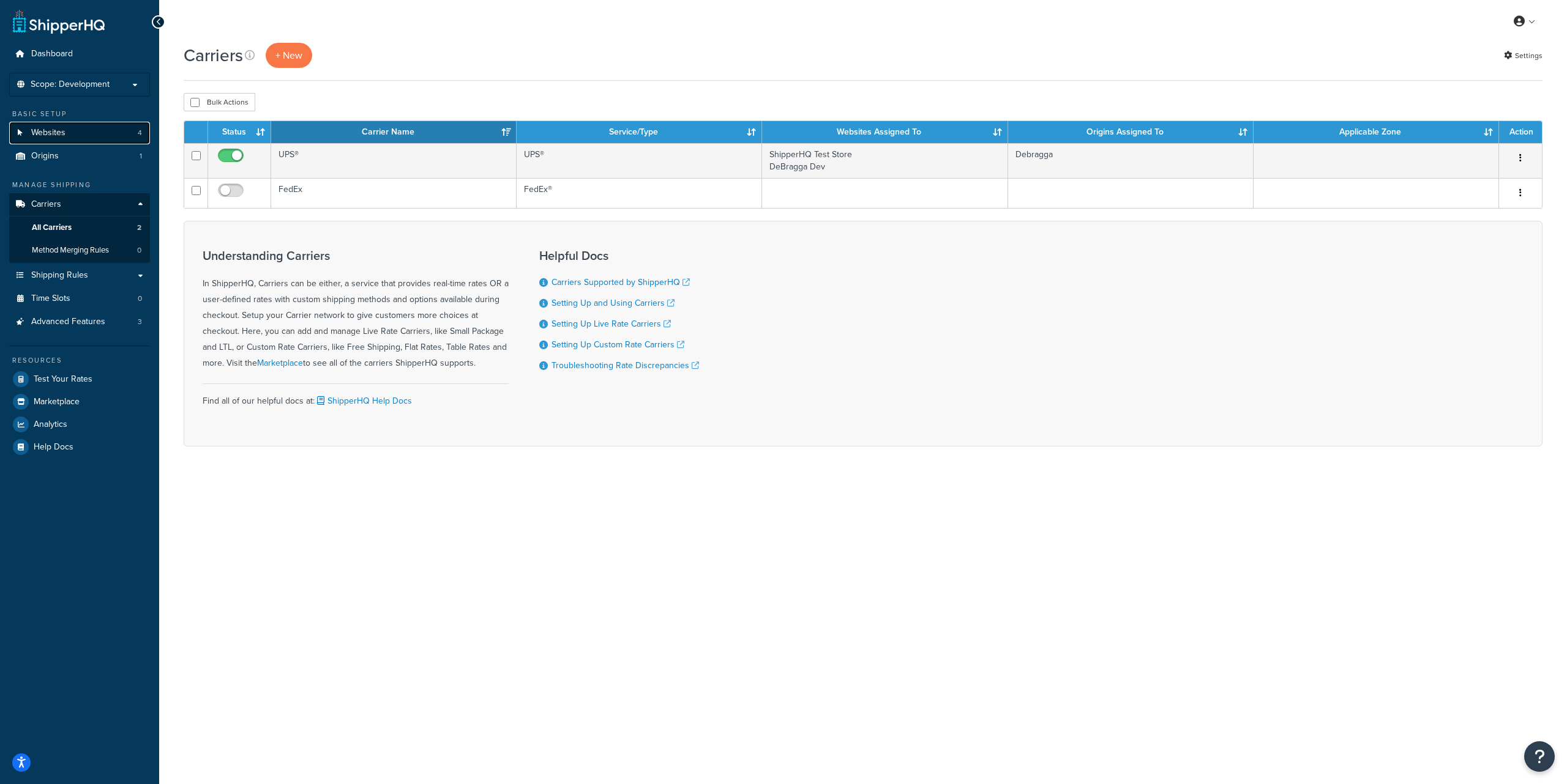
click at [96, 129] on link "Websites 4" at bounding box center [79, 133] width 141 height 23
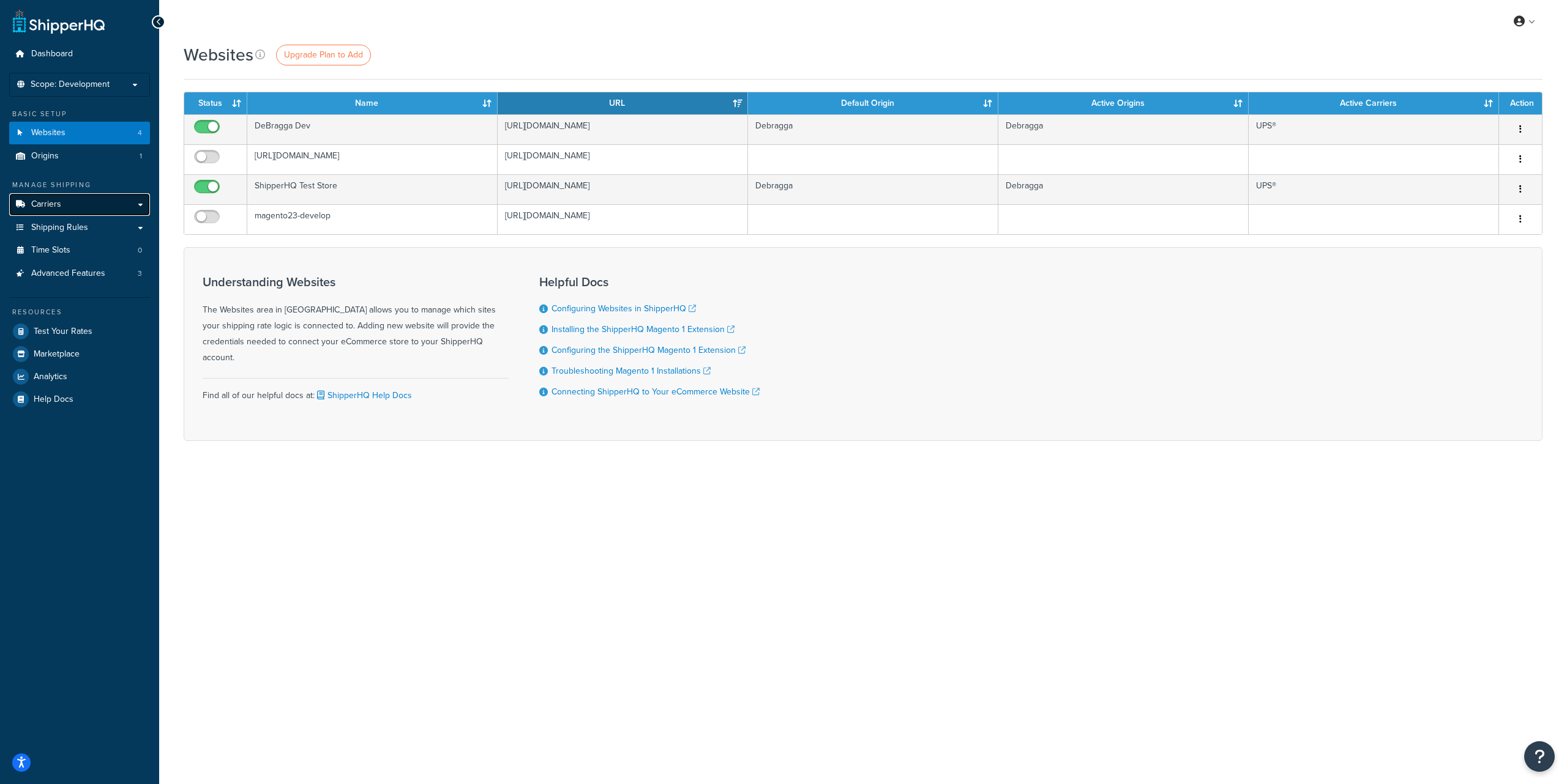
click at [79, 210] on link "Carriers" at bounding box center [79, 205] width 141 height 23
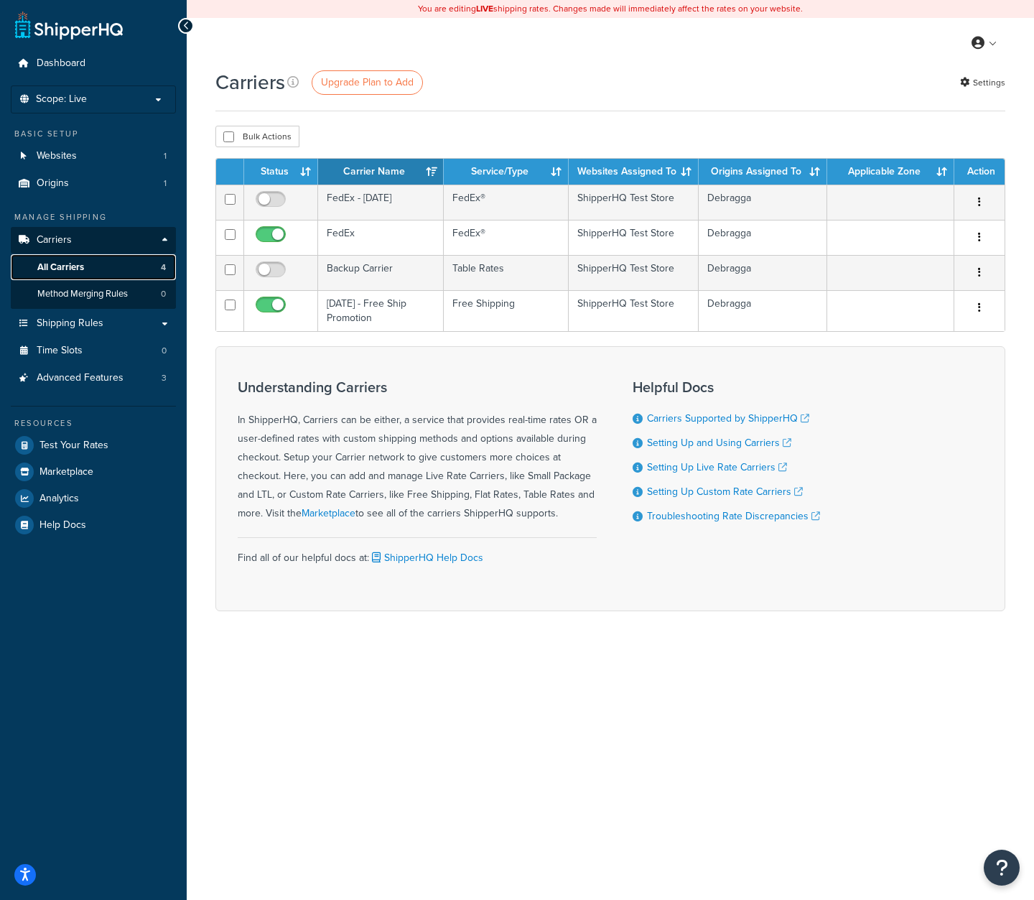
click at [102, 265] on link "All Carriers 4" at bounding box center [93, 267] width 165 height 27
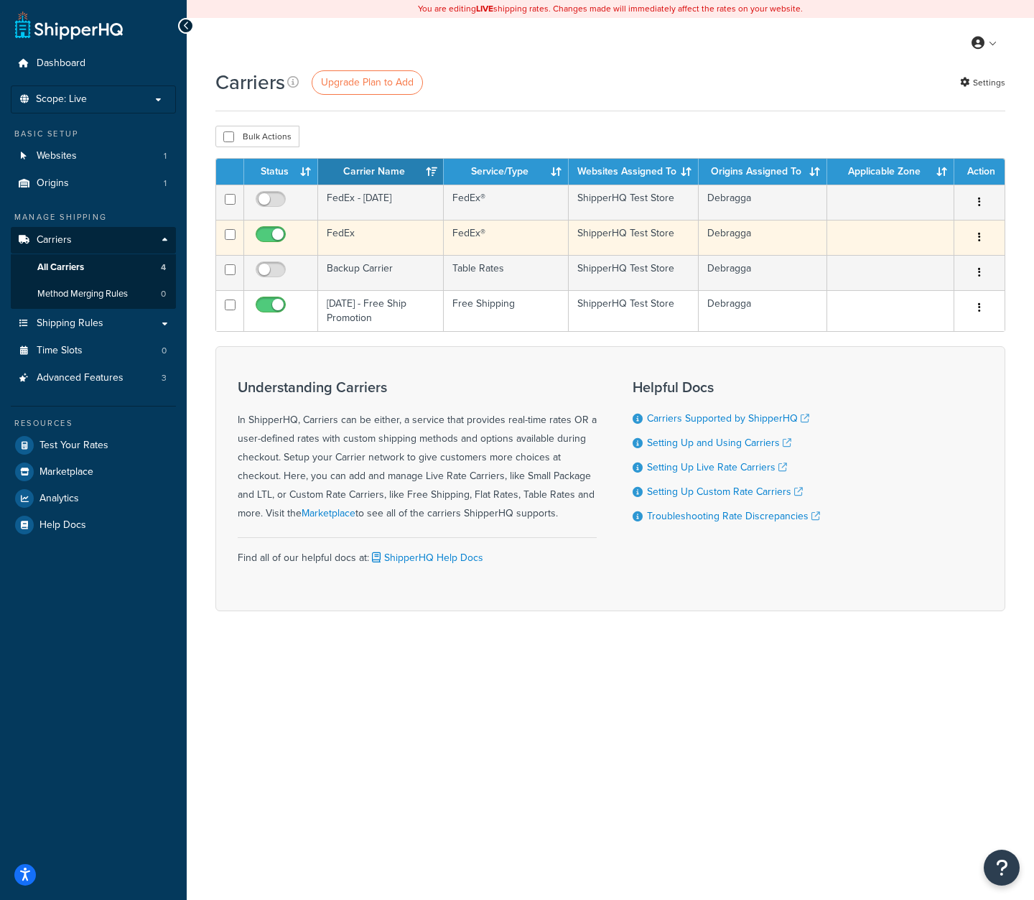
click at [980, 236] on icon "button" at bounding box center [979, 237] width 3 height 10
click at [911, 263] on link "Edit" at bounding box center [920, 267] width 113 height 29
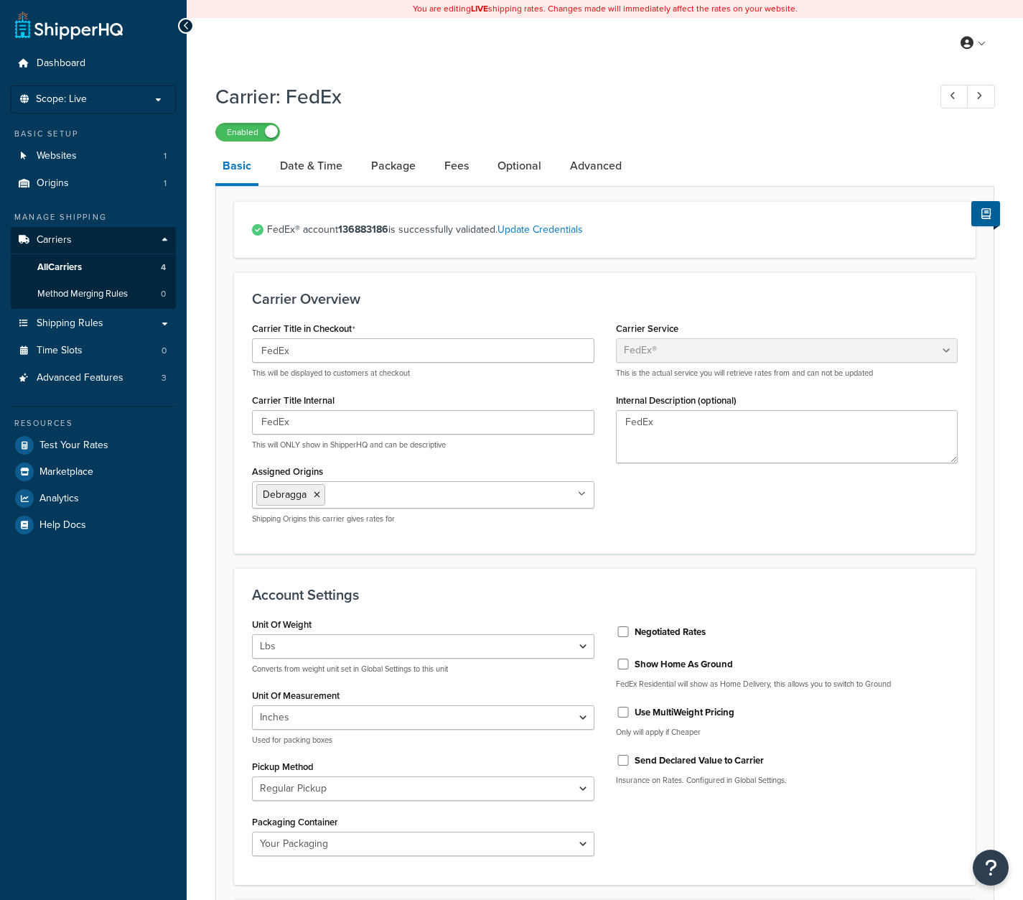
select select "fedEx"
select select "REGULAR_PICKUP"
select select "YOUR_PACKAGING"
click at [281, 172] on link "Date & Time" at bounding box center [311, 166] width 77 height 34
select select "yMd"
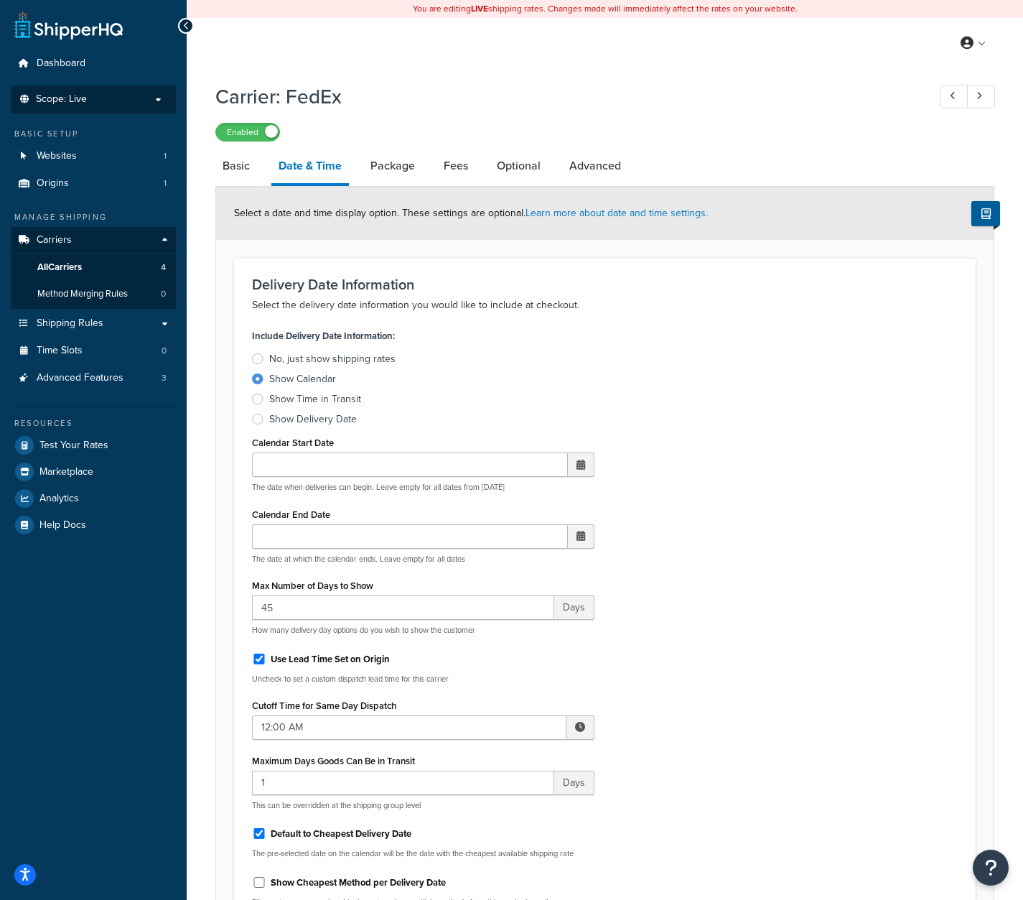
click at [95, 98] on p "Scope: Live" at bounding box center [93, 99] width 152 height 12
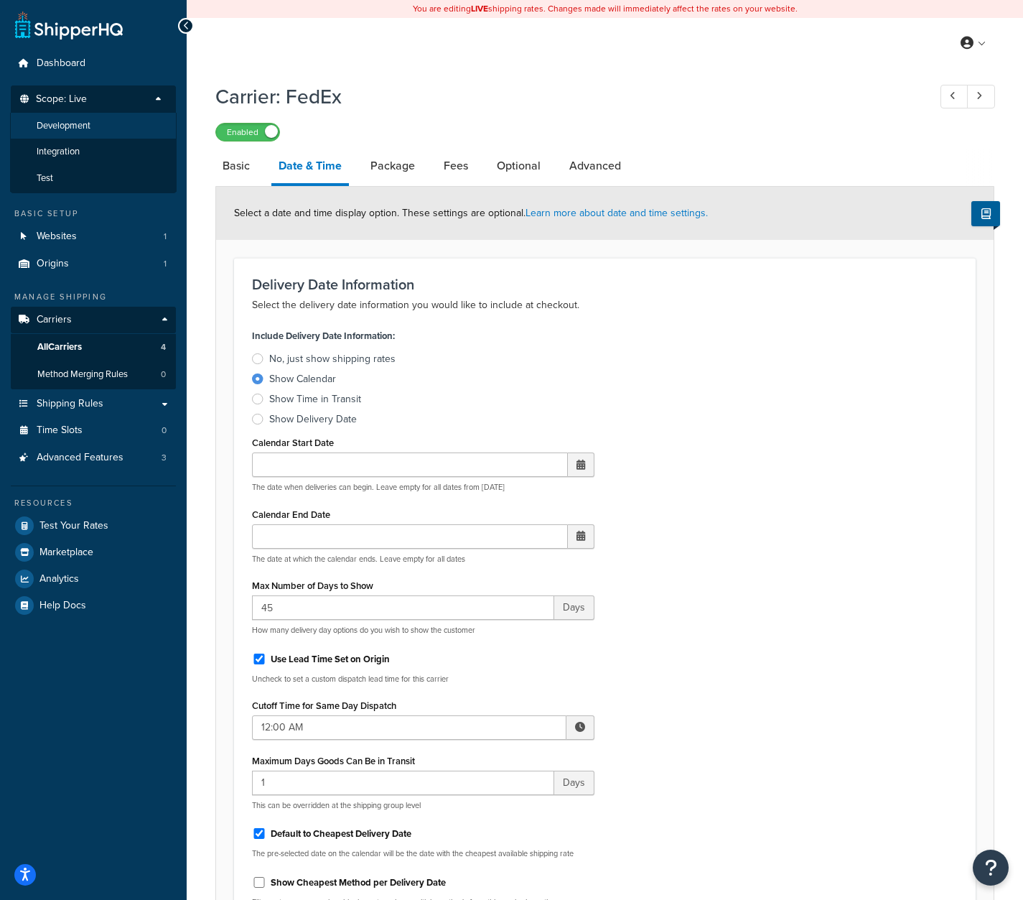
click at [85, 121] on span "Development" at bounding box center [64, 126] width 54 height 12
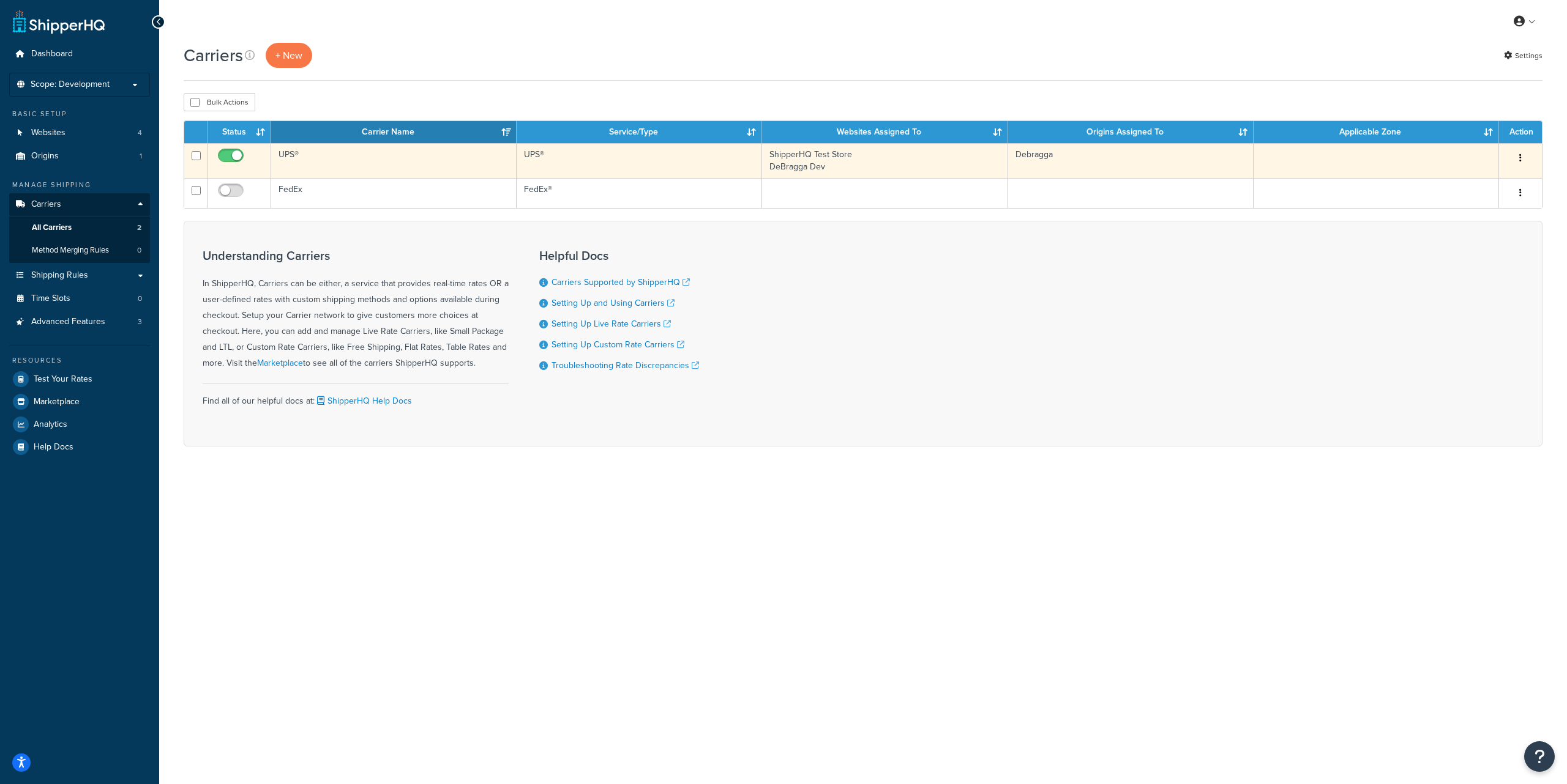
click at [1523, 159] on button "button" at bounding box center [1520, 158] width 17 height 20
click at [1460, 183] on link "Edit" at bounding box center [1471, 182] width 96 height 25
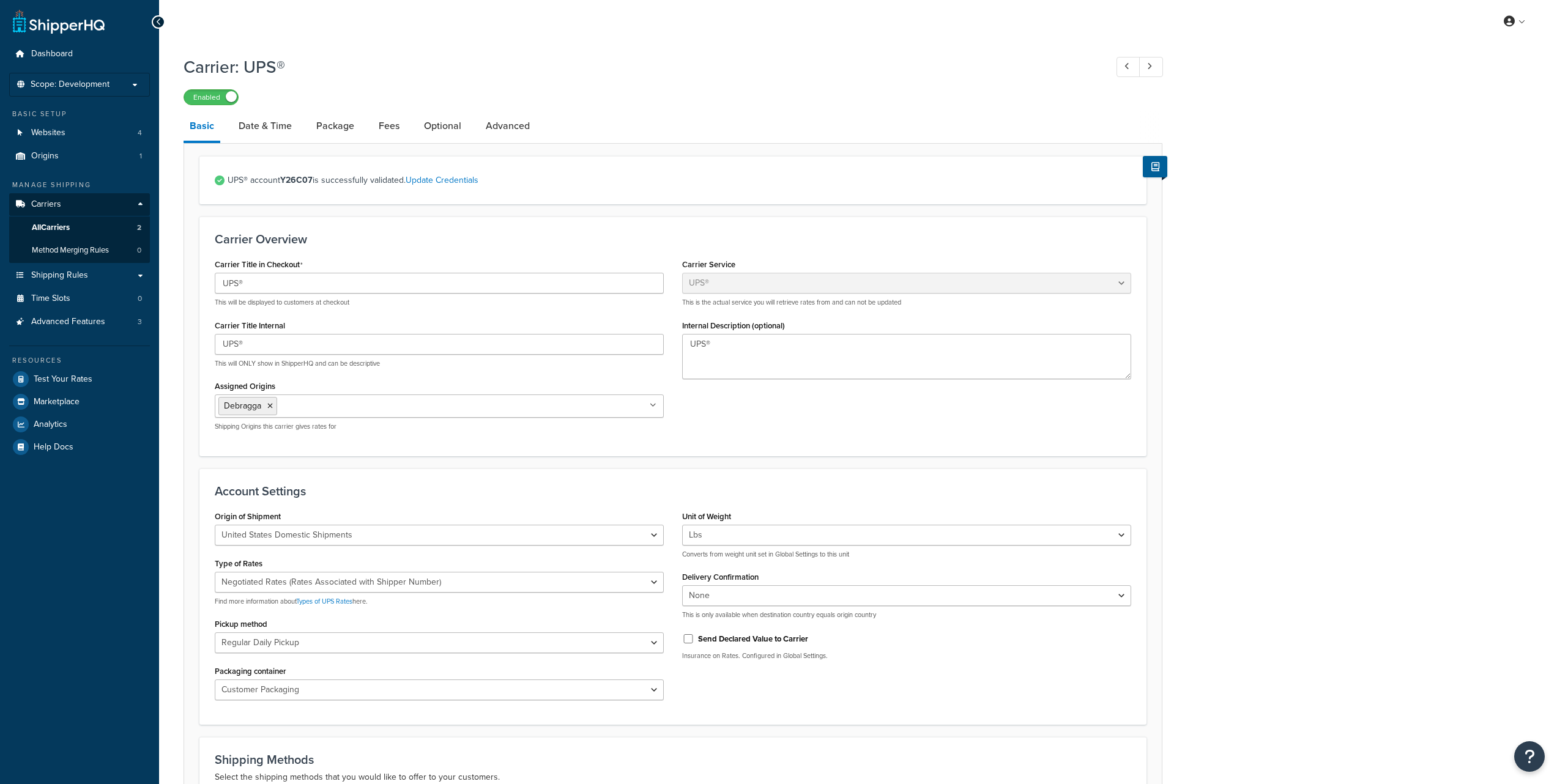
select select "ups"
click at [255, 129] on link "Date & Time" at bounding box center [265, 126] width 66 height 29
select select "yMd"
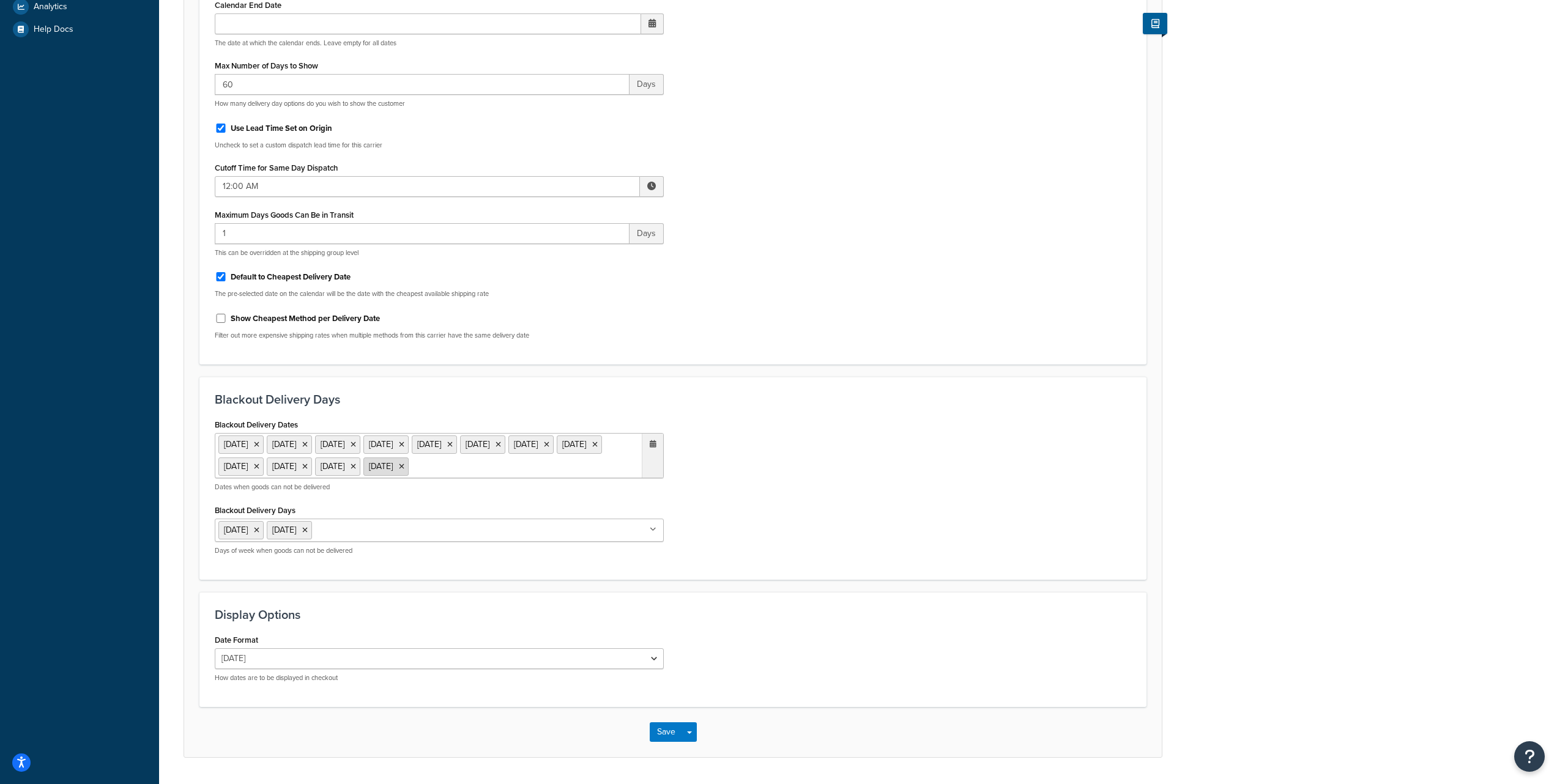
scroll to position [476, 0]
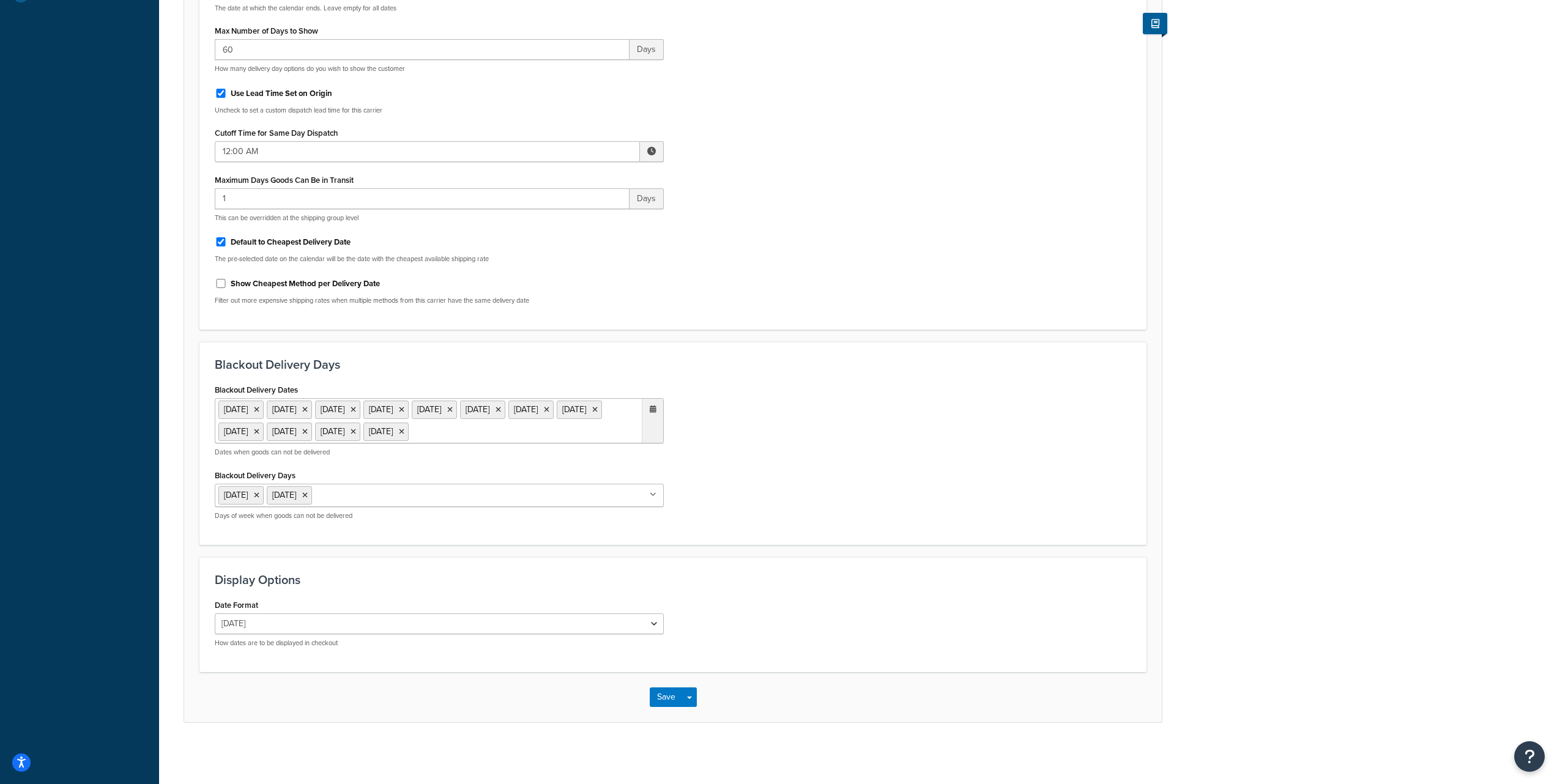
click at [356, 495] on input "Blackout Delivery Days" at bounding box center [369, 495] width 108 height 14
click at [137, 510] on div "Dashboard Scope: Development Basic Setup Websites 4 Origins 1 Manage Shipping C…" at bounding box center [79, 166] width 159 height 1237
click at [672, 695] on button "Save" at bounding box center [666, 697] width 33 height 20
